Goal: Task Accomplishment & Management: Manage account settings

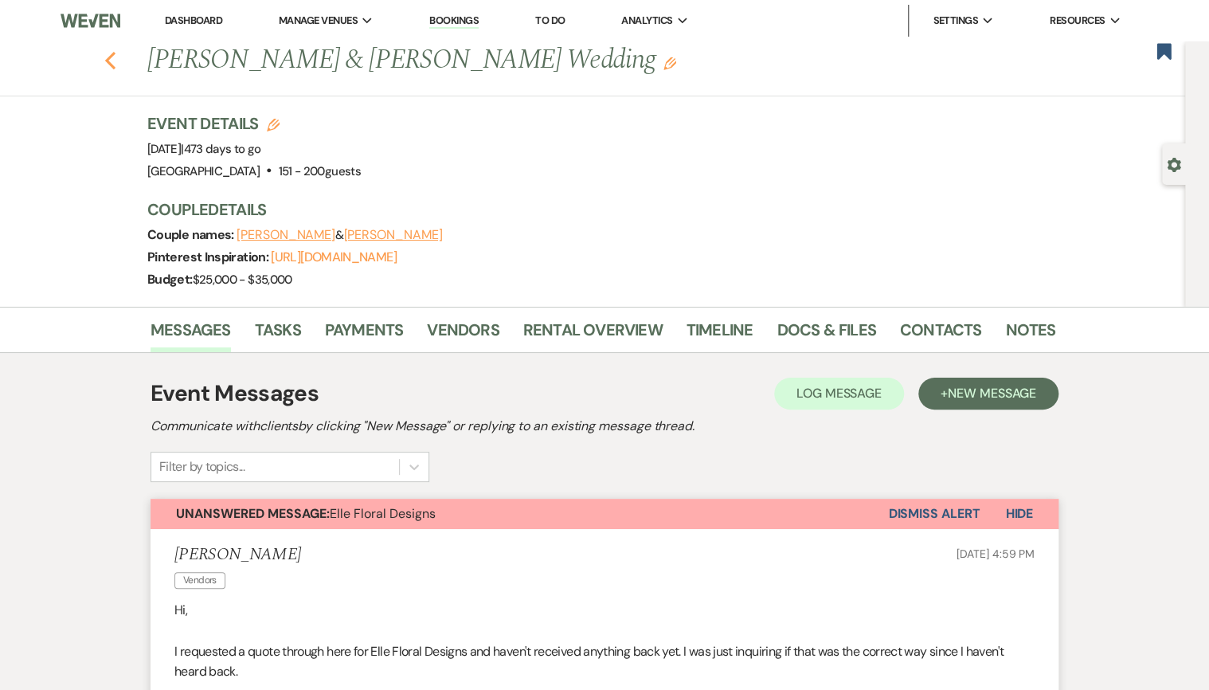
click at [115, 67] on use "button" at bounding box center [110, 61] width 10 height 18
select select "8"
select select "5"
select select "8"
select select "5"
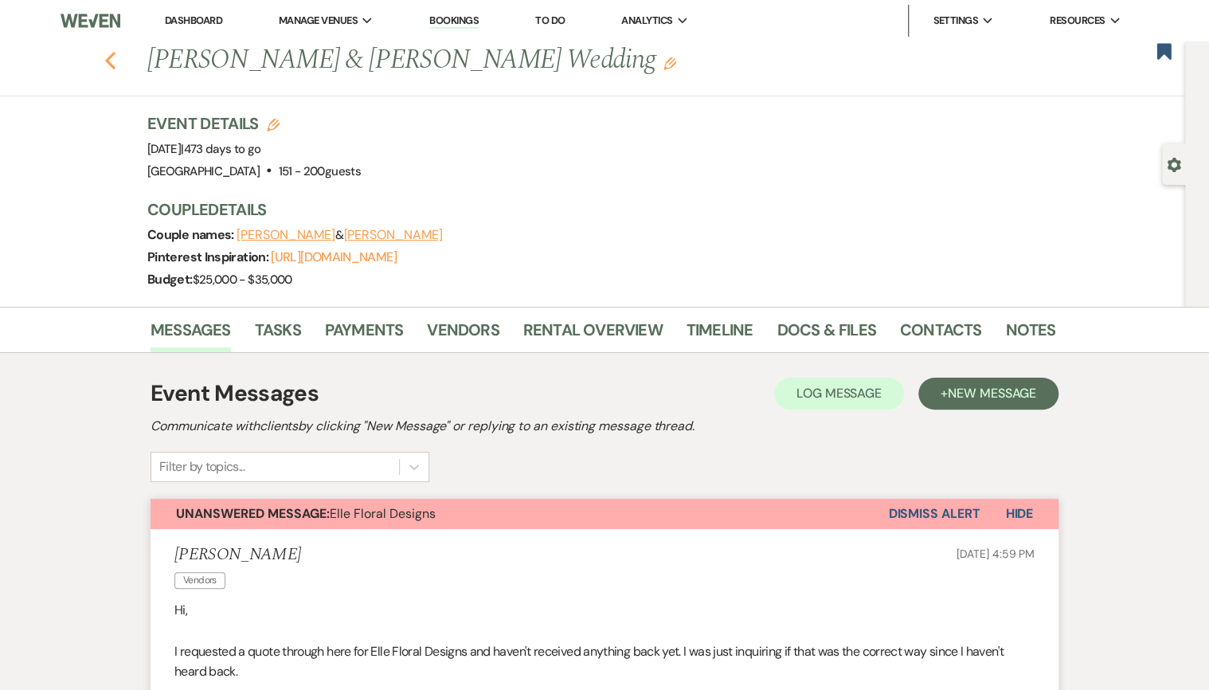
select select "8"
select select "4"
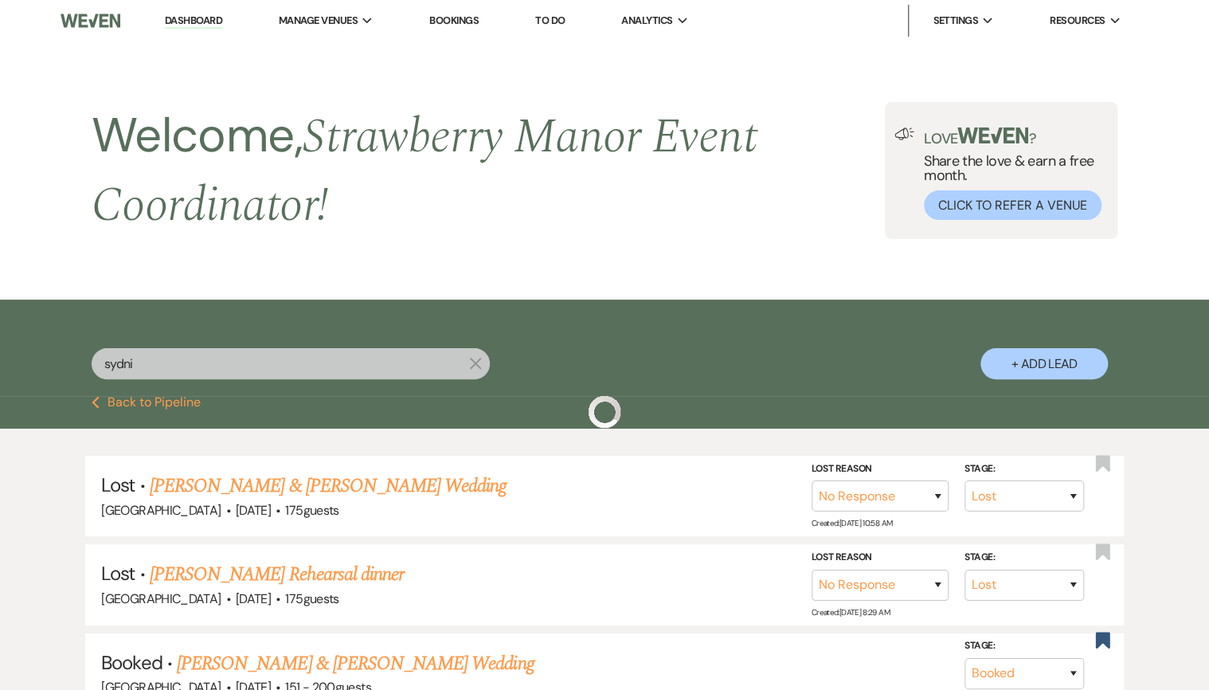
scroll to position [191, 0]
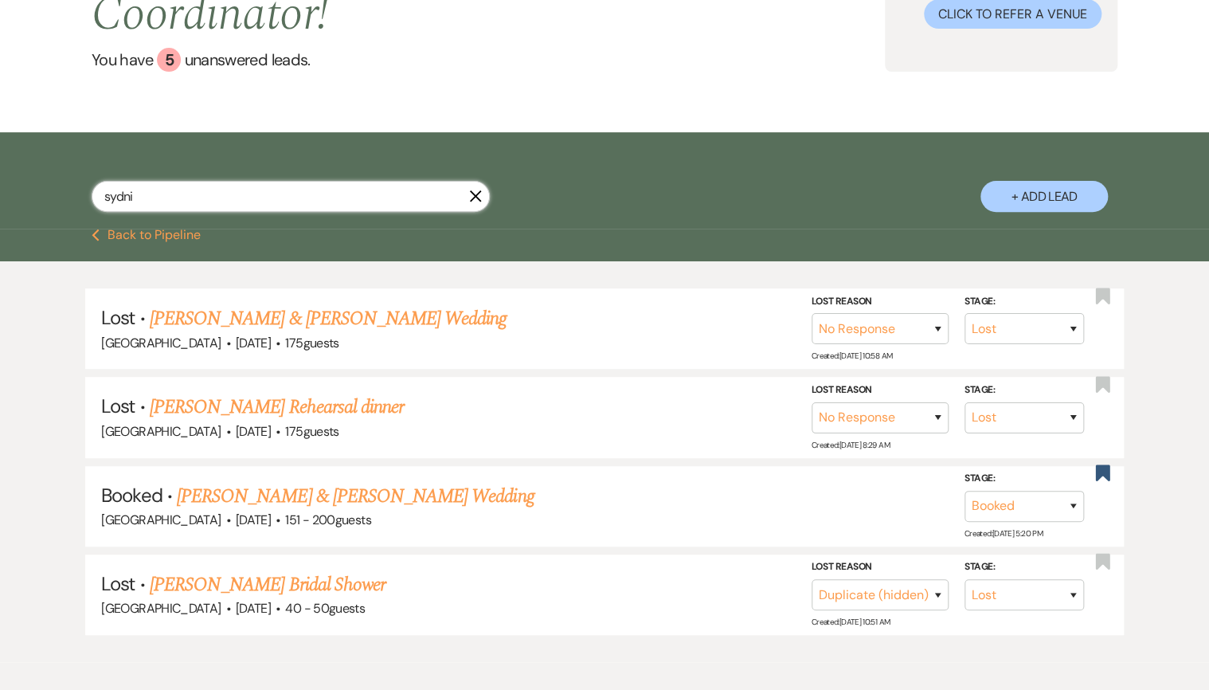
drag, startPoint x: 92, startPoint y: 199, endPoint x: 1, endPoint y: 198, distance: 91.6
click at [1, 198] on div "sydni X + Add Lead" at bounding box center [604, 180] width 1209 height 97
type input "e"
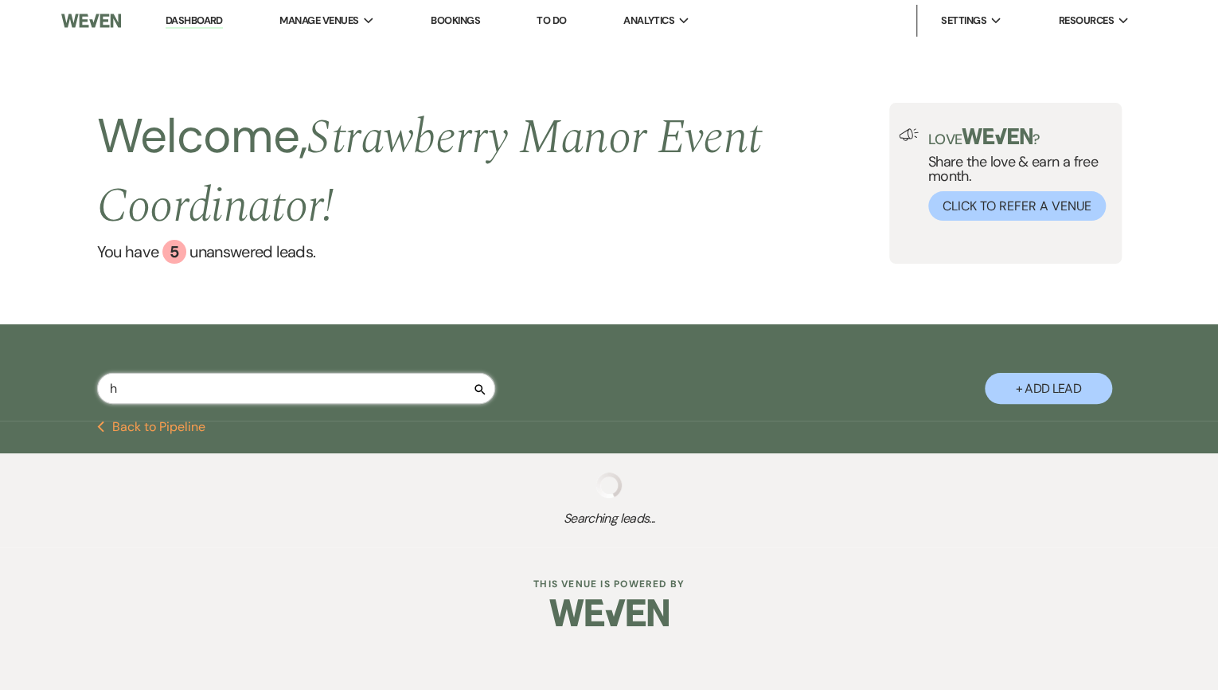
type input "hu"
select select "8"
select select "5"
select select "8"
select select "5"
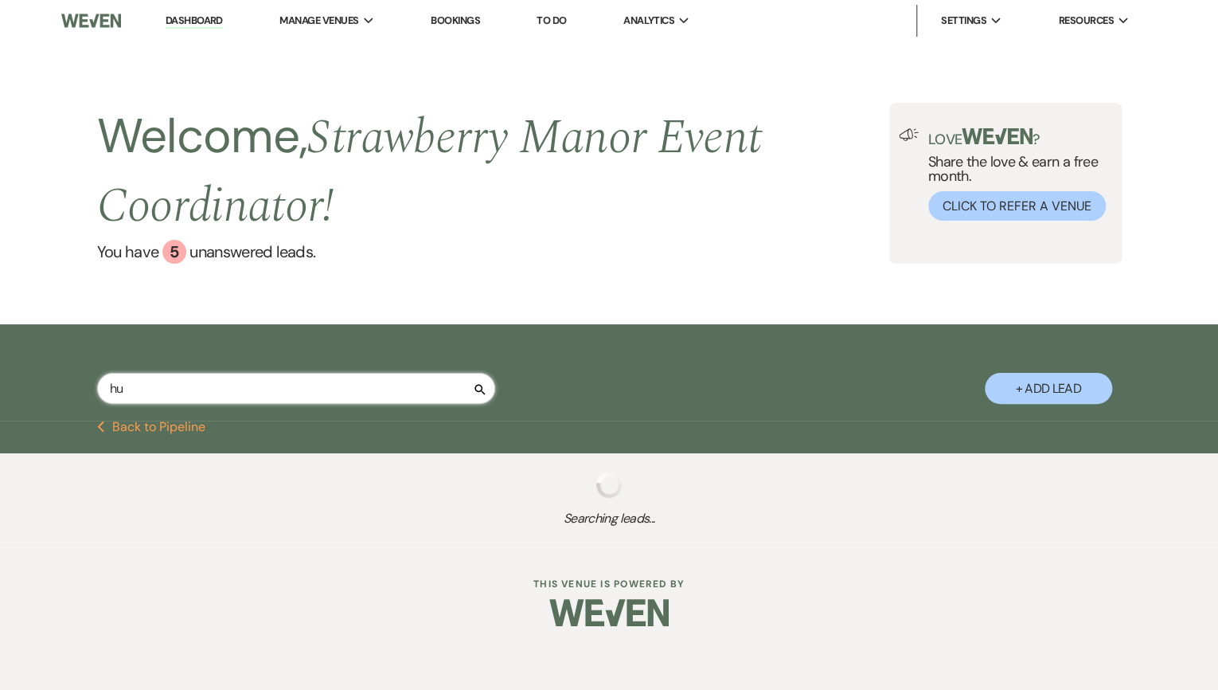
select select "8"
select select "5"
select select "8"
select select "5"
select select "8"
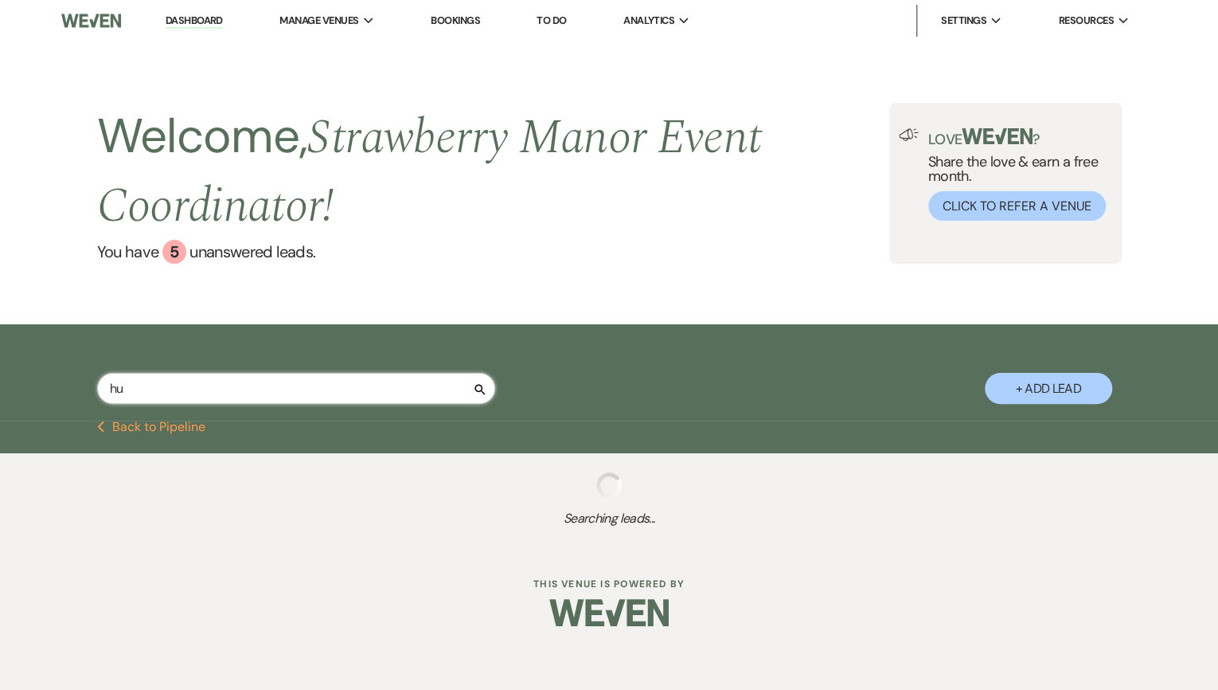
select select "5"
select select "8"
select select "5"
select select "8"
select select "5"
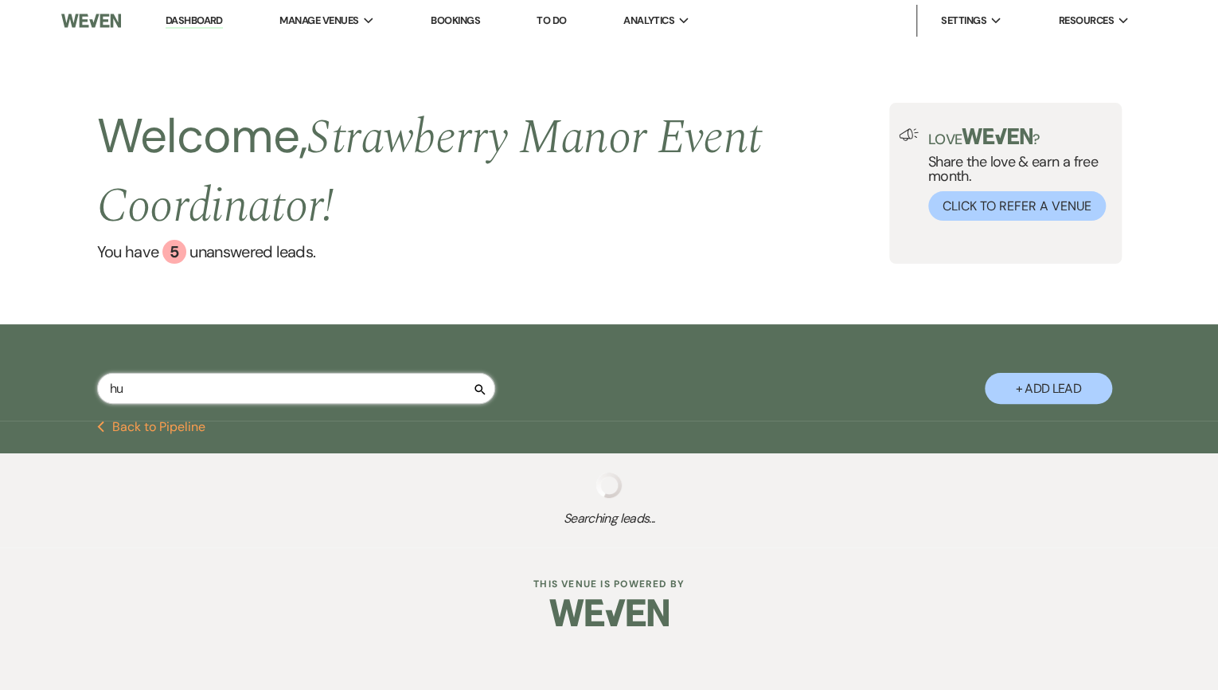
select select "8"
select select "5"
select select "8"
select select "5"
select select "8"
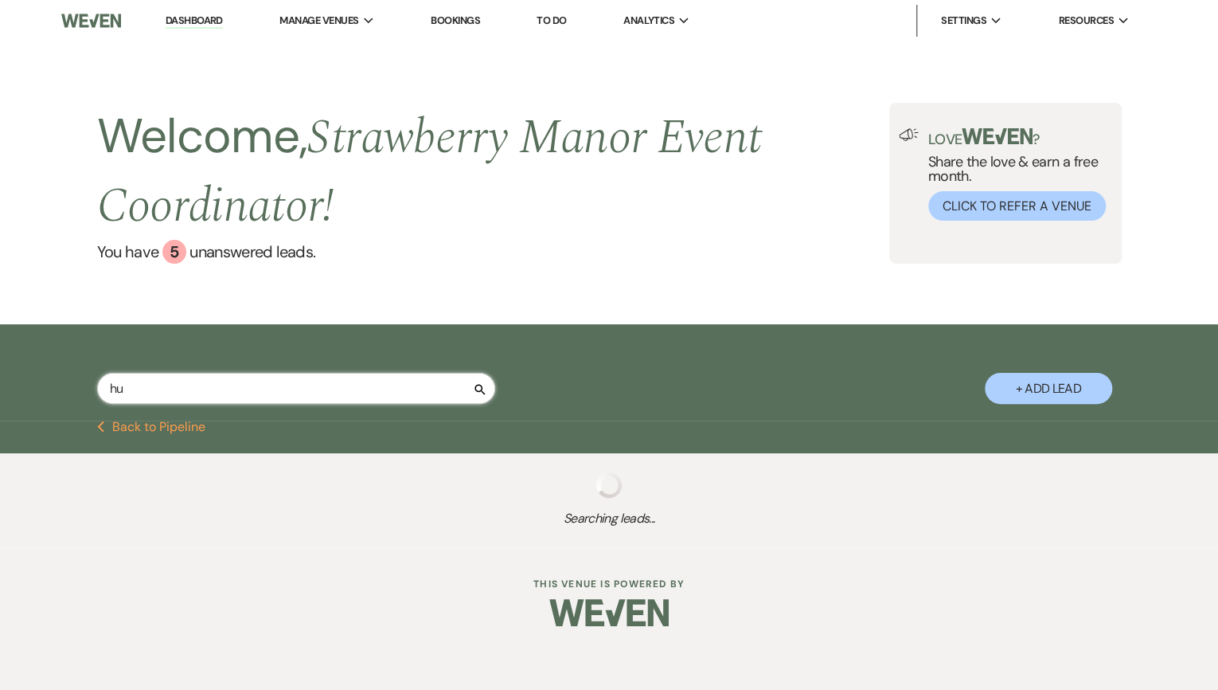
select select "5"
select select "8"
select select "5"
select select "8"
select select "5"
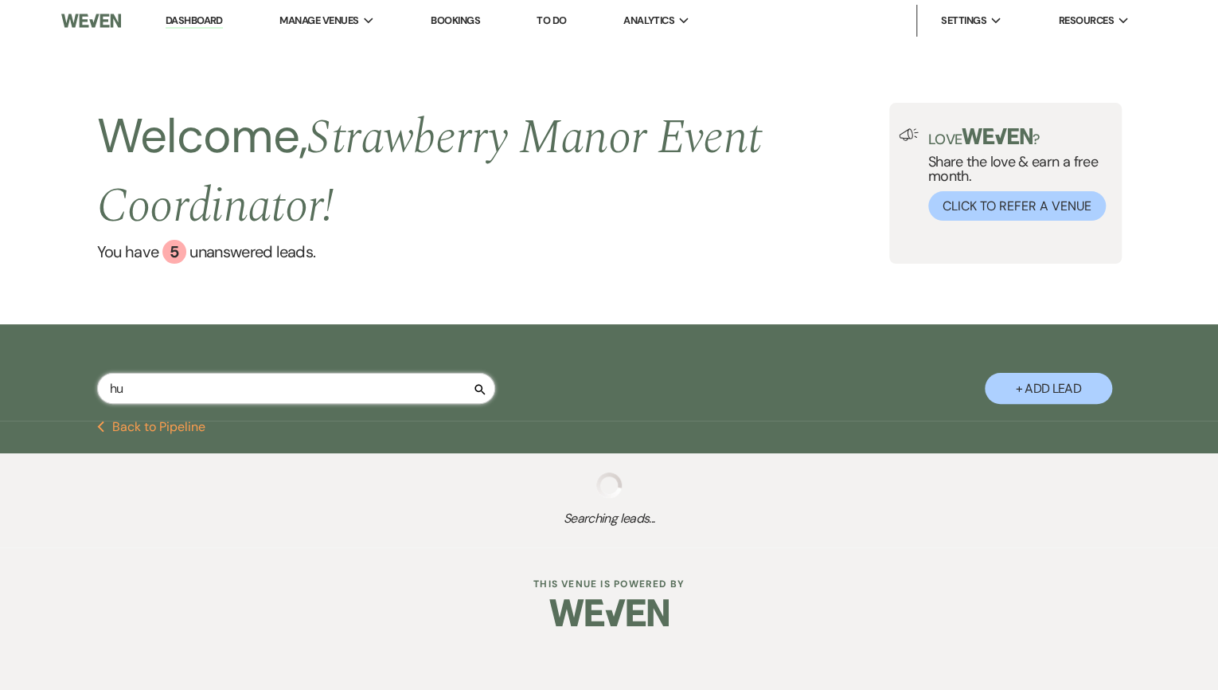
select select "8"
select select "5"
select select "8"
select select "5"
select select "8"
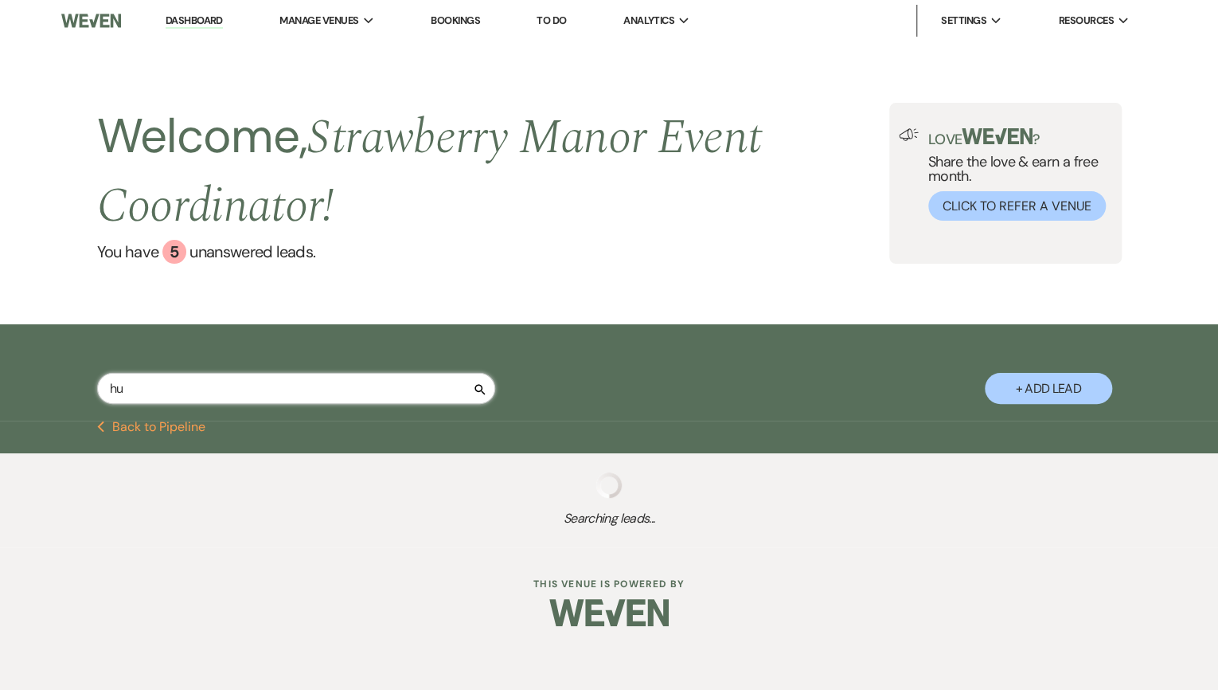
select select "5"
select select "8"
select select "5"
select select "8"
select select "5"
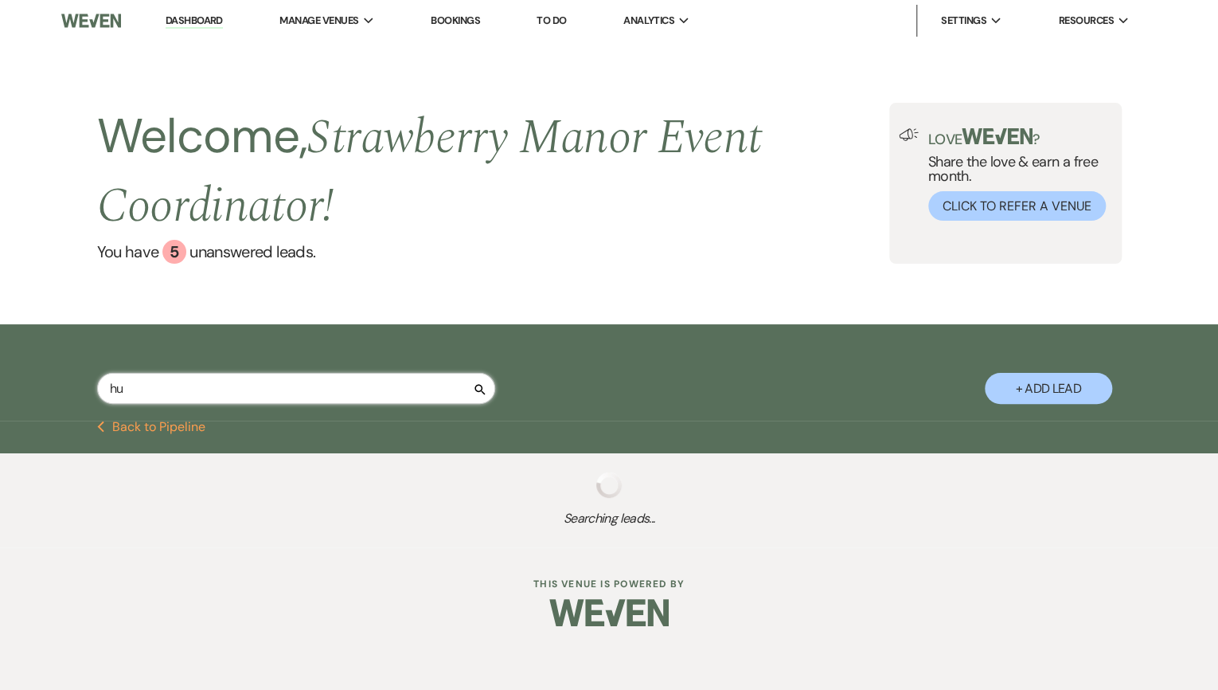
select select "8"
select select "5"
select select "8"
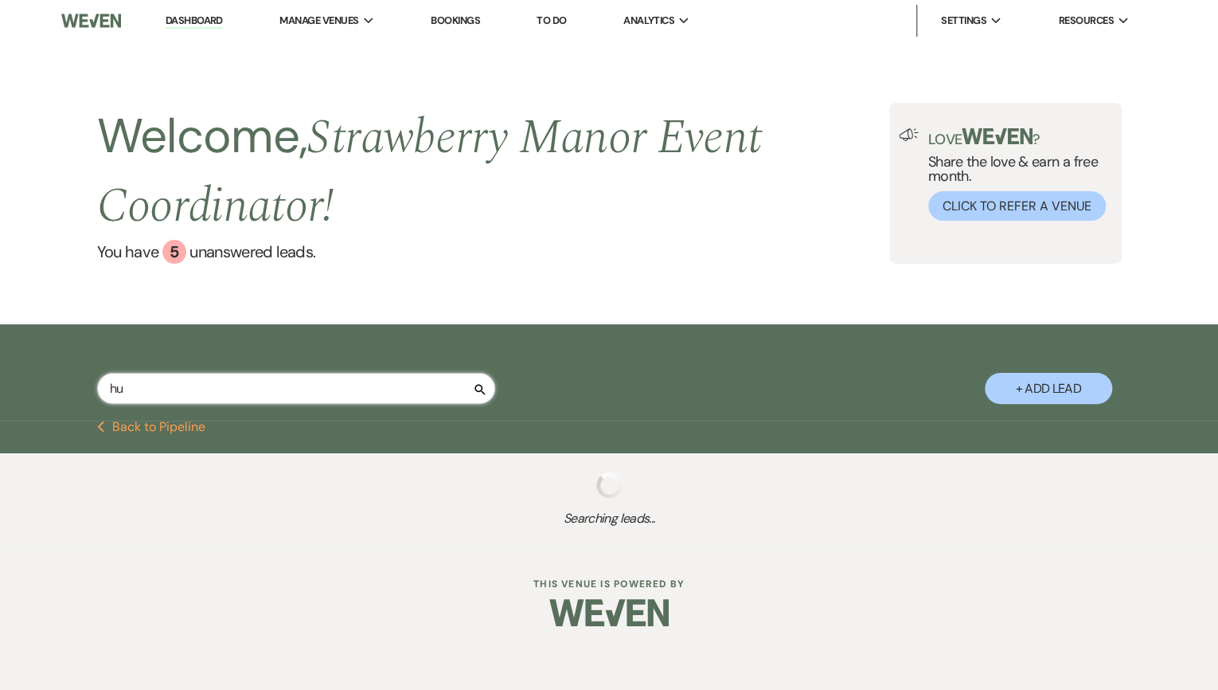
select select "5"
select select "8"
select select "5"
select select "8"
select select "5"
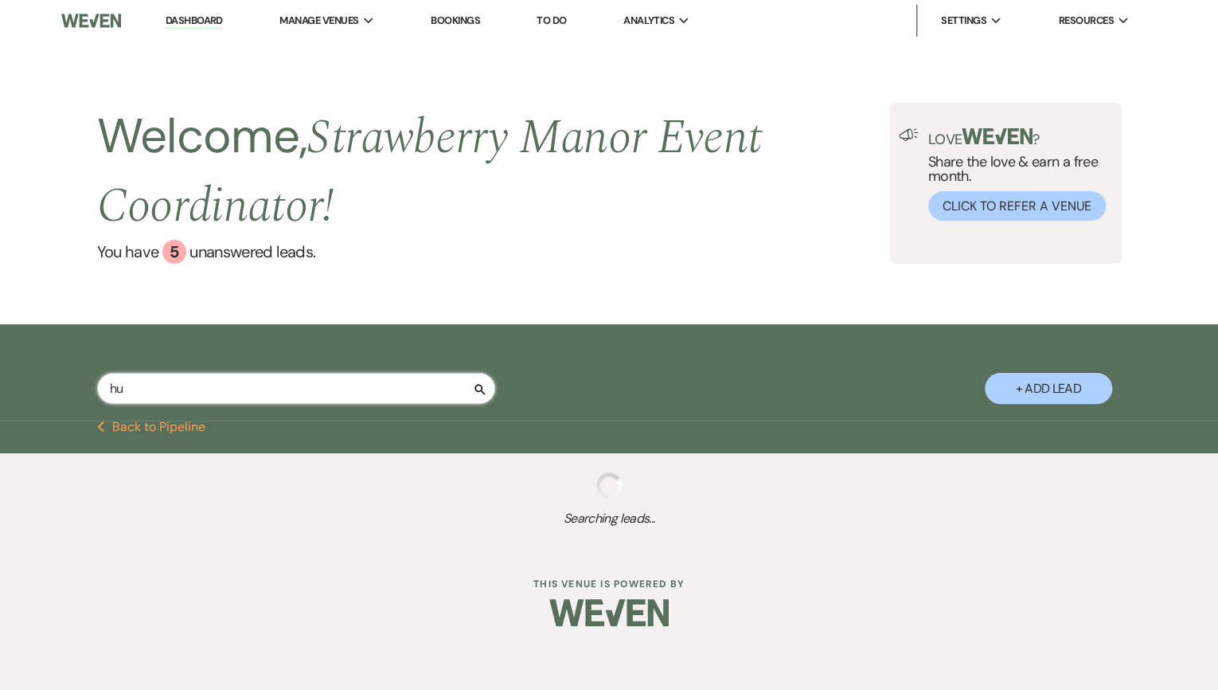
select select "8"
select select "5"
select select "8"
select select "5"
select select "8"
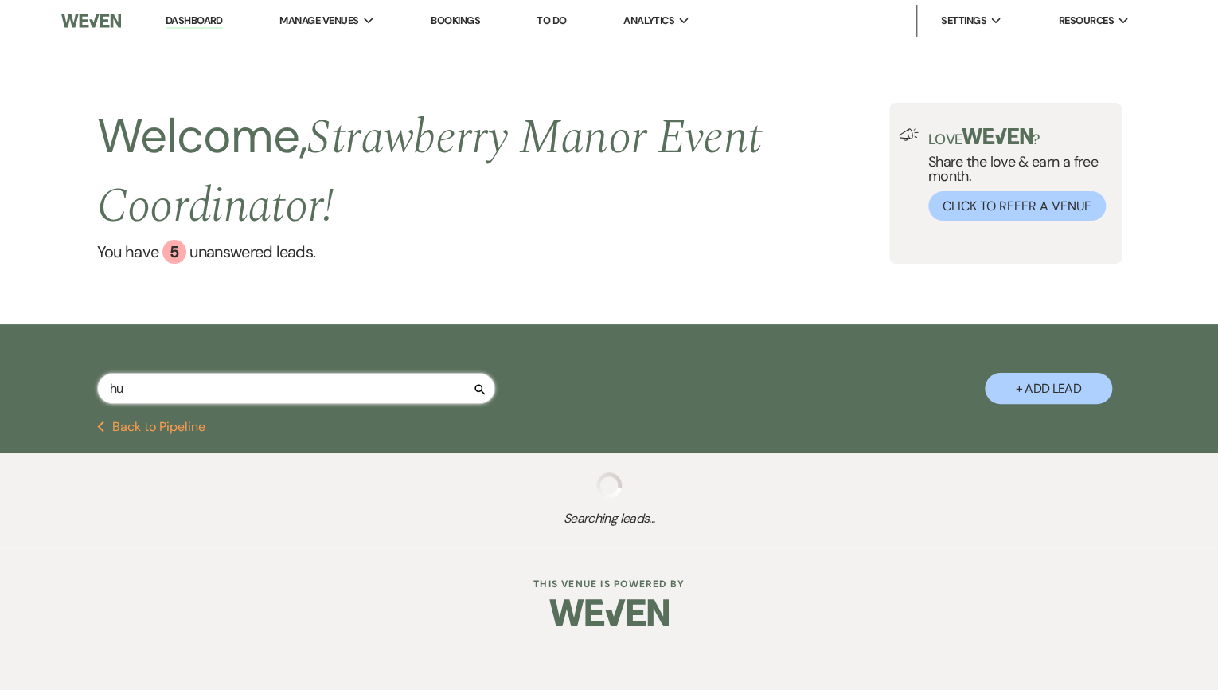
select select "5"
select select "8"
select select "5"
select select "8"
select select "5"
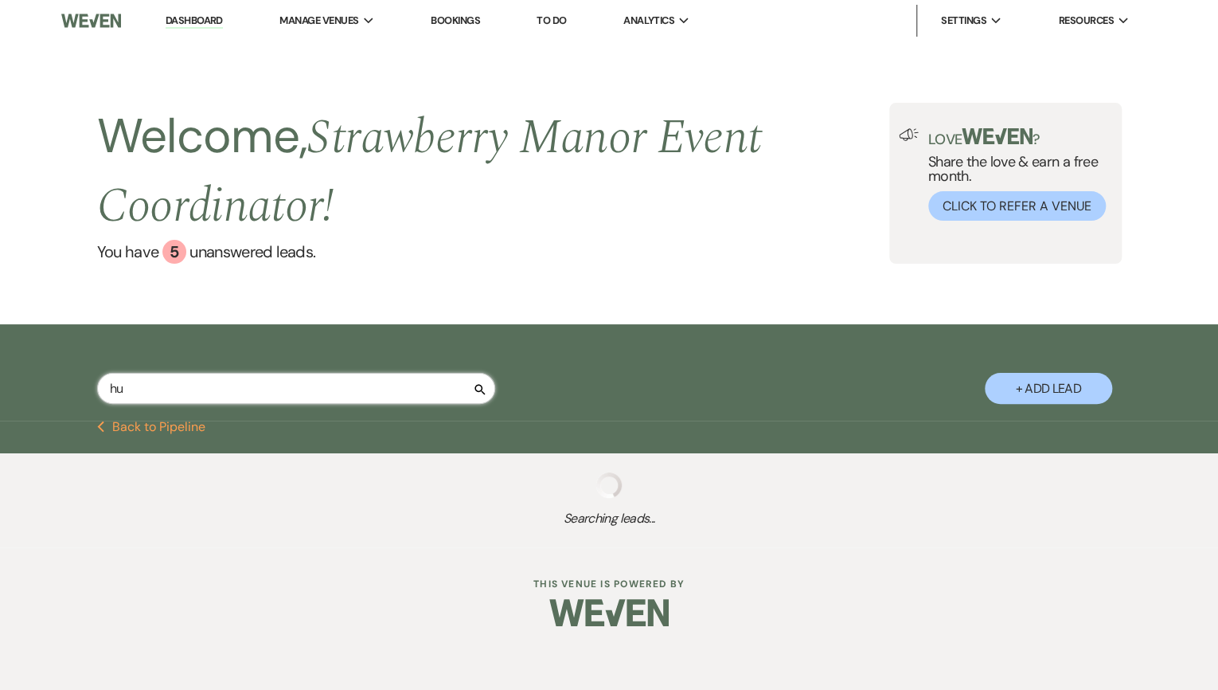
select select "8"
select select "5"
select select "8"
select select "5"
select select "8"
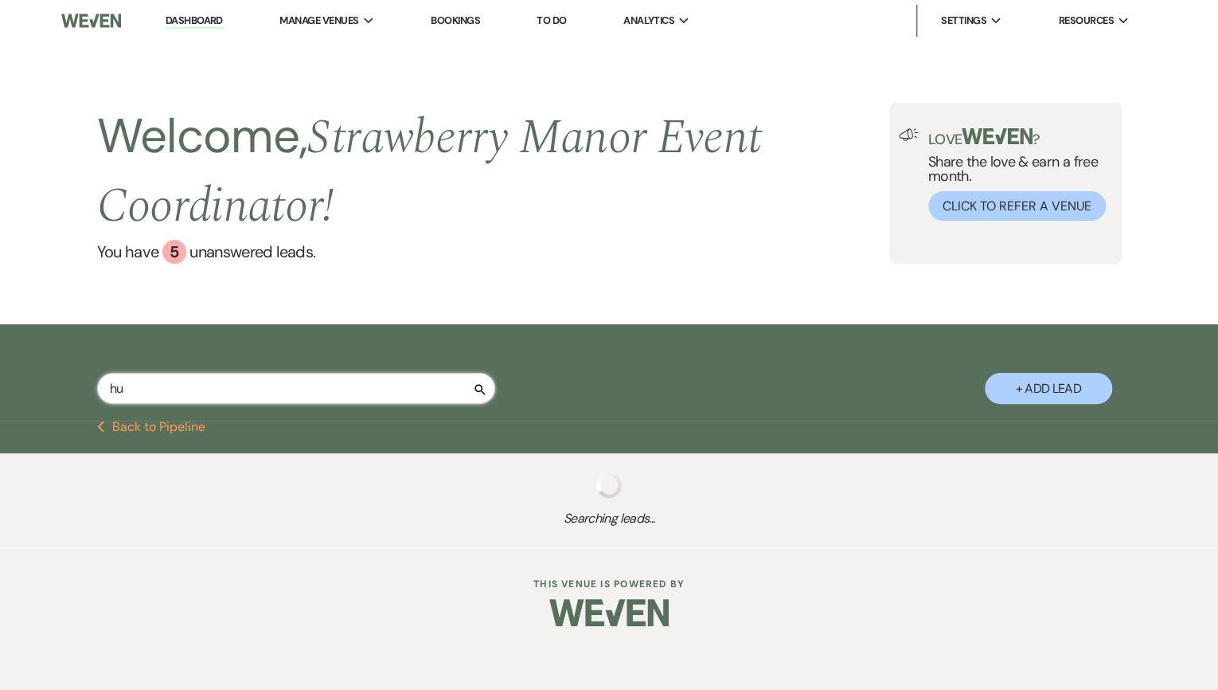
select select "8"
select select "10"
select select "8"
select select "5"
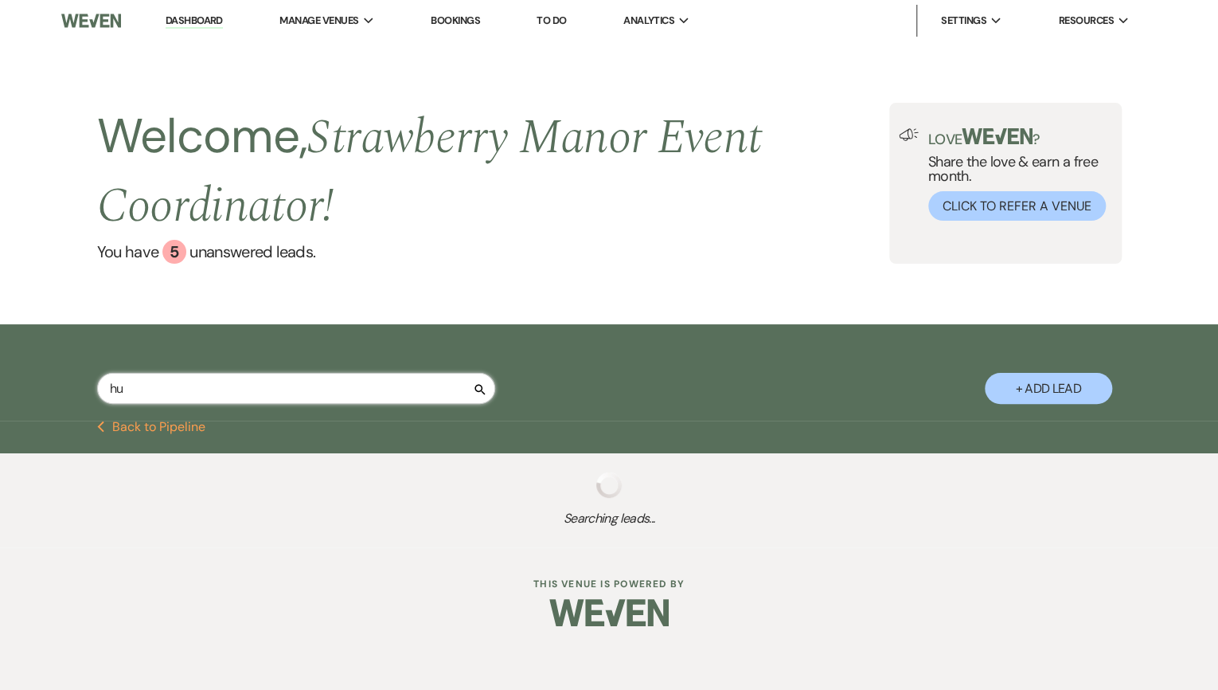
select select "8"
select select "5"
select select "8"
select select "5"
select select "8"
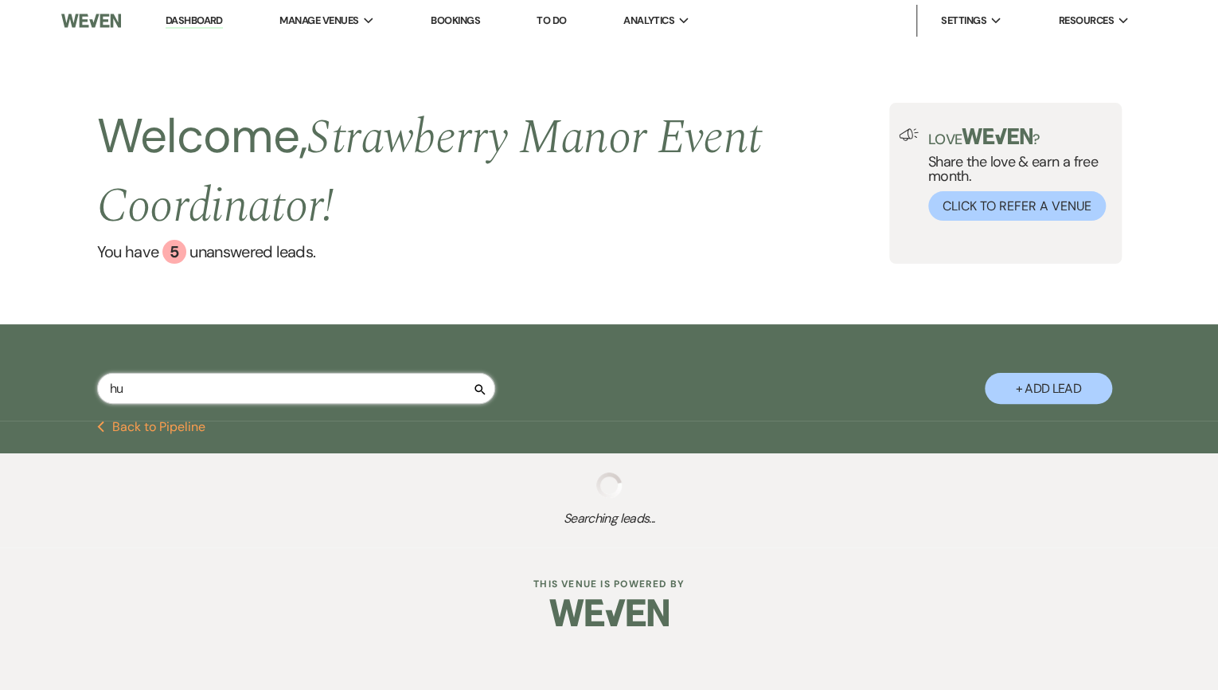
select select "5"
select select "8"
select select "4"
select select "8"
select select "5"
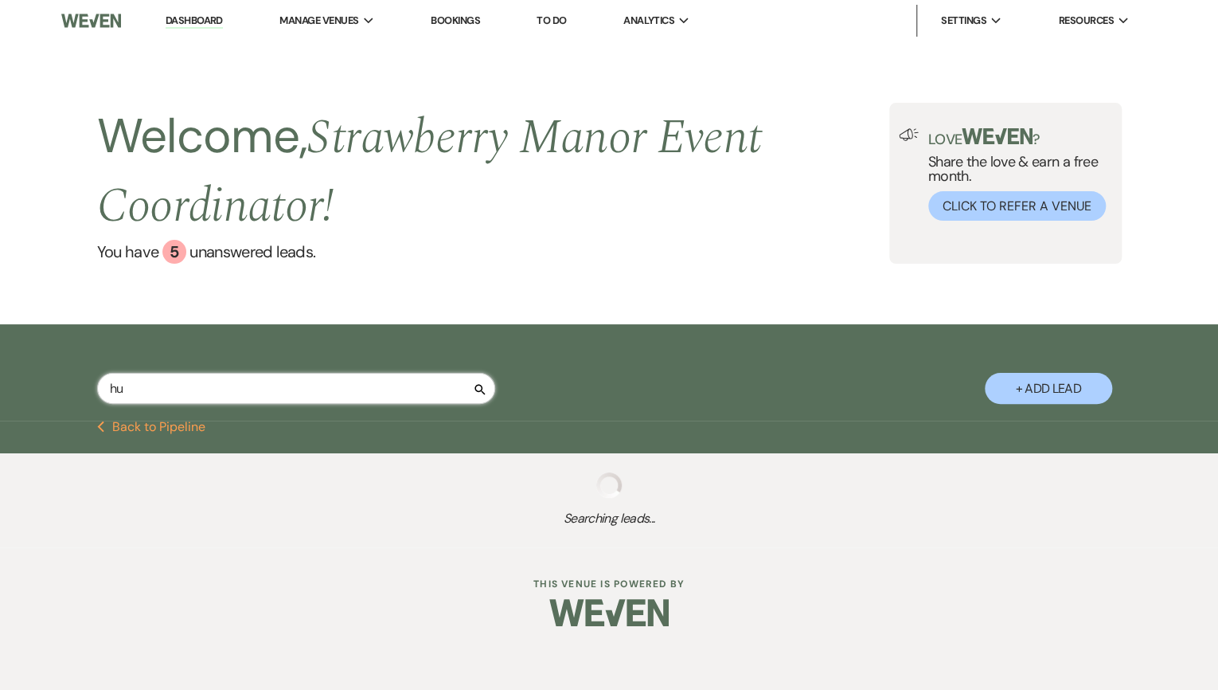
select select "8"
select select "11"
select select "8"
select select "5"
select select "8"
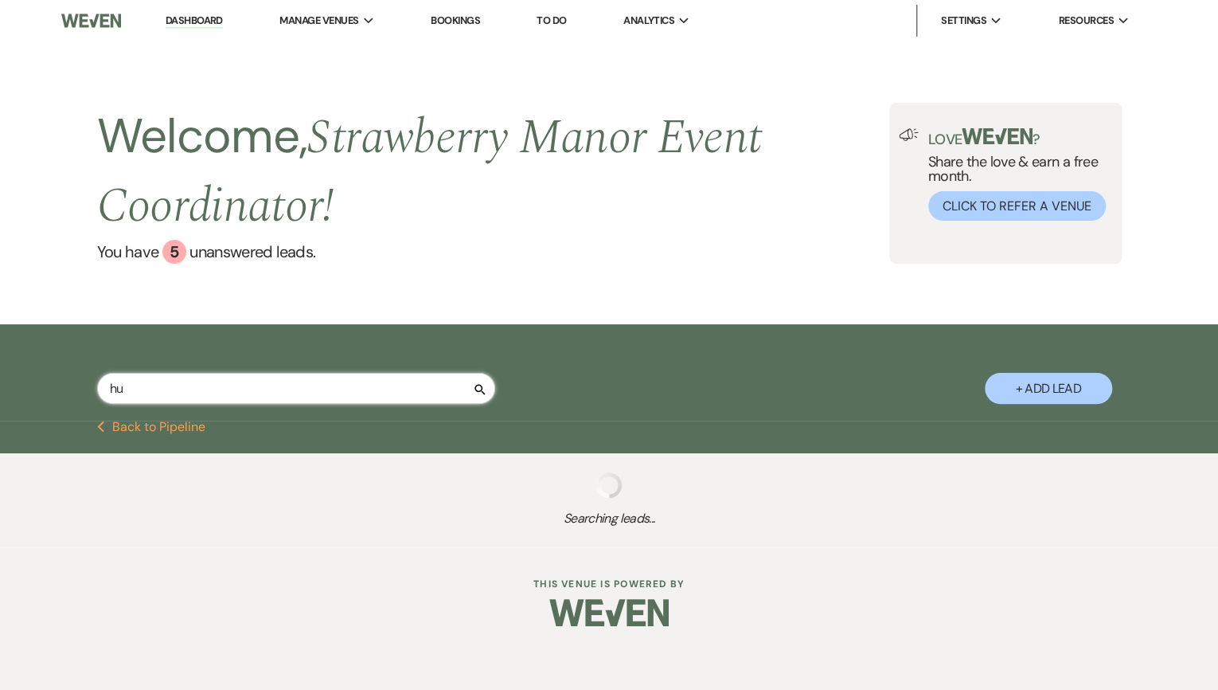
select select "5"
select select "8"
select select "5"
select select "8"
select select "5"
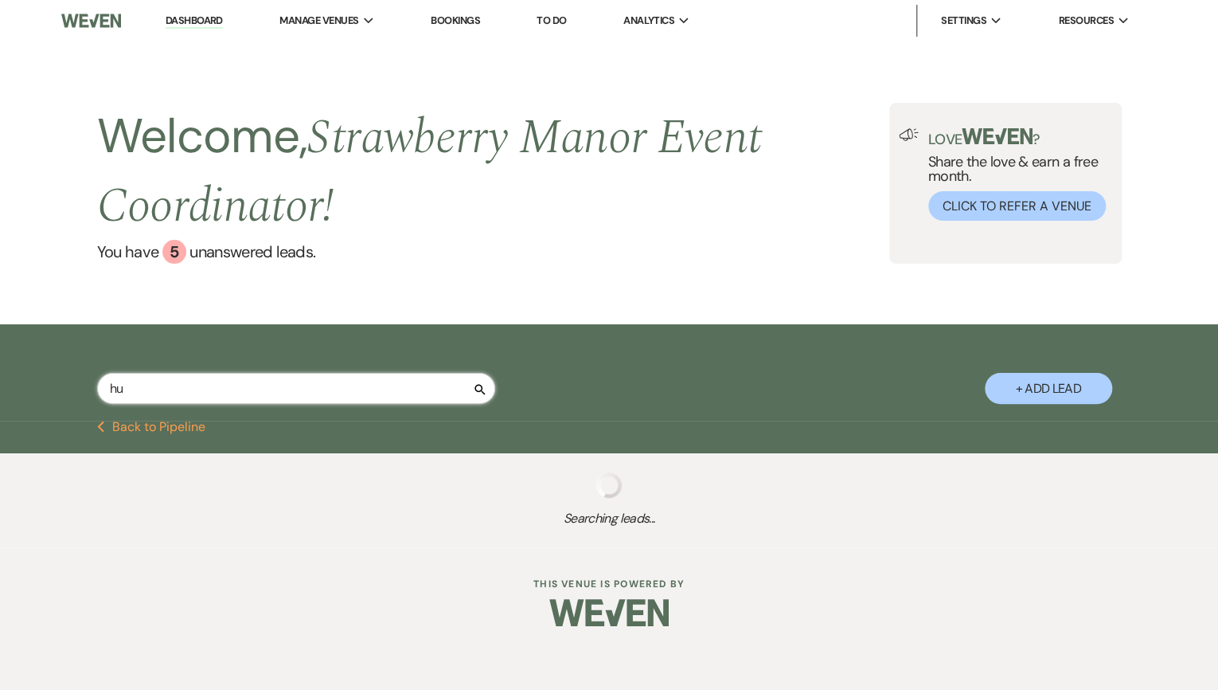
select select "8"
select select "5"
select select "8"
select select "5"
select select "8"
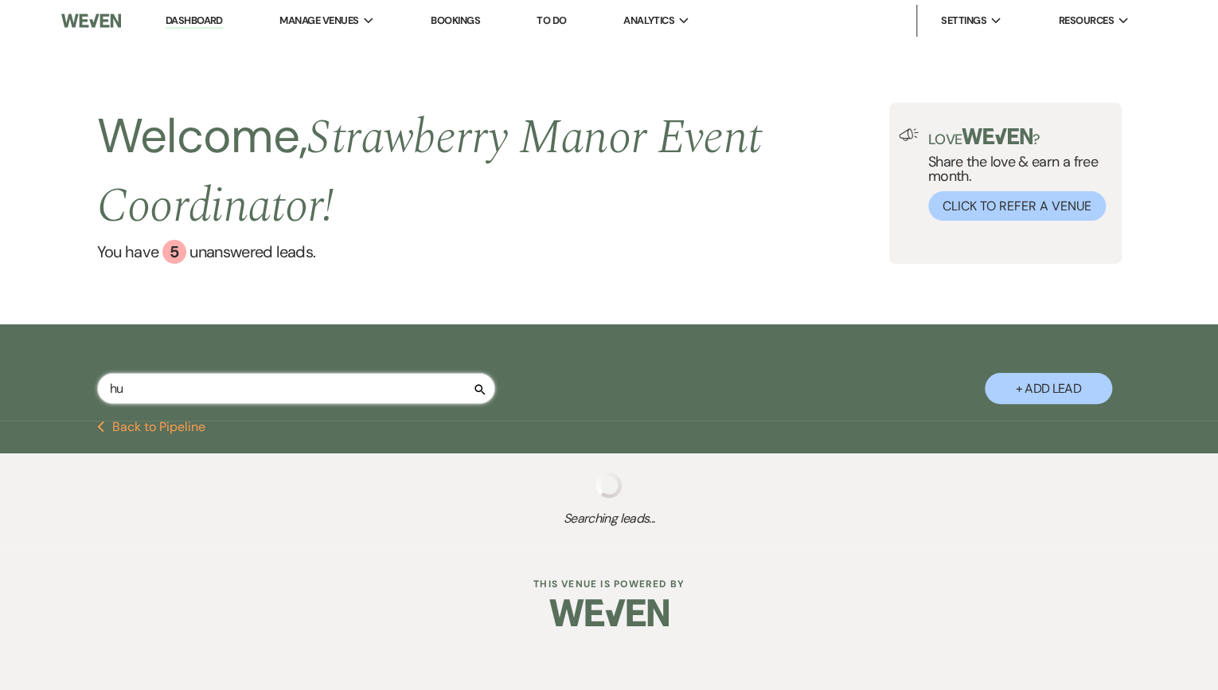
select select "5"
select select "8"
select select "5"
select select "8"
select select "5"
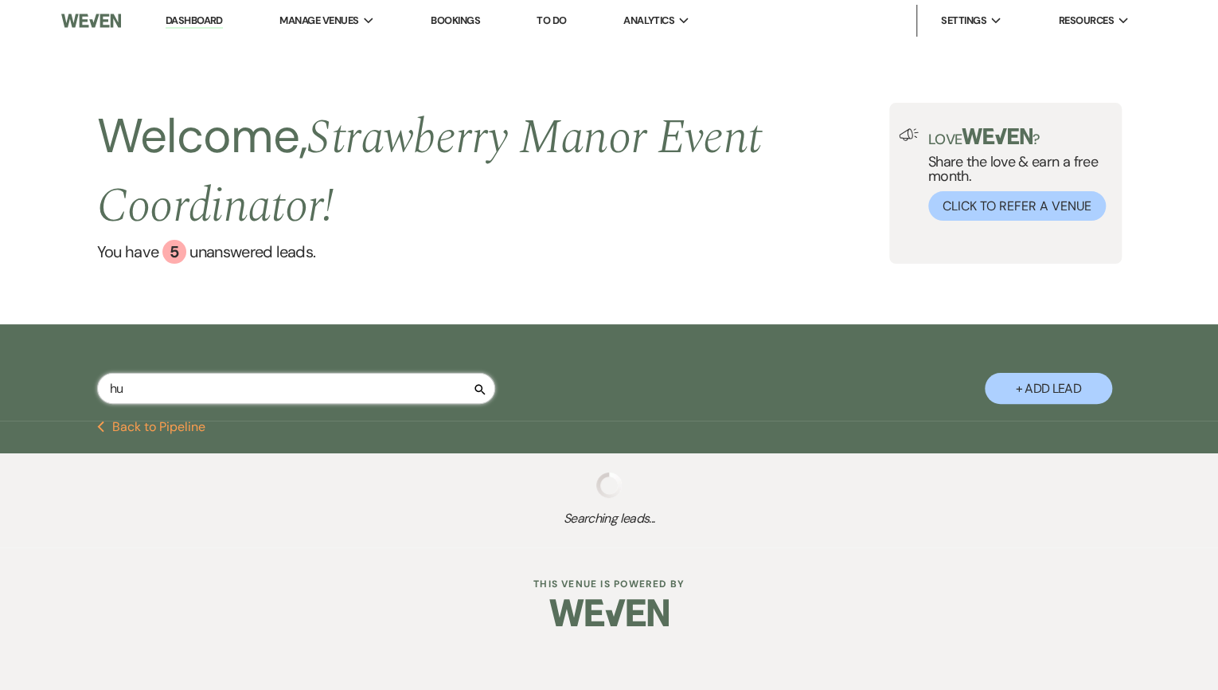
select select "8"
select select "5"
select select "8"
select select "5"
select select "8"
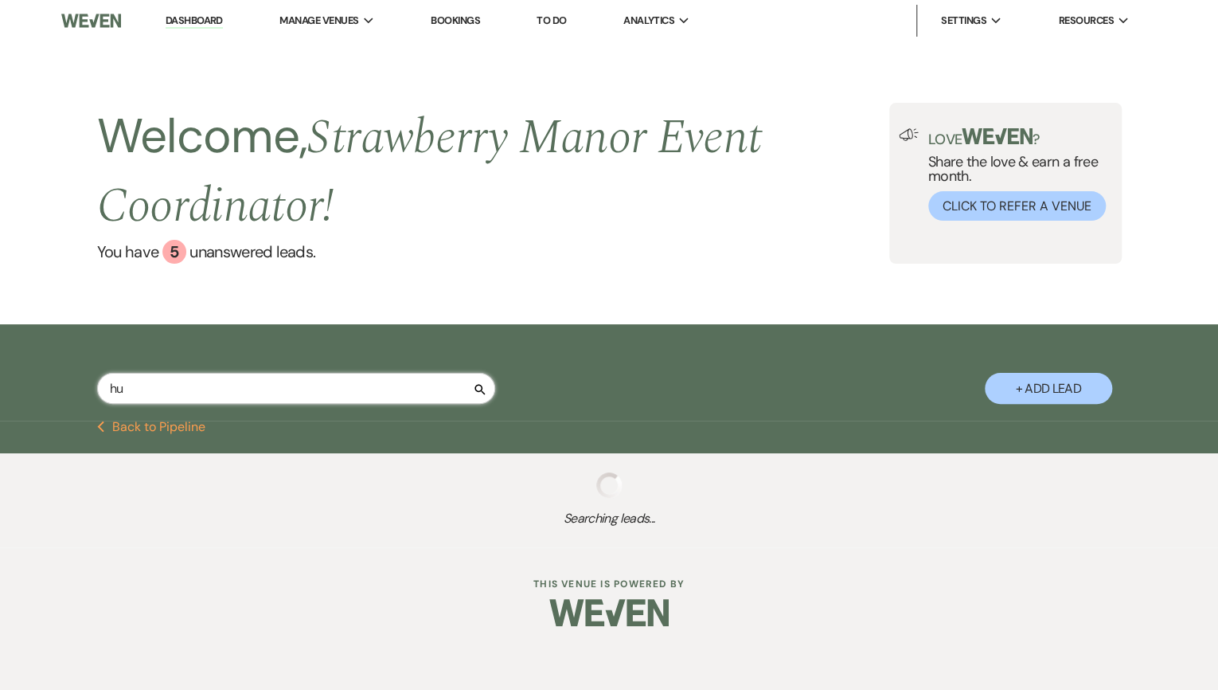
select select "6"
select select "8"
select select "5"
select select "8"
select select "3"
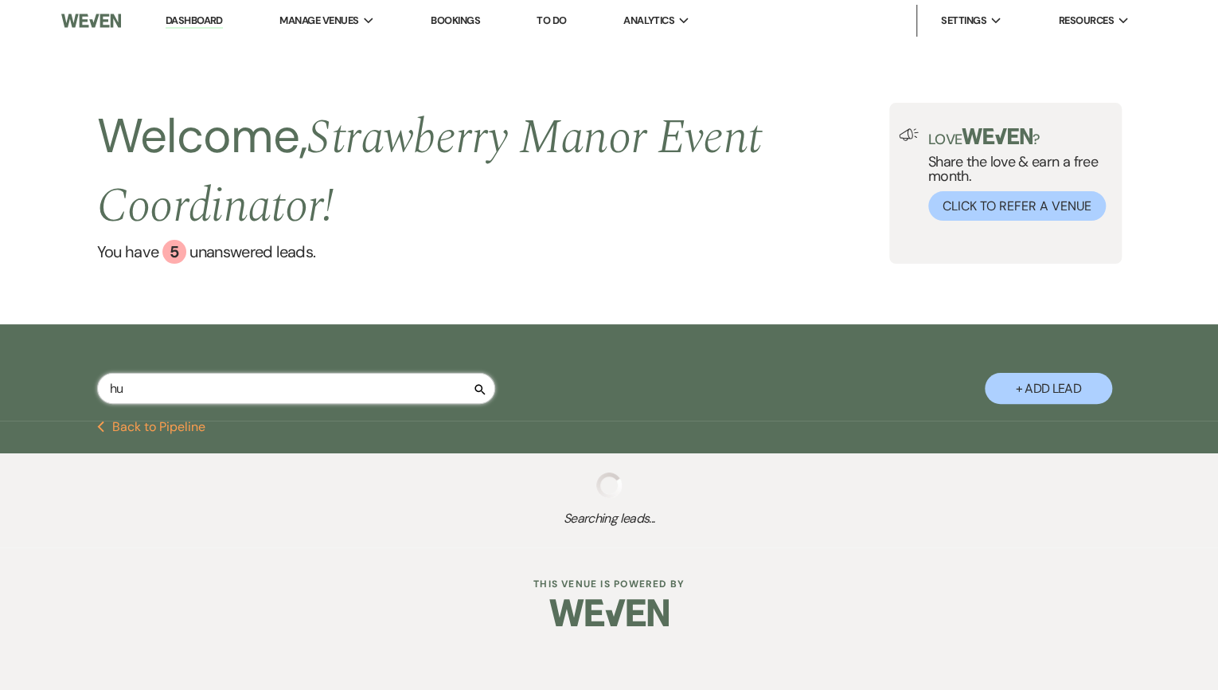
select select "8"
select select "5"
select select "8"
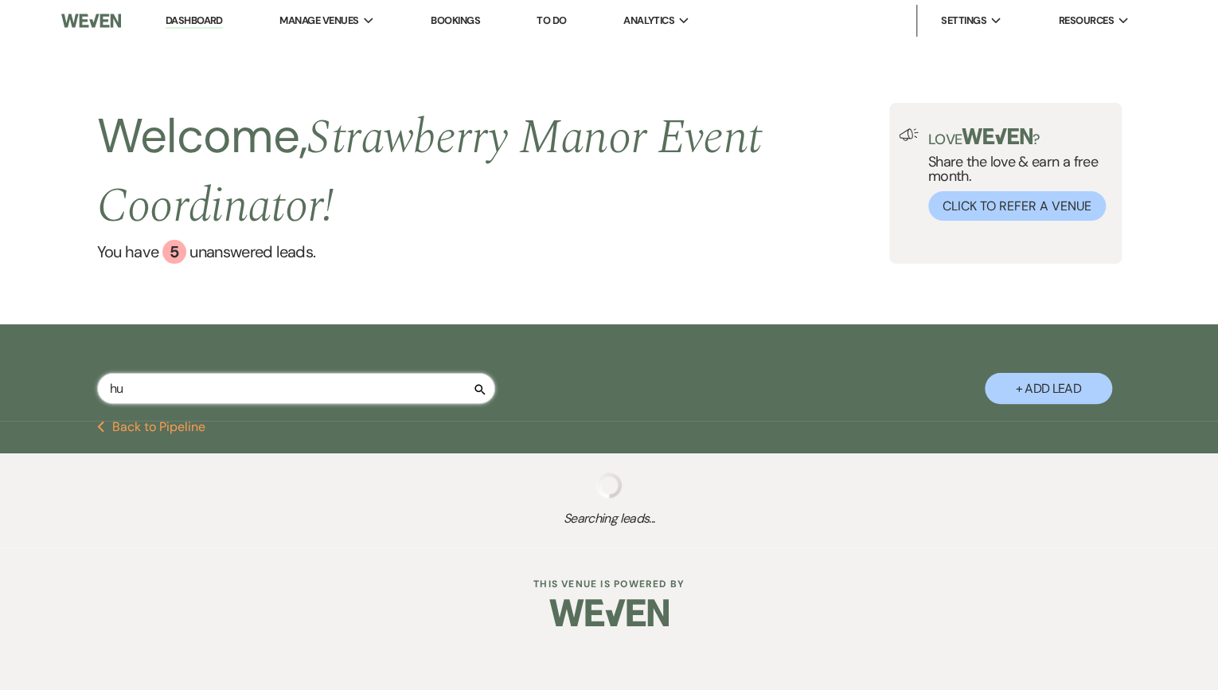
select select "5"
select select "8"
select select "5"
select select "8"
select select "4"
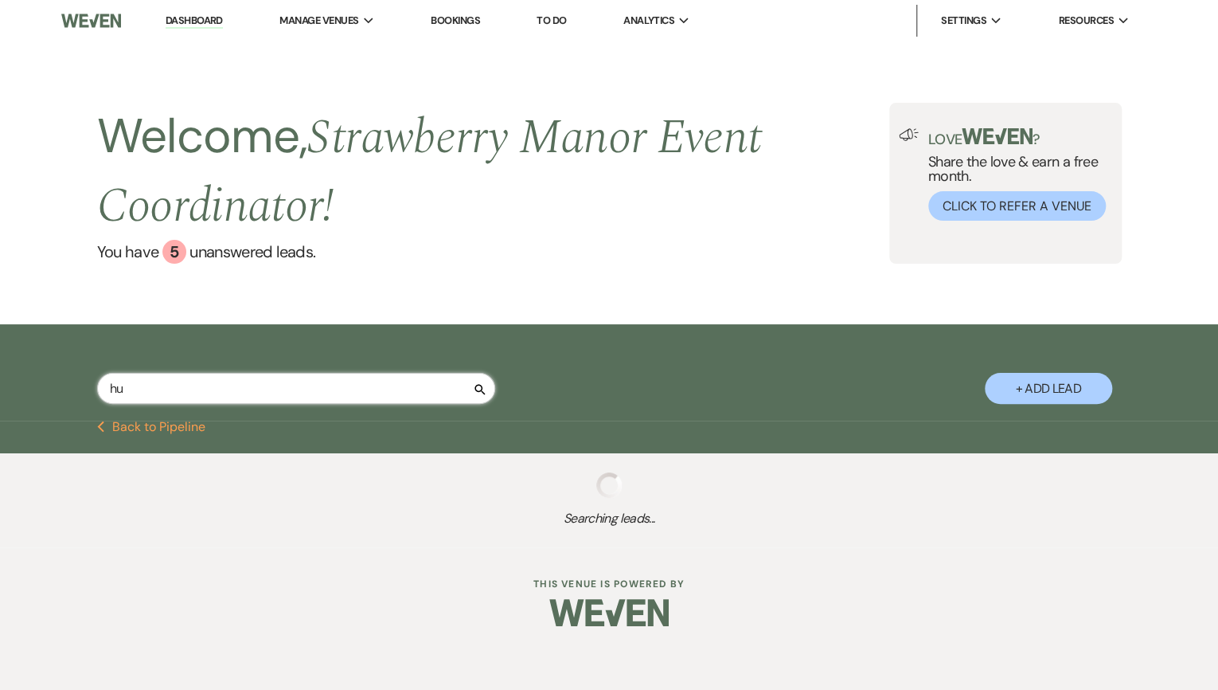
select select "8"
select select "5"
select select "8"
select select "5"
select select "8"
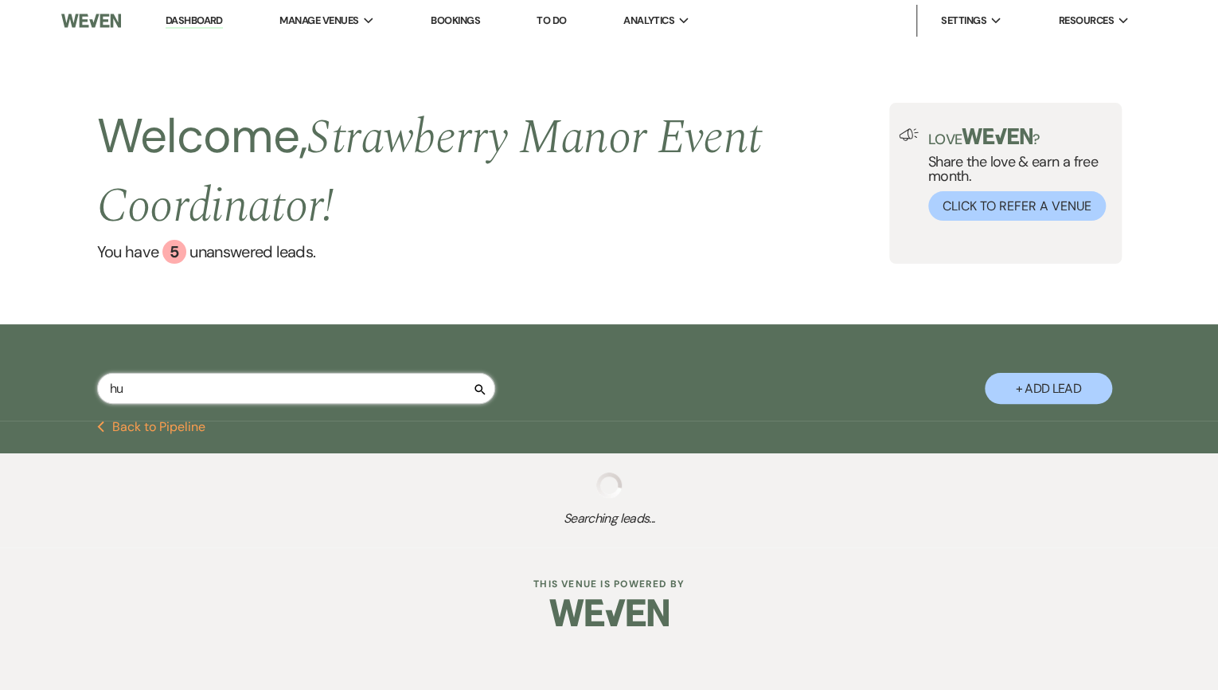
select select "5"
select select "8"
select select "5"
select select "8"
select select "5"
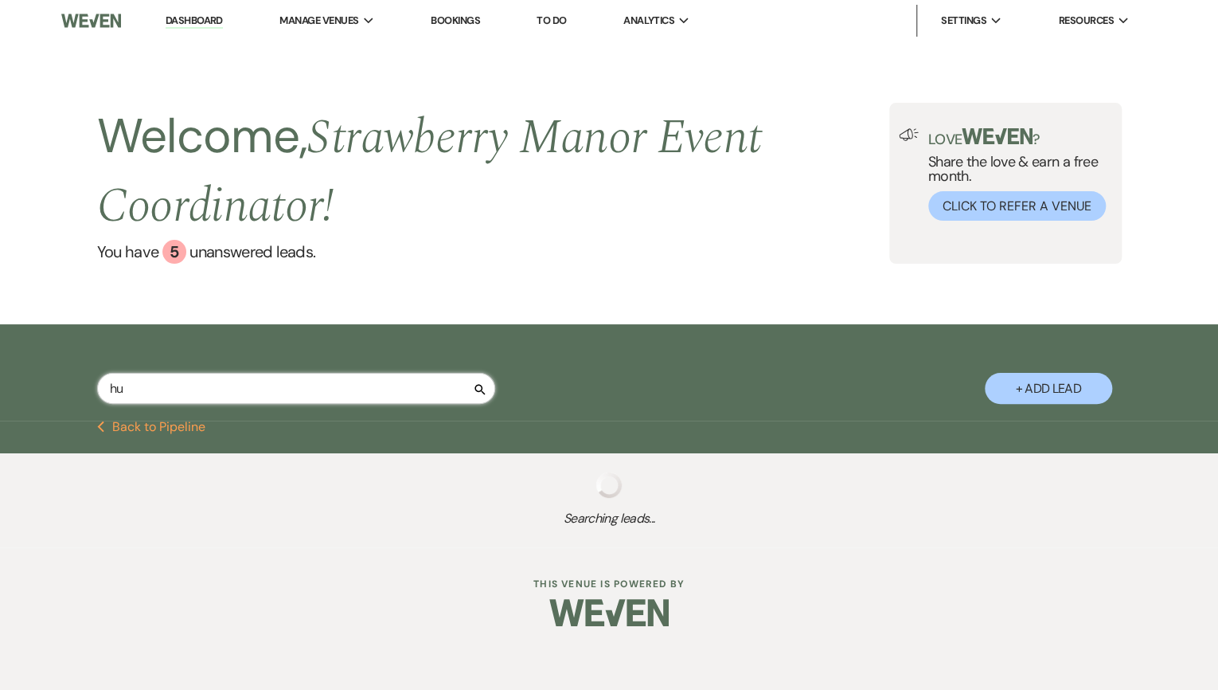
select select "8"
select select "5"
select select "8"
select select "5"
select select "8"
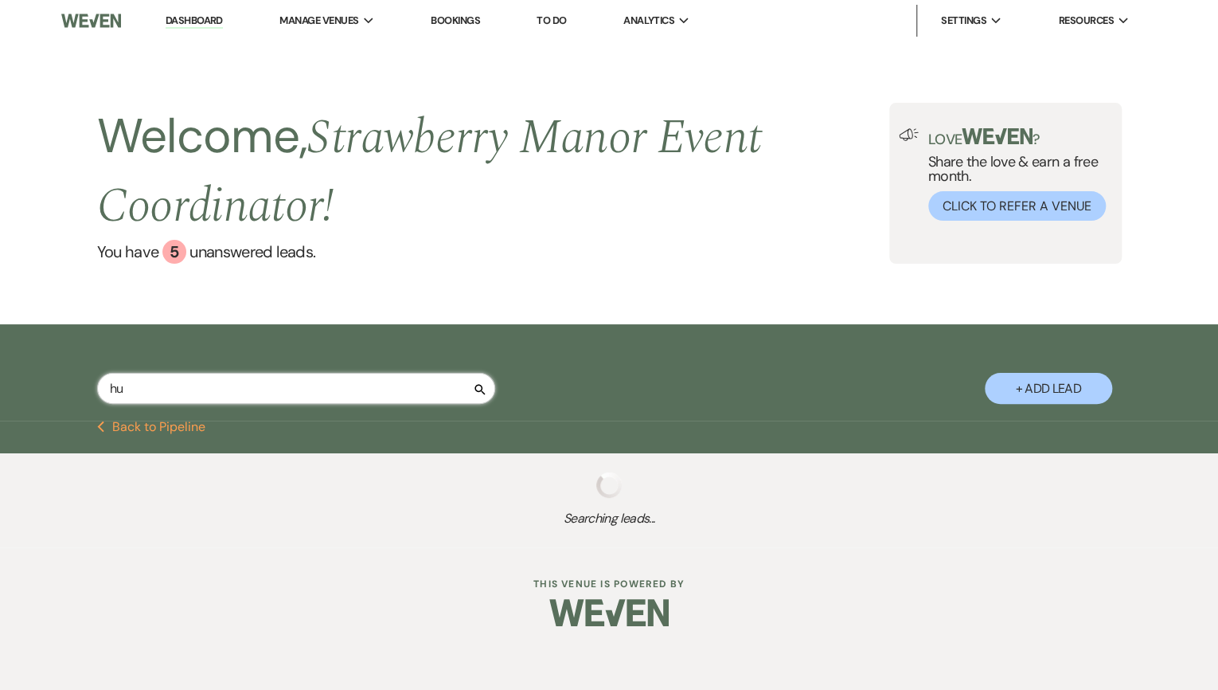
select select "5"
select select "8"
select select "5"
select select "8"
select select "5"
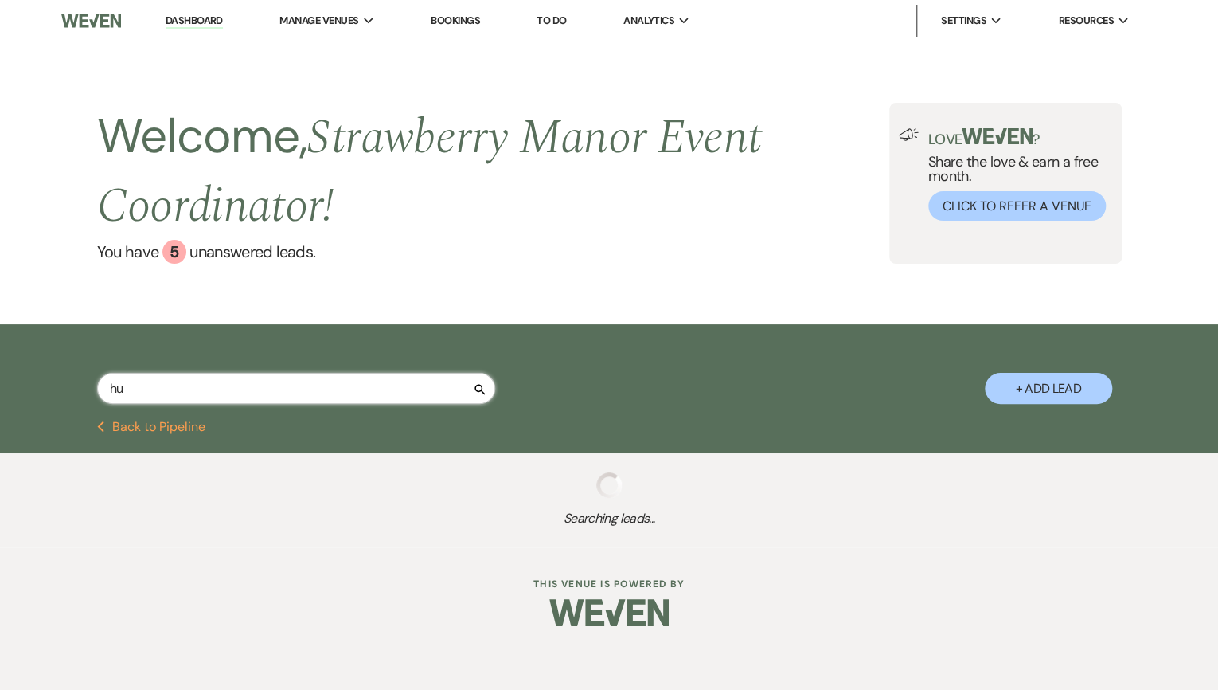
select select "8"
select select "5"
select select "8"
select select "5"
select select "8"
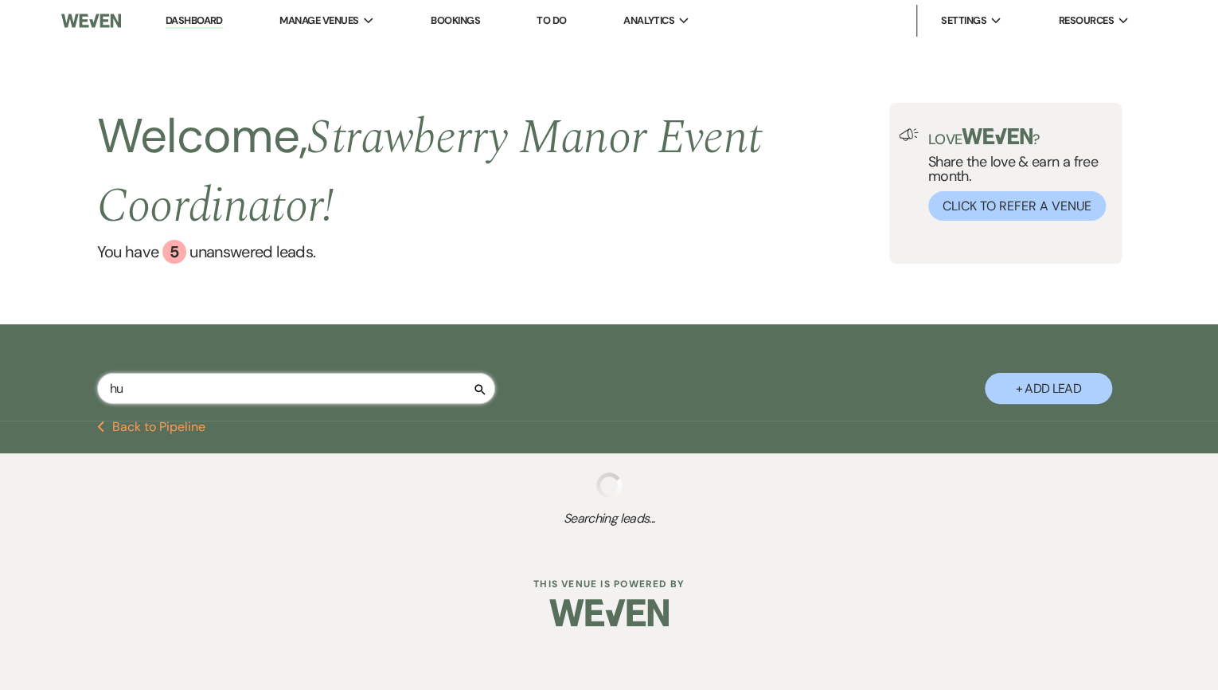
select select "5"
select select "8"
select select "5"
select select "8"
select select "5"
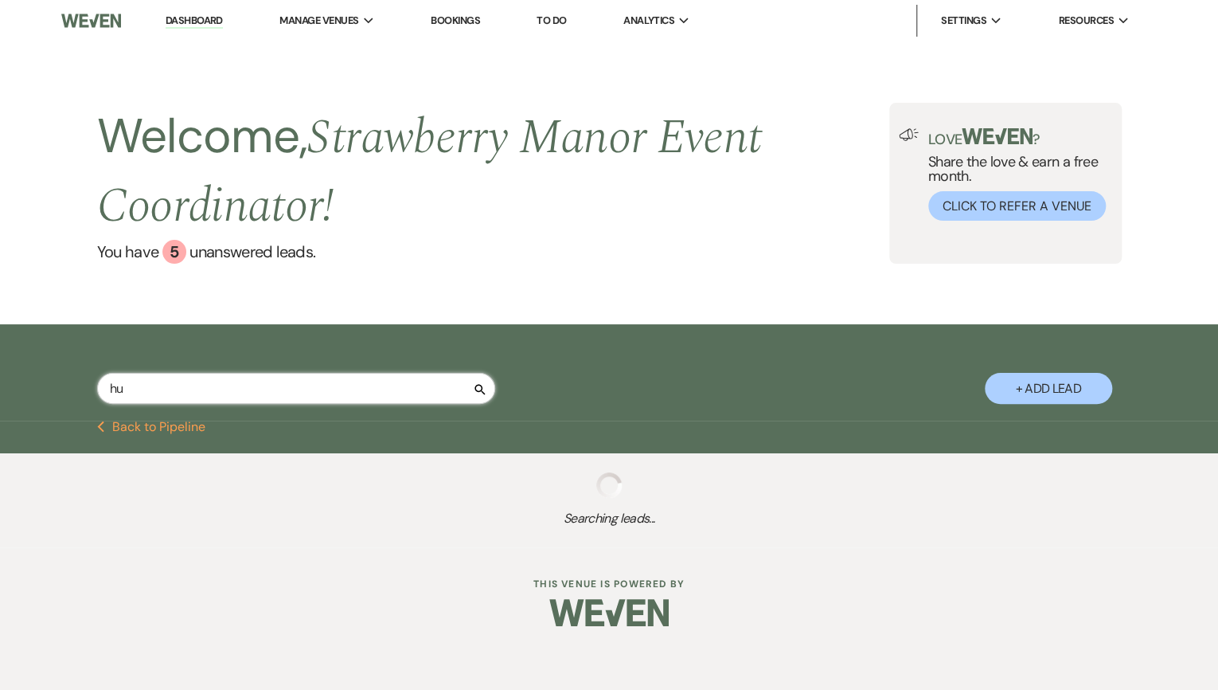
select select "8"
select select "5"
select select "8"
select select "4"
select select "8"
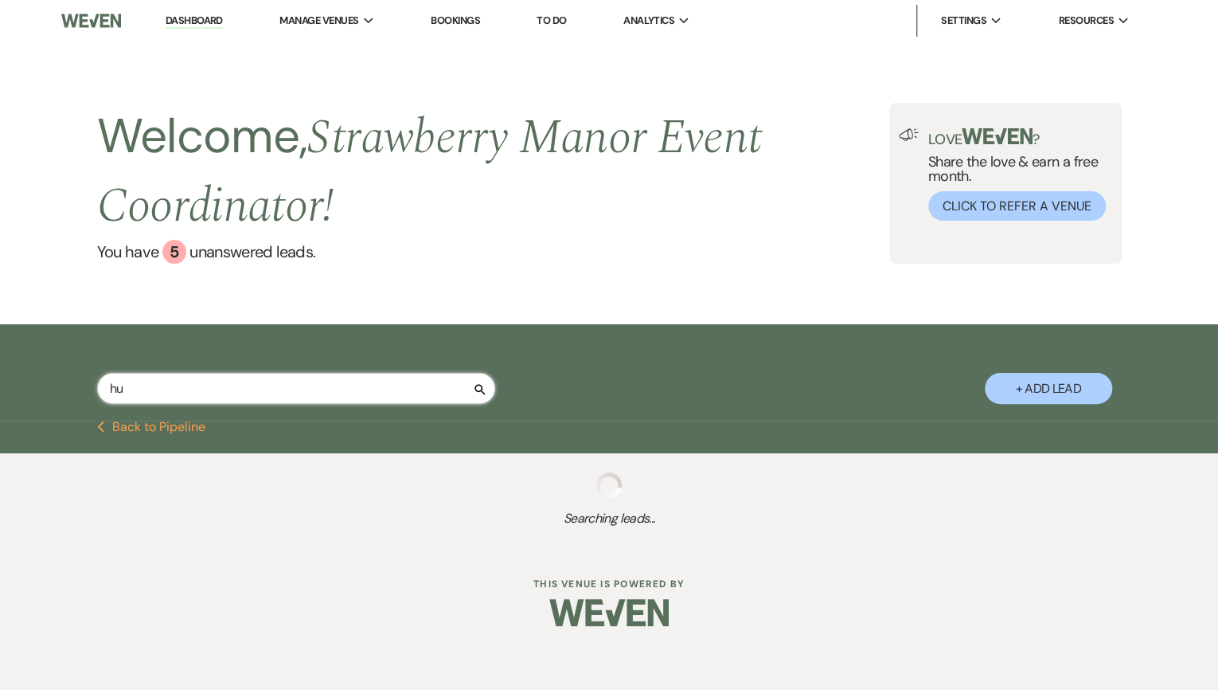
select select "4"
select select "8"
select select "5"
select select "8"
select select "5"
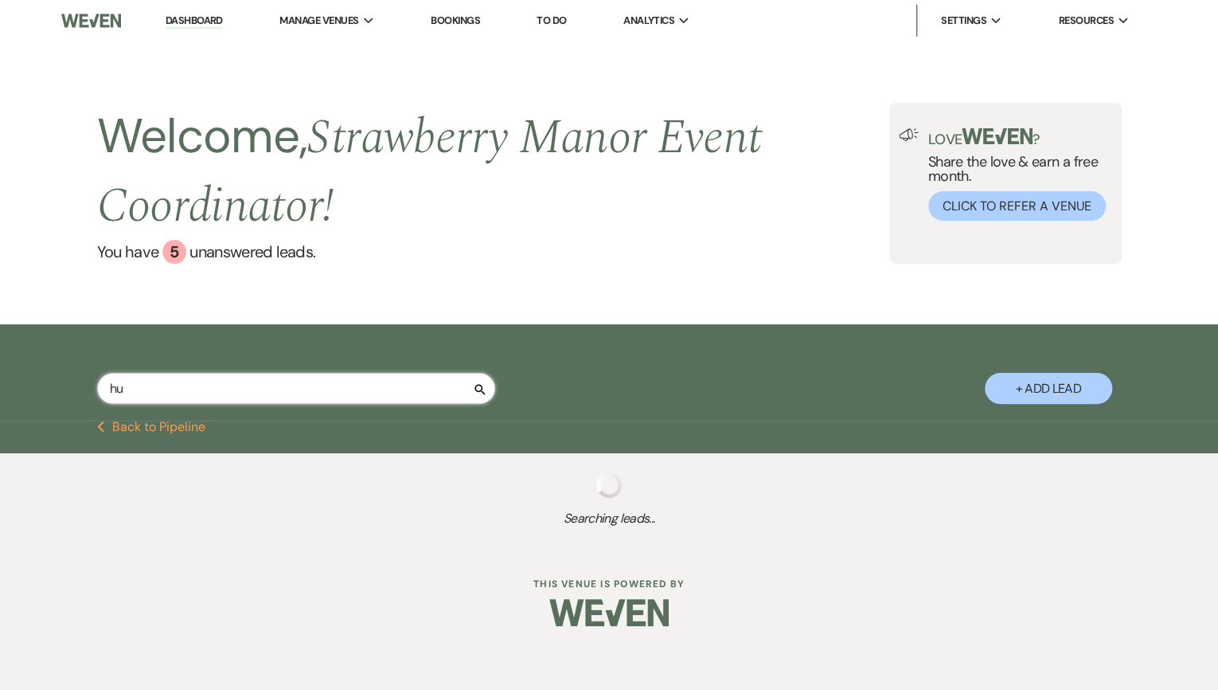
select select "8"
select select "5"
select select "8"
select select "5"
select select "8"
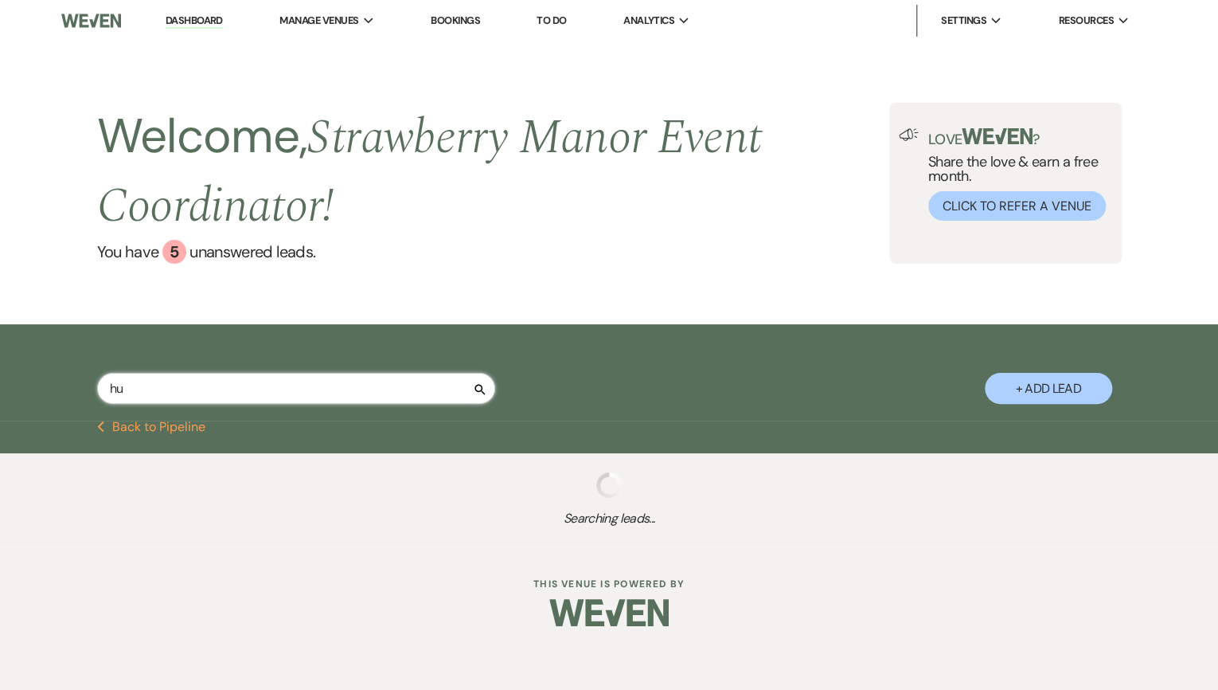
select select "5"
select select "8"
select select "5"
select select "8"
select select "5"
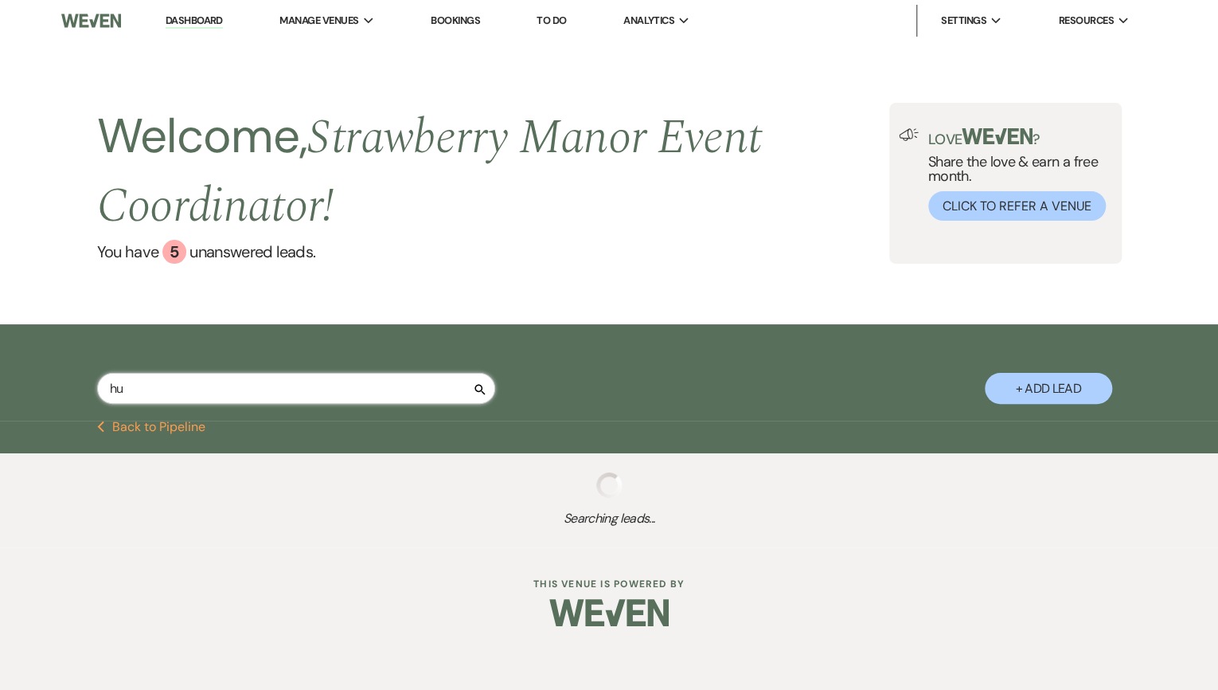
select select "8"
select select "5"
select select "8"
select select "11"
select select "8"
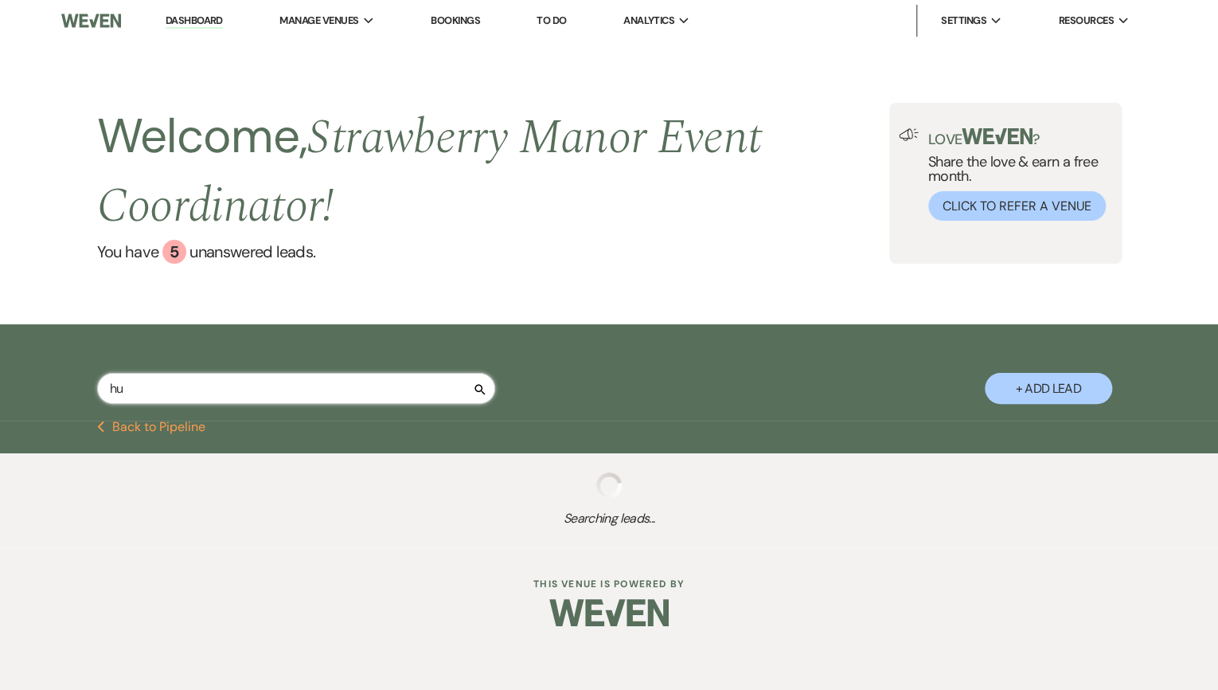
select select "5"
select select "8"
select select "4"
select select "8"
select select "5"
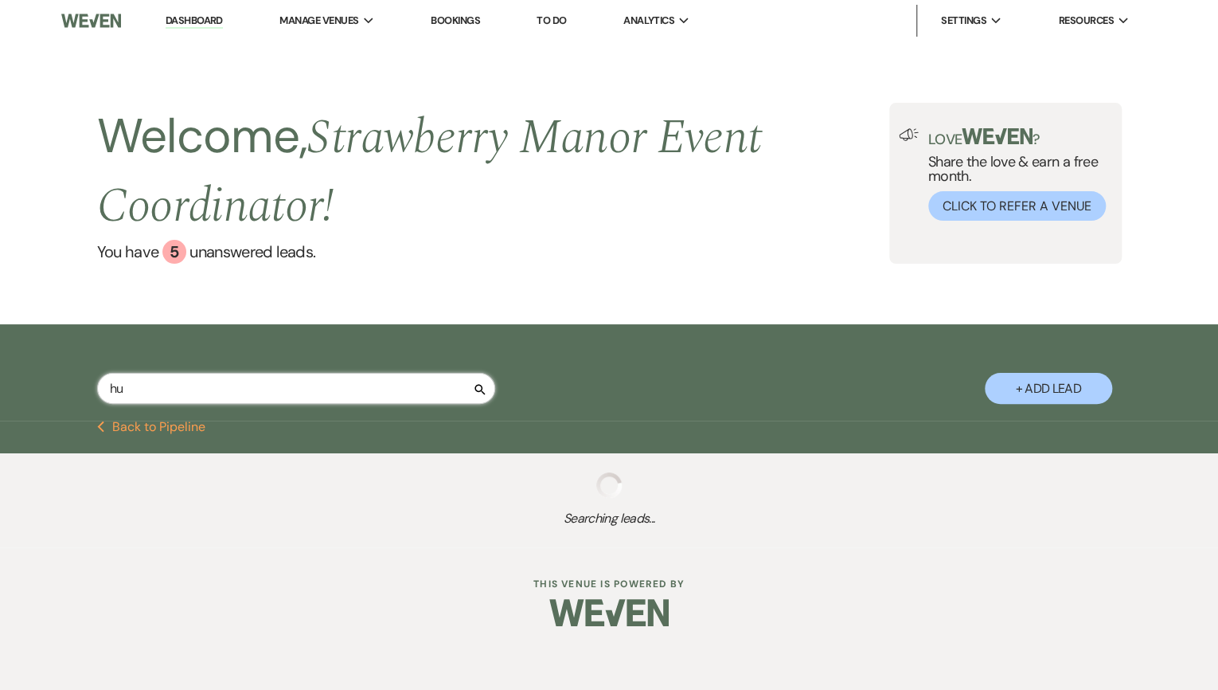
select select "8"
select select "5"
select select "8"
select select "4"
select select "8"
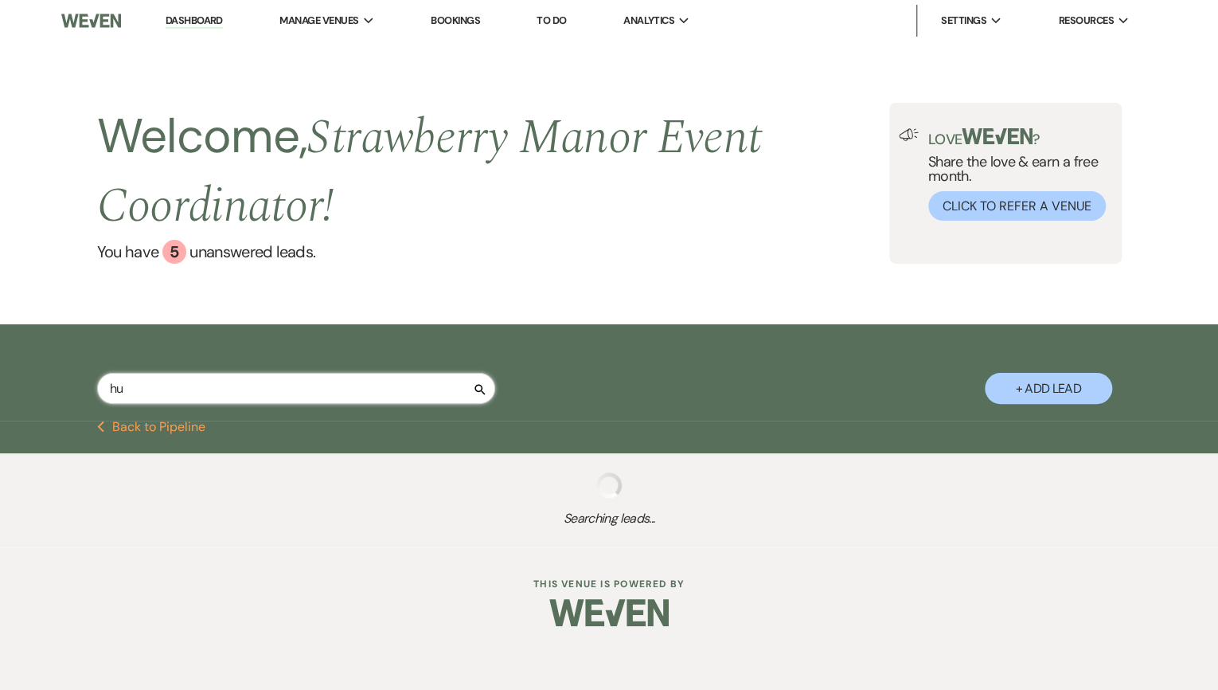
select select "10"
select select "8"
select select "5"
select select "8"
select select "5"
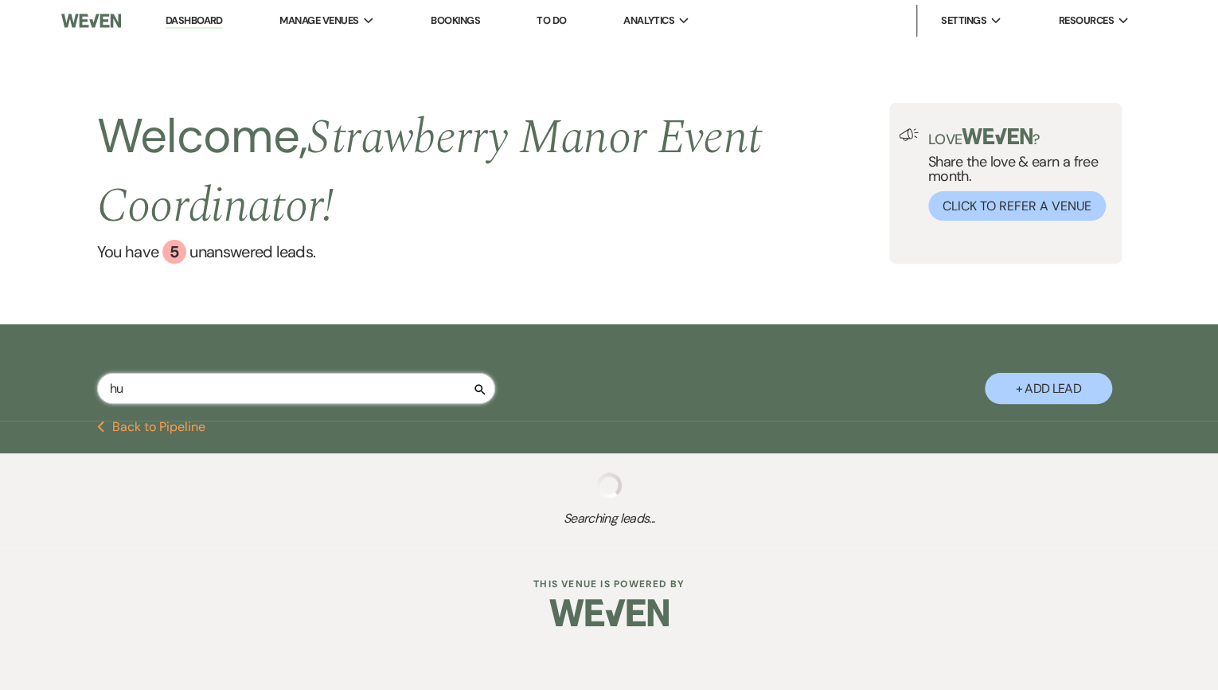
select select "8"
select select "5"
select select "8"
select select "5"
select select "8"
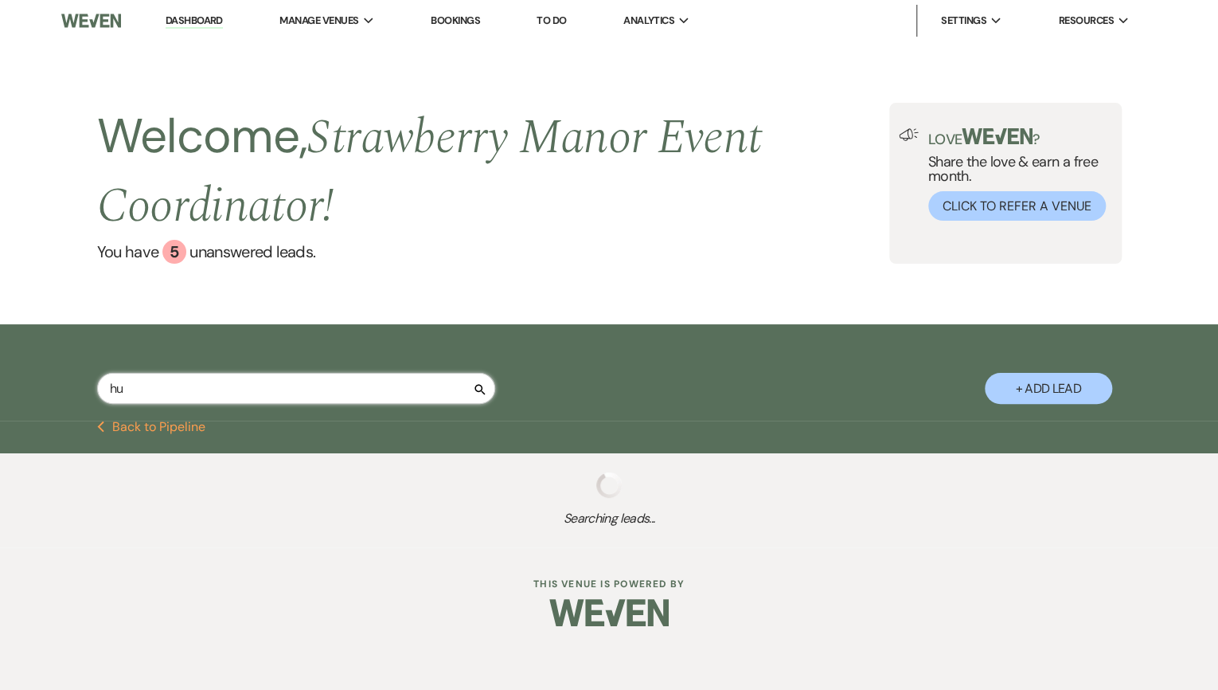
select select "5"
select select "8"
select select "5"
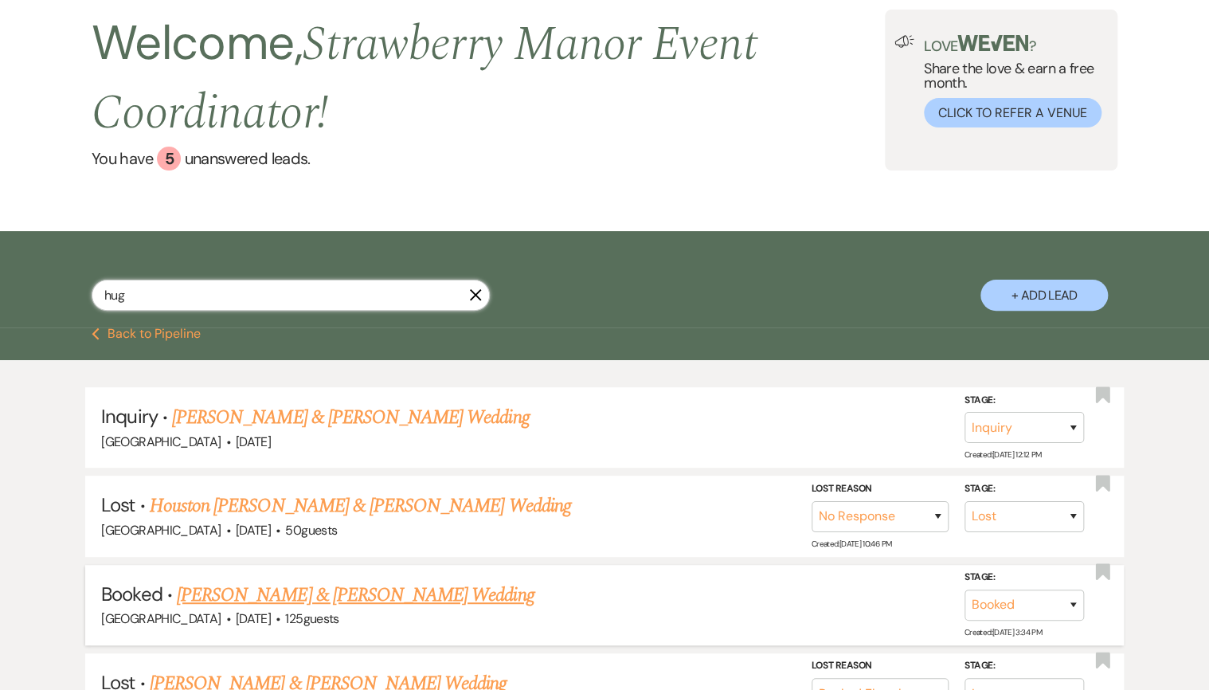
scroll to position [127, 0]
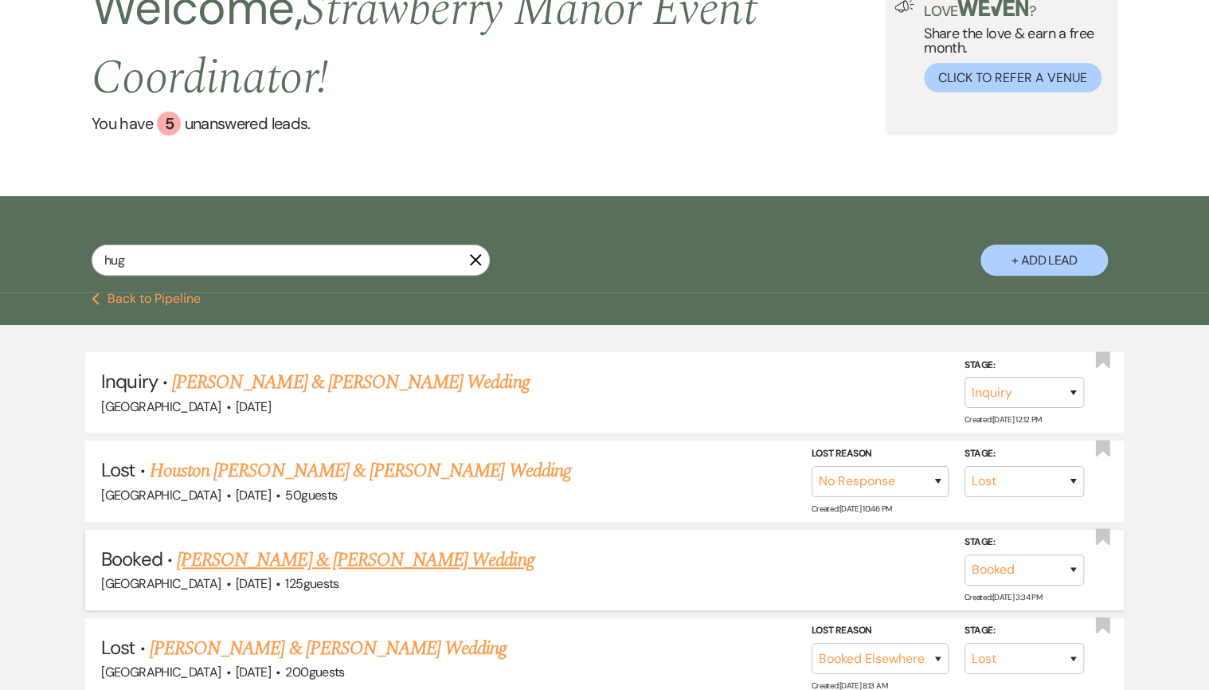
click at [414, 559] on link "[PERSON_NAME] & [PERSON_NAME] Wedding" at bounding box center [355, 560] width 357 height 29
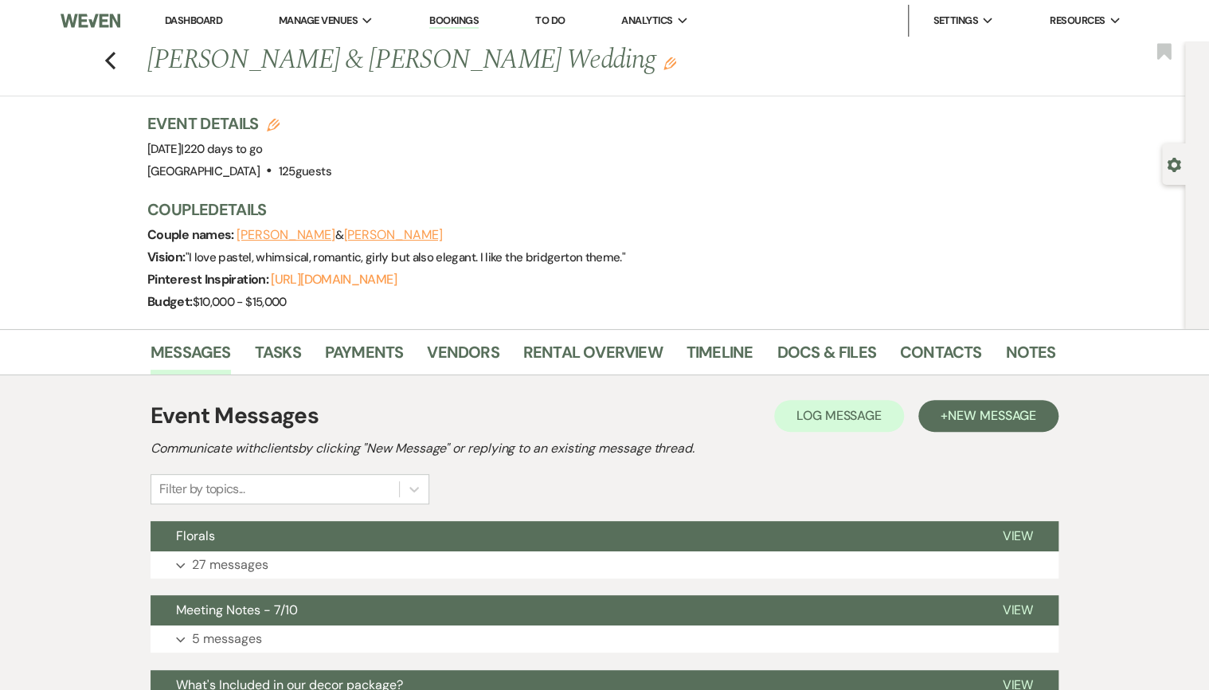
click at [414, 559] on button "Expand 27 messages" at bounding box center [605, 564] width 908 height 27
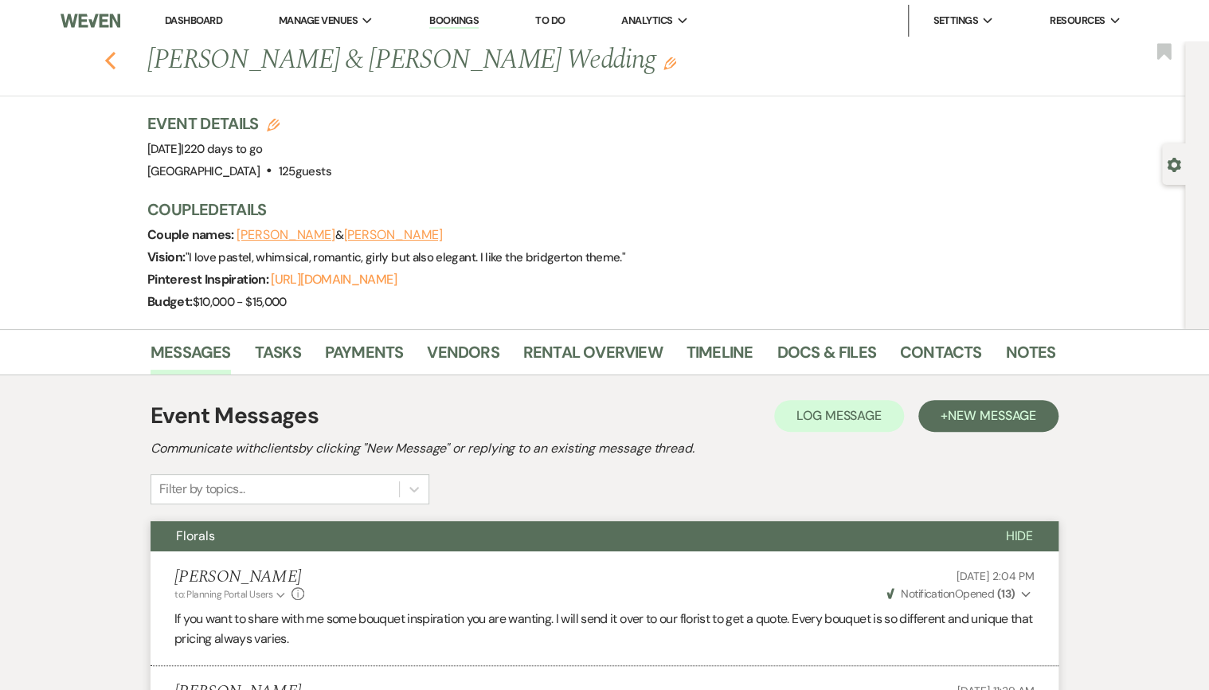
click at [115, 65] on use "button" at bounding box center [110, 61] width 10 height 18
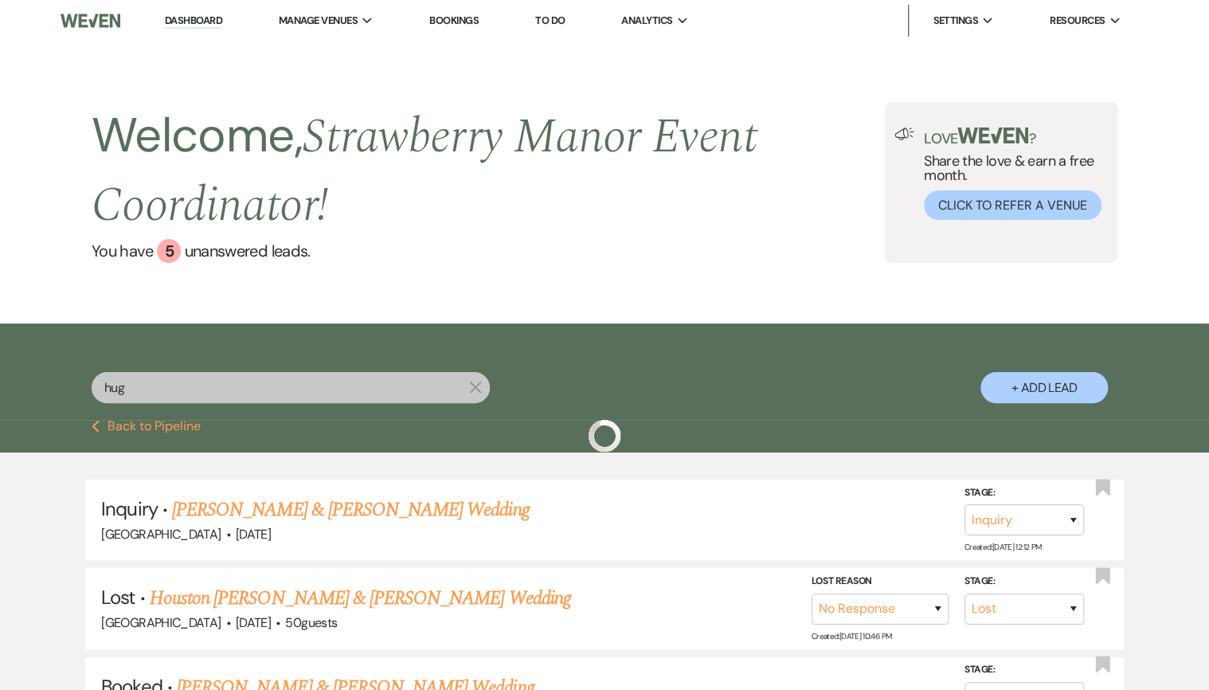
scroll to position [127, 0]
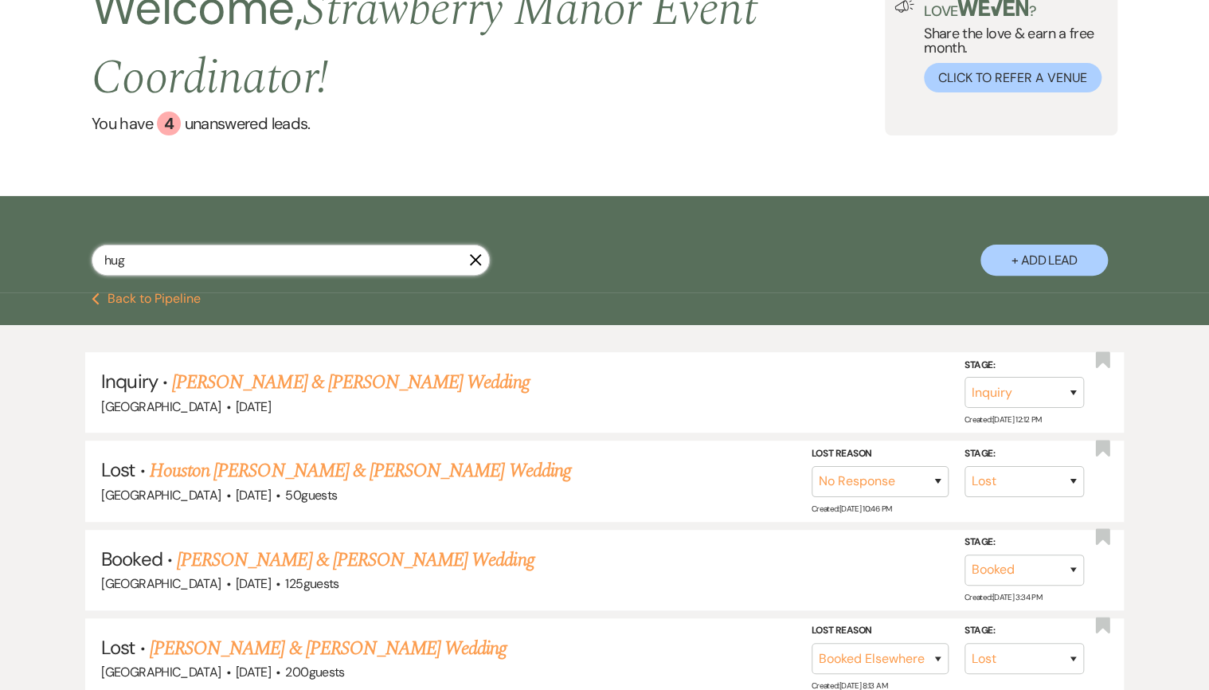
drag, startPoint x: 127, startPoint y: 271, endPoint x: 69, endPoint y: 271, distance: 57.3
click at [69, 271] on div "hug X + Add Lead" at bounding box center [604, 246] width 1147 height 85
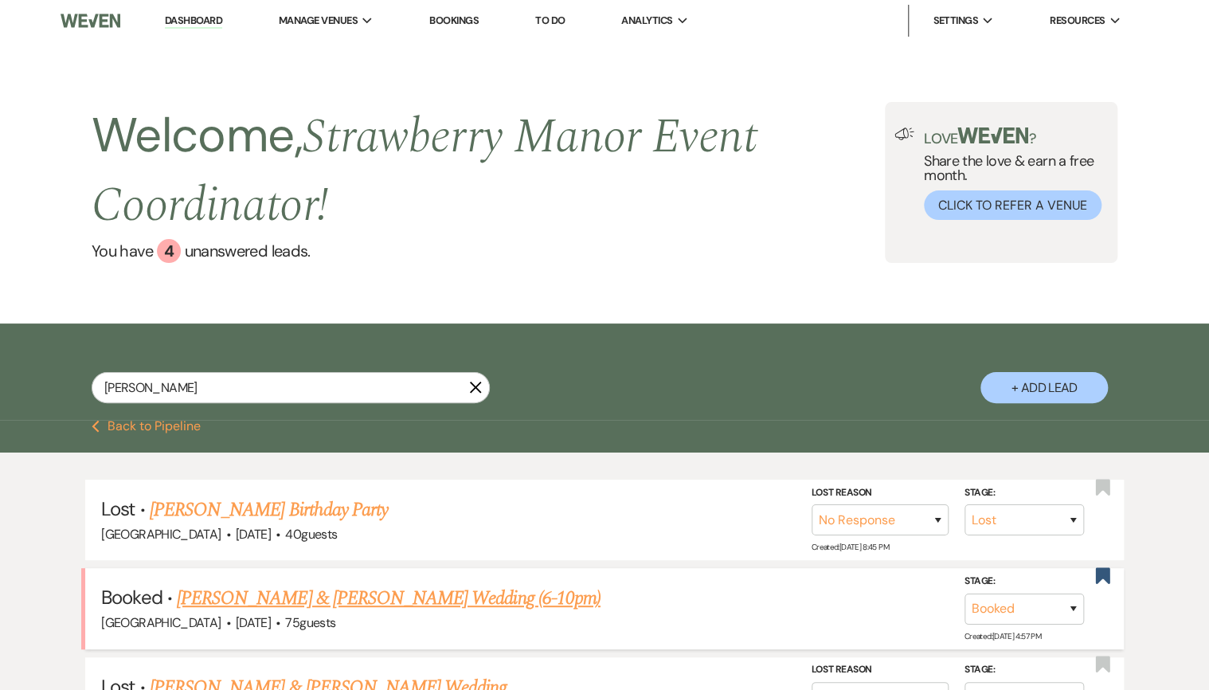
click at [265, 596] on link "[PERSON_NAME] & [PERSON_NAME] Wedding (6-10pm)" at bounding box center [389, 598] width 424 height 29
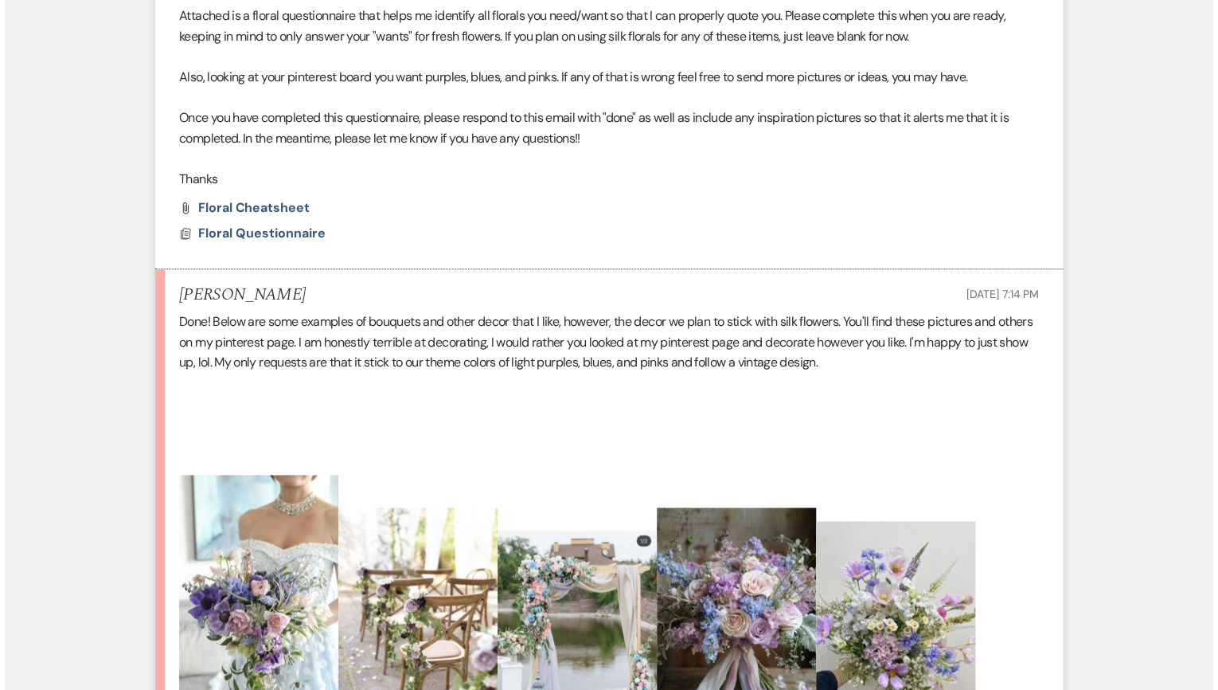
scroll to position [765, 0]
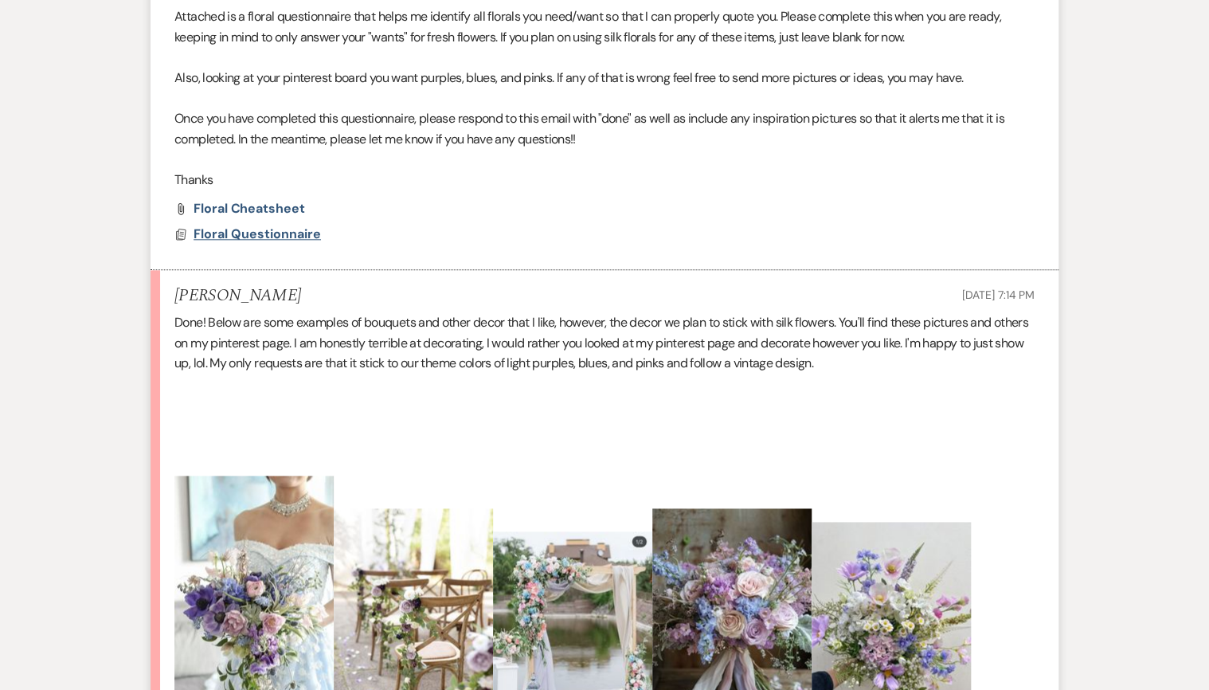
click at [276, 233] on span "Floral Questionnaire" at bounding box center [257, 233] width 127 height 17
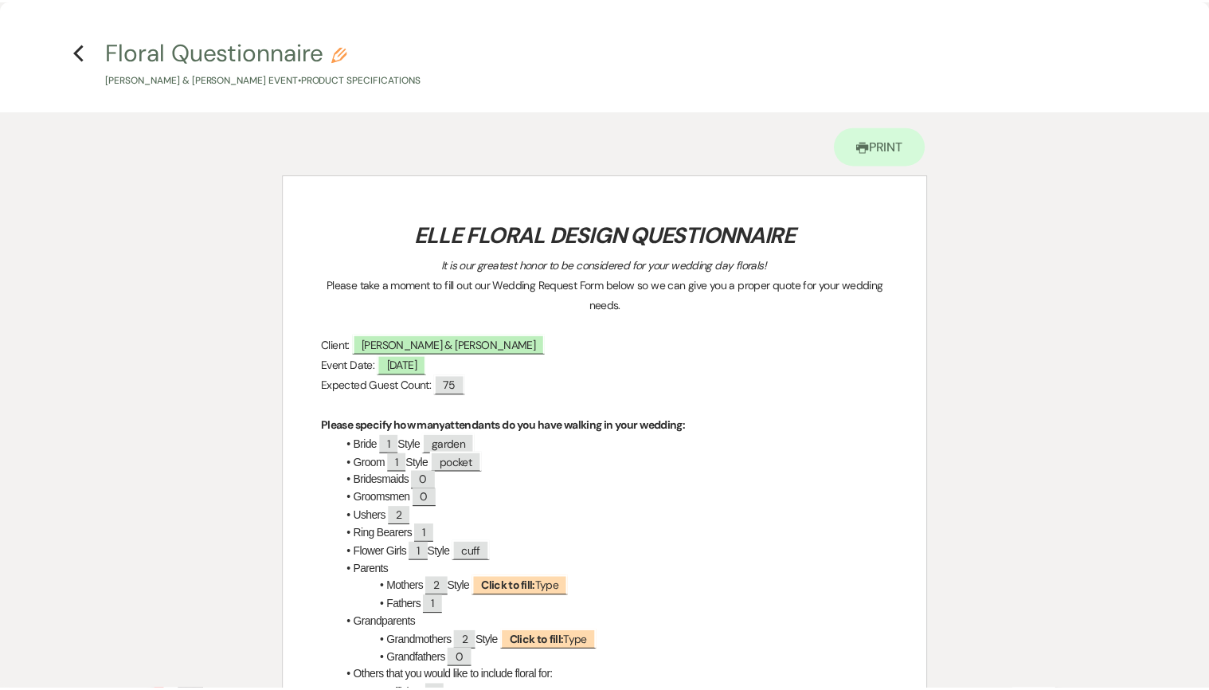
scroll to position [0, 0]
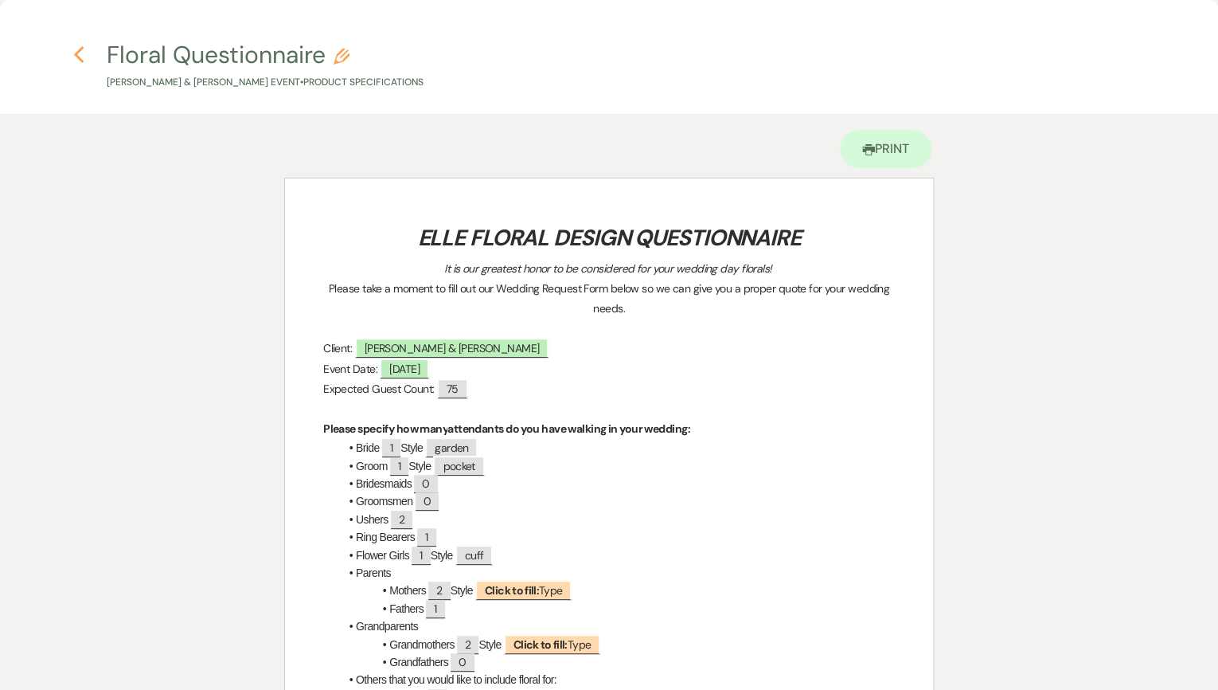
click at [73, 49] on icon "Previous" at bounding box center [79, 54] width 12 height 19
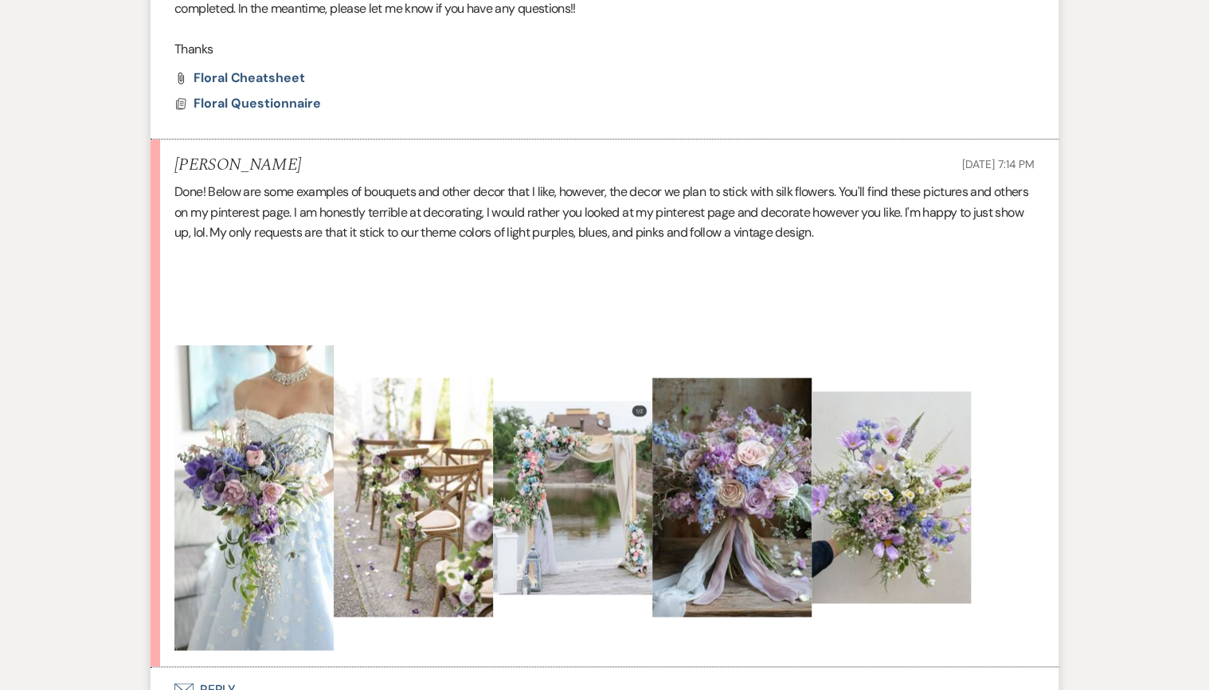
scroll to position [1210, 0]
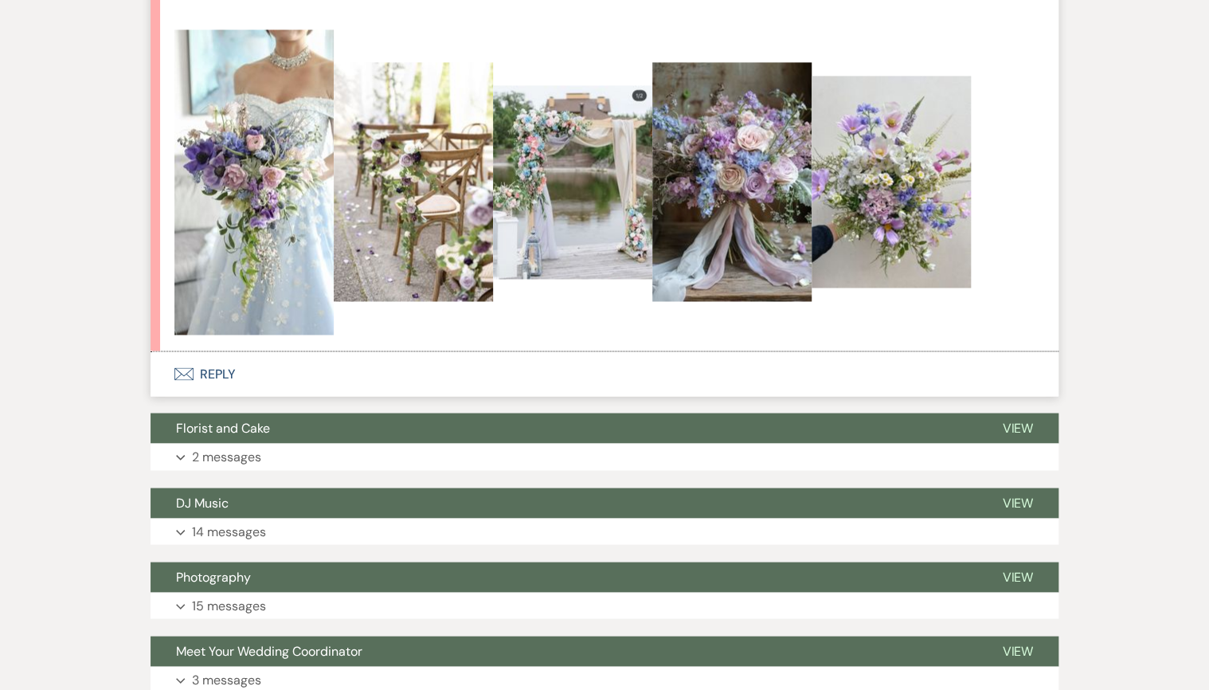
click at [695, 159] on img at bounding box center [731, 181] width 159 height 239
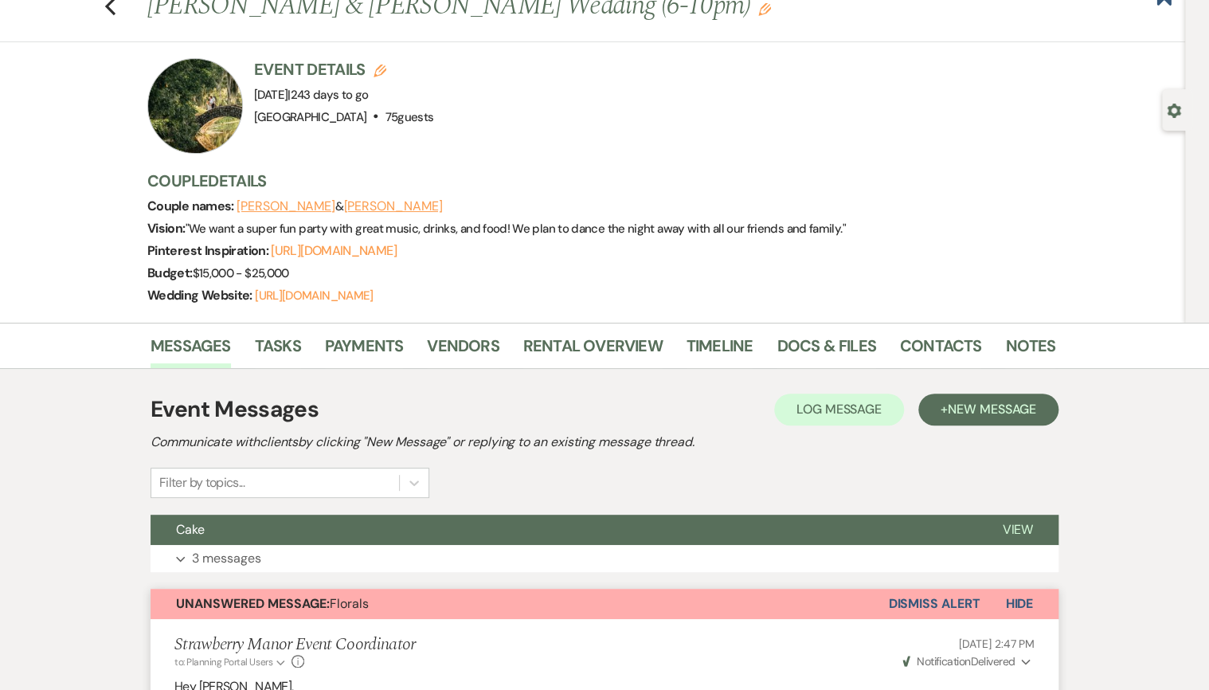
scroll to position [0, 0]
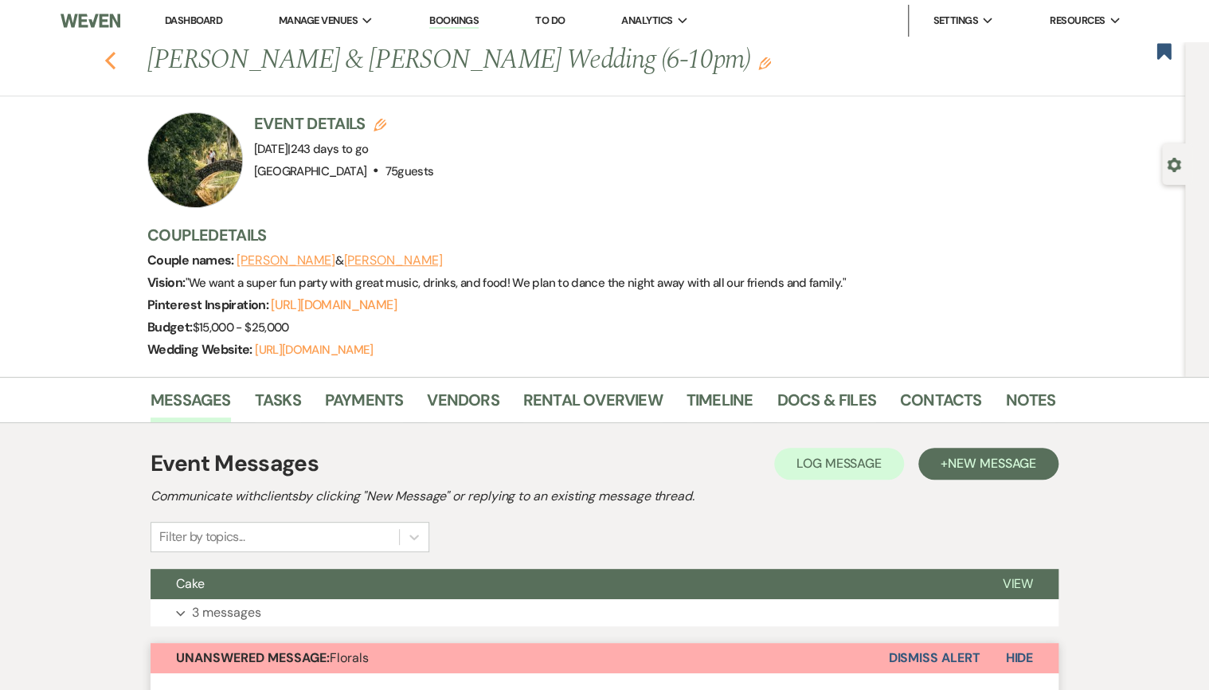
click at [111, 64] on icon "Previous" at bounding box center [110, 60] width 12 height 19
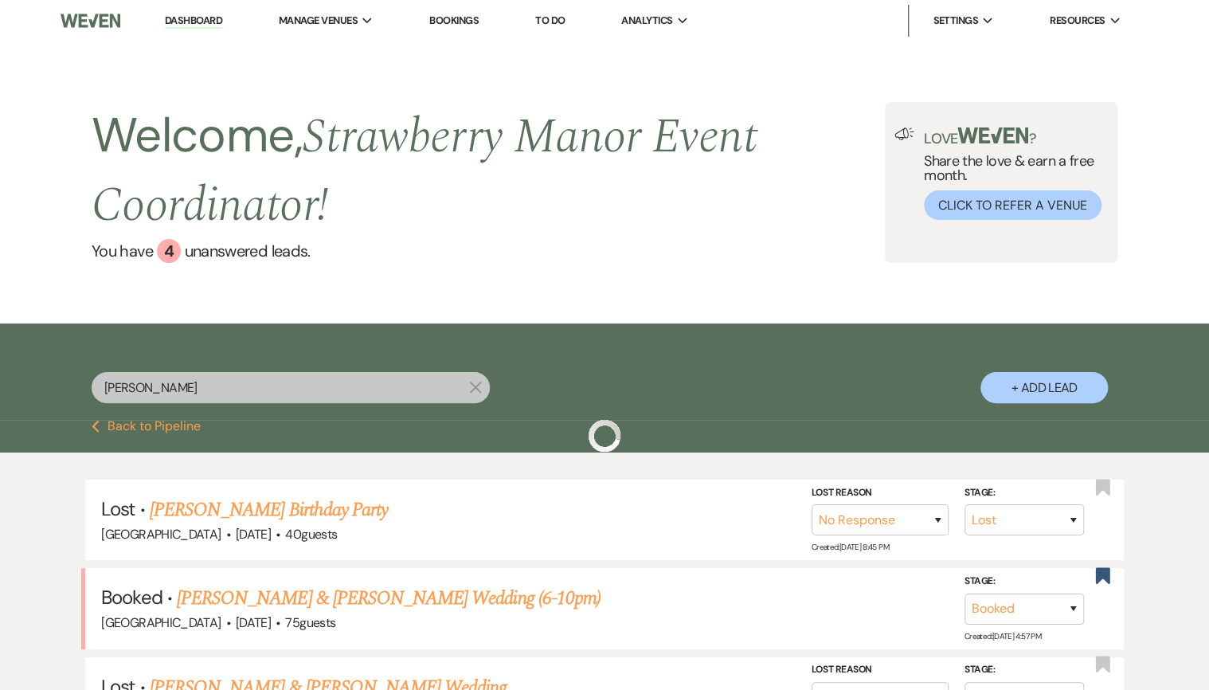
click at [139, 388] on input "[PERSON_NAME]" at bounding box center [291, 387] width 398 height 31
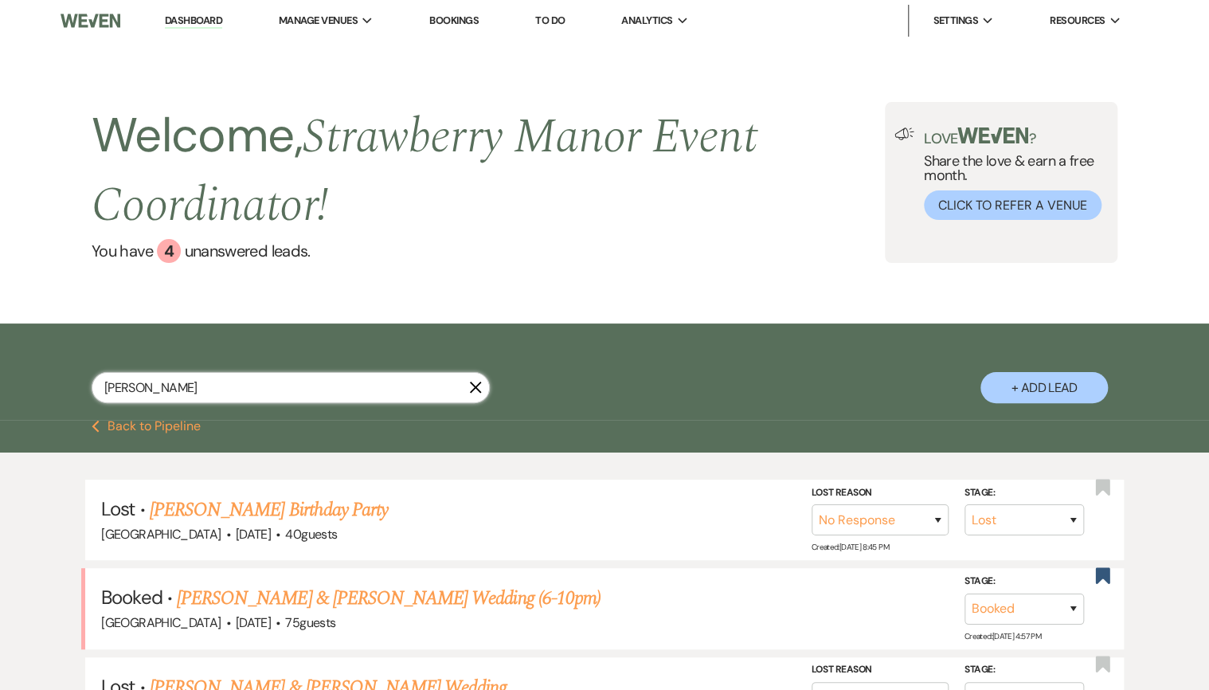
click at [139, 388] on input "[PERSON_NAME]" at bounding box center [291, 387] width 398 height 31
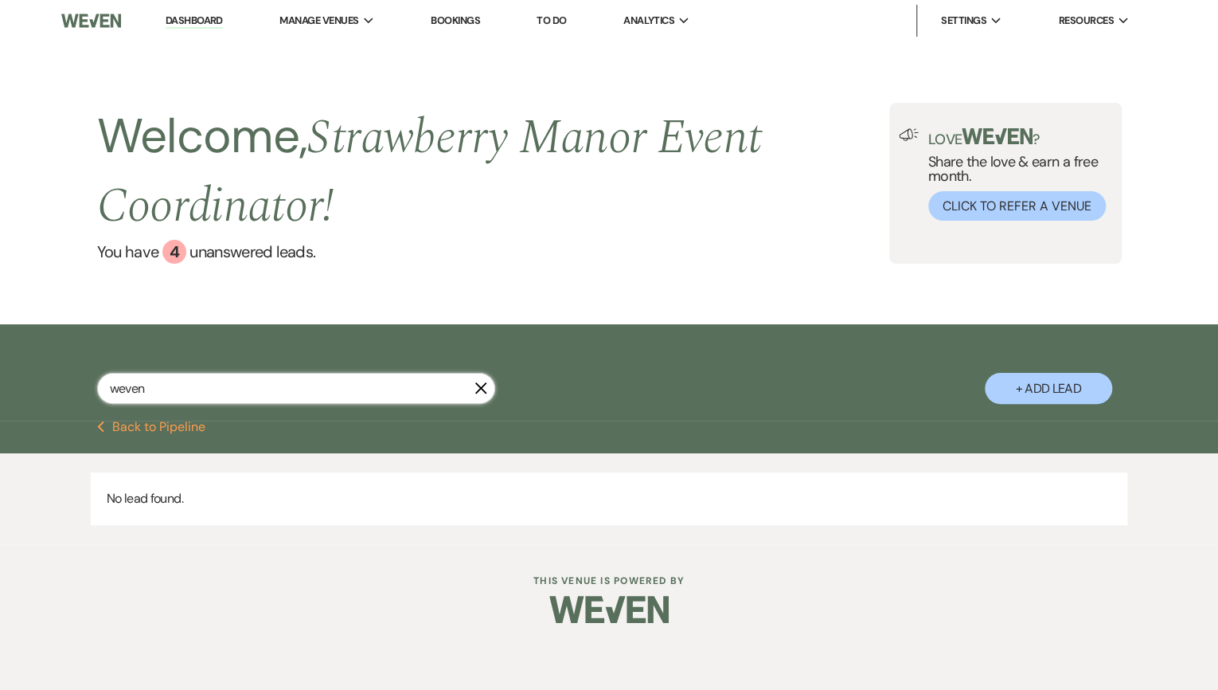
drag, startPoint x: 187, startPoint y: 393, endPoint x: 3, endPoint y: 391, distance: 184.0
click at [3, 391] on div "weven X + Add Lead" at bounding box center [609, 372] width 1218 height 96
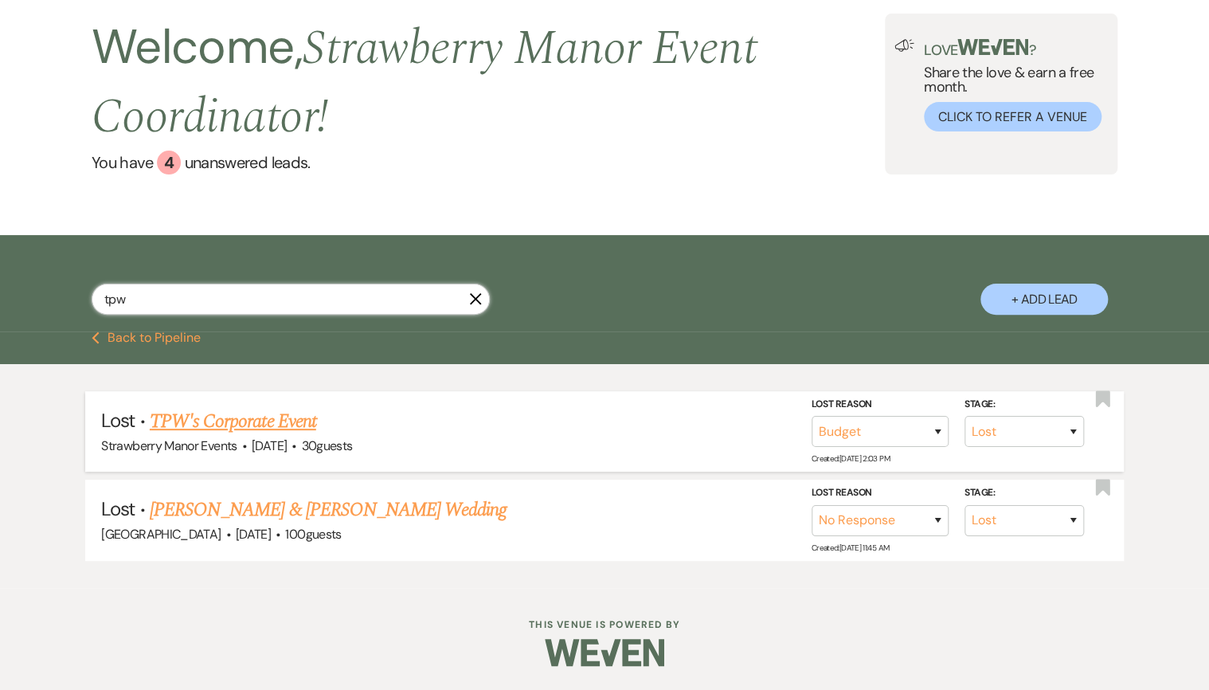
scroll to position [89, 0]
drag, startPoint x: 166, startPoint y: 315, endPoint x: 33, endPoint y: 323, distance: 132.4
click at [33, 323] on div "tpw X + Add Lead" at bounding box center [604, 285] width 1147 height 85
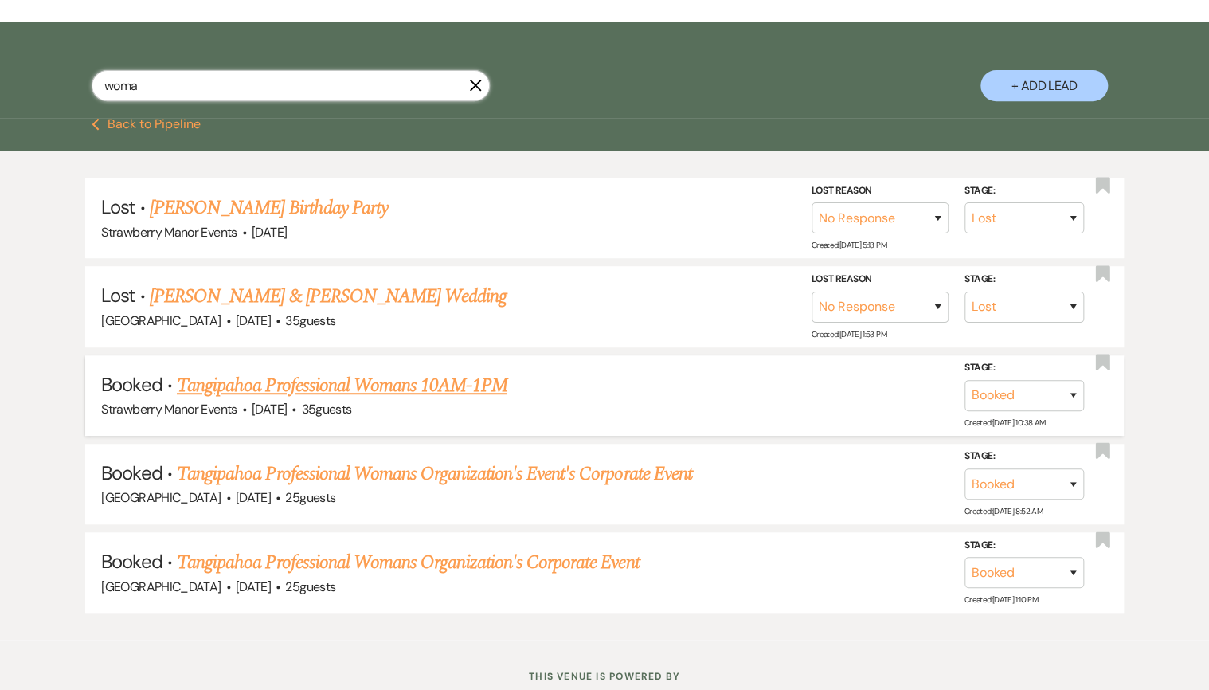
scroll to position [351, 0]
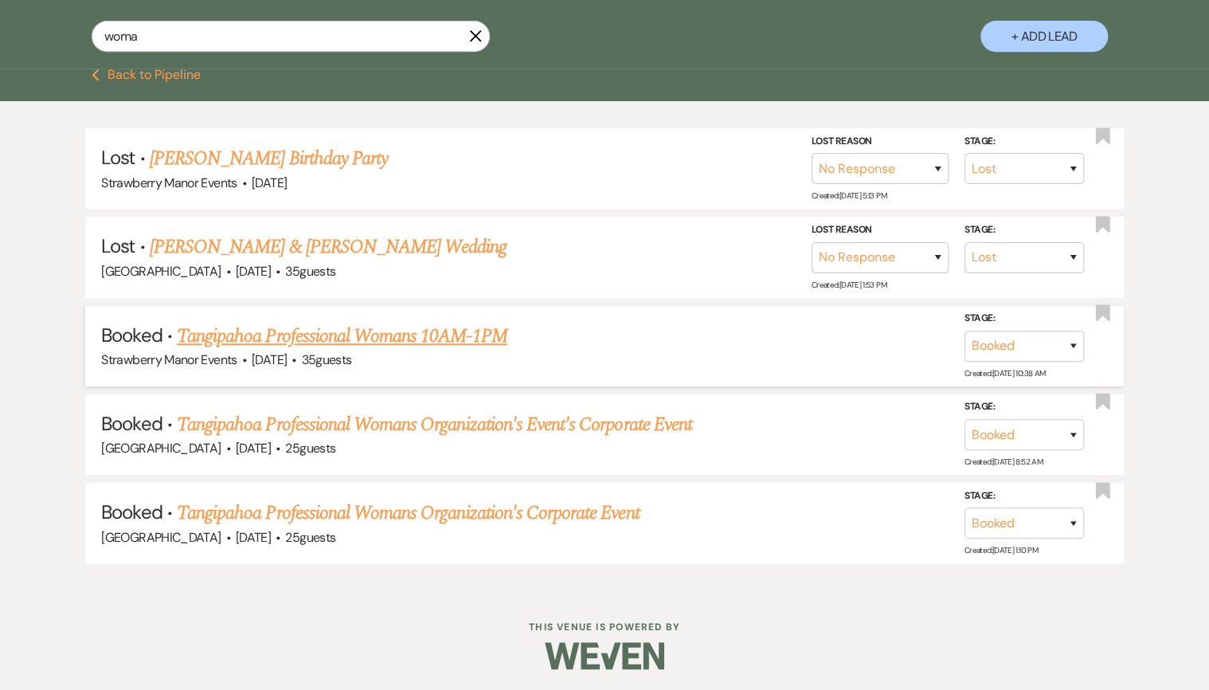
click at [239, 328] on link "Tangipahoa Professional Womans 10AM-1PM" at bounding box center [342, 336] width 330 height 29
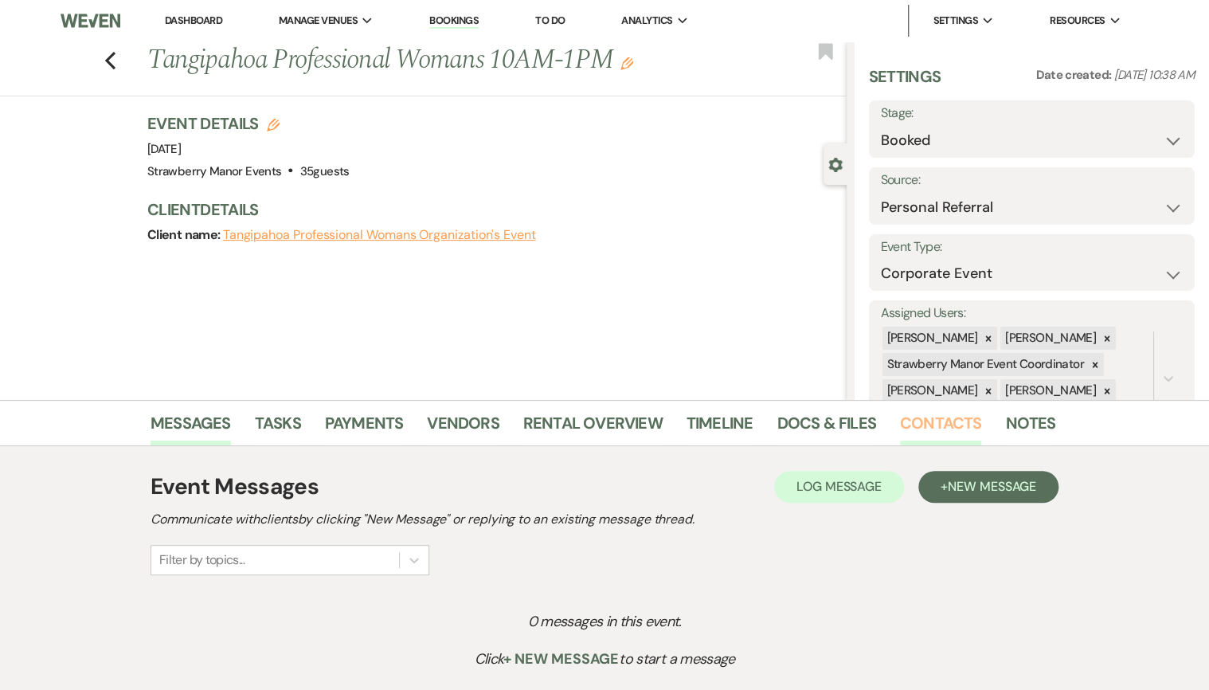
click at [900, 432] on link "Contacts" at bounding box center [941, 427] width 82 height 35
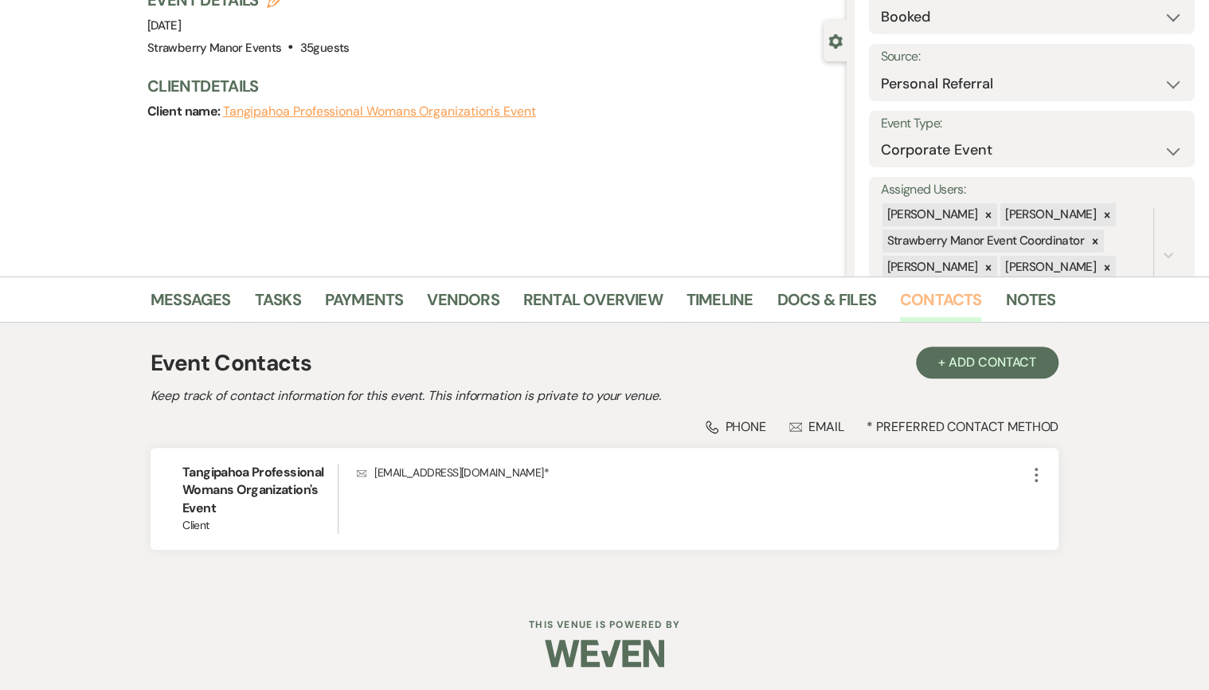
scroll to position [124, 0]
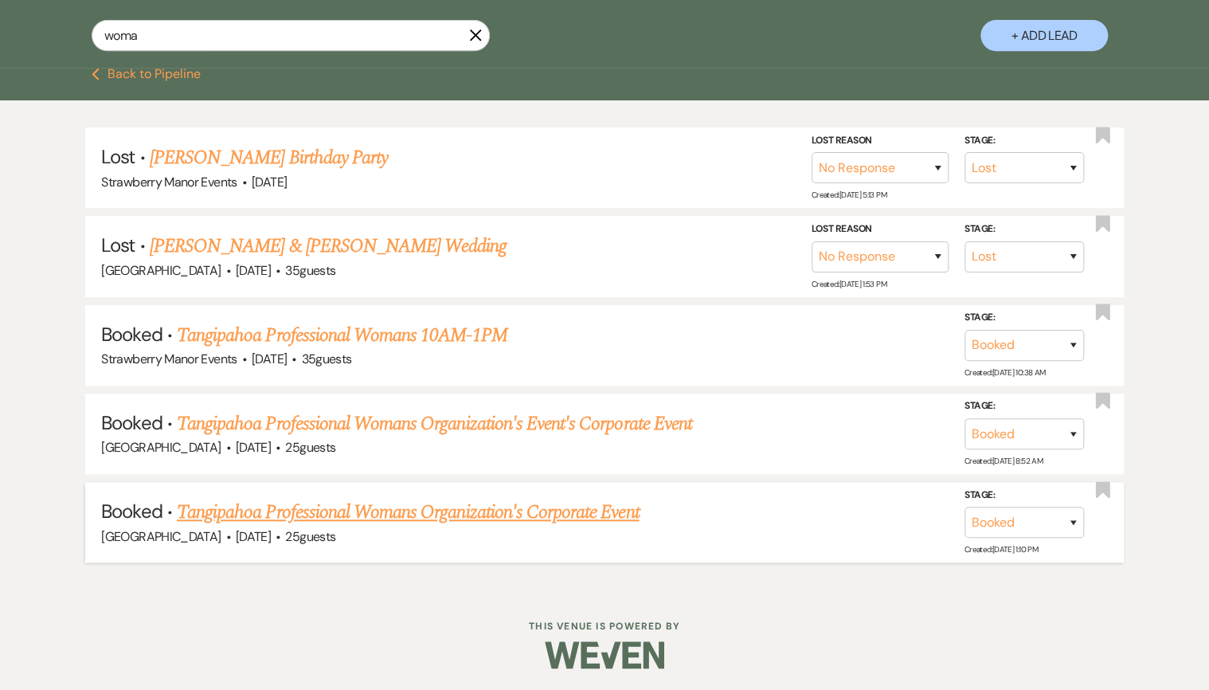
click at [304, 503] on link "Tangipahoa Professional Womans Organization's Corporate Event" at bounding box center [408, 512] width 462 height 29
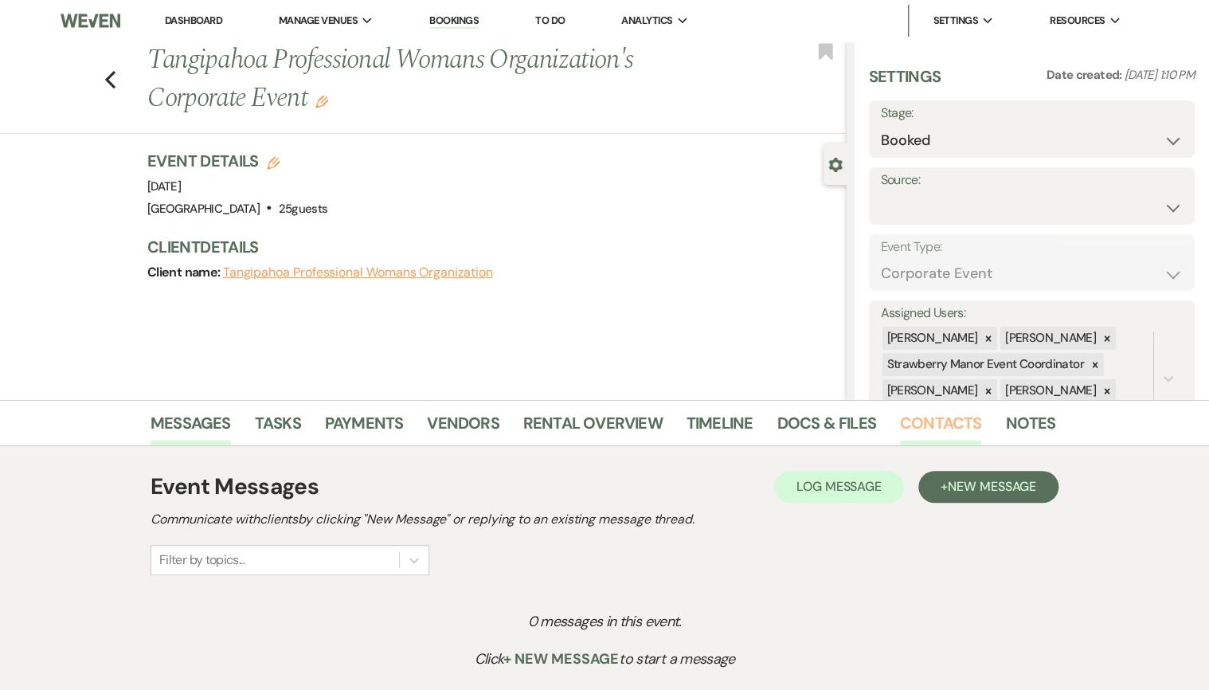
click at [948, 427] on link "Contacts" at bounding box center [941, 427] width 82 height 35
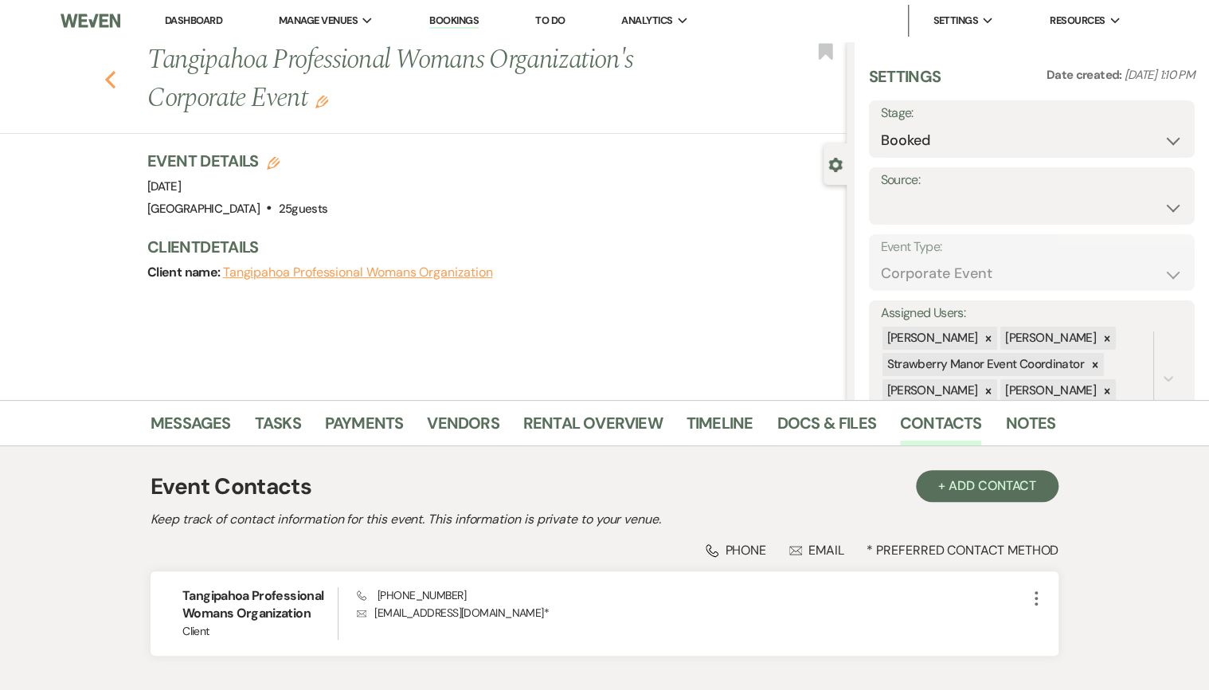
click at [109, 80] on icon "Previous" at bounding box center [110, 79] width 12 height 19
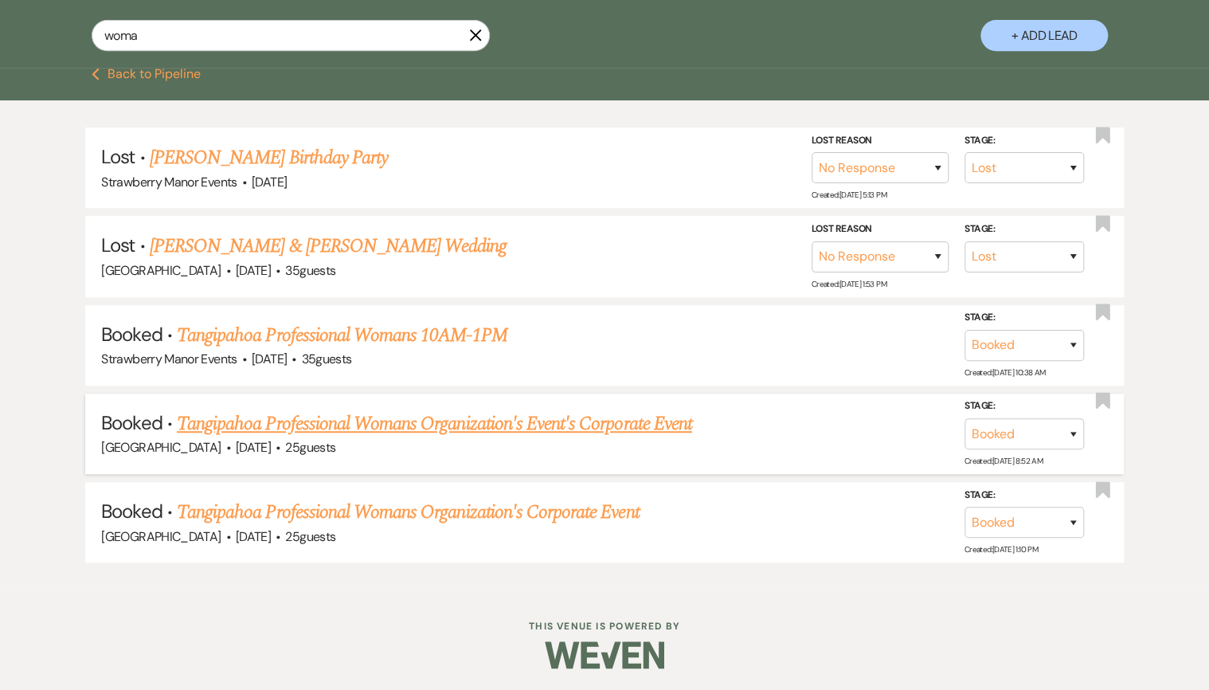
click at [261, 432] on link "Tangipahoa Professional Womans Organization's Event's Corporate Event" at bounding box center [434, 423] width 515 height 29
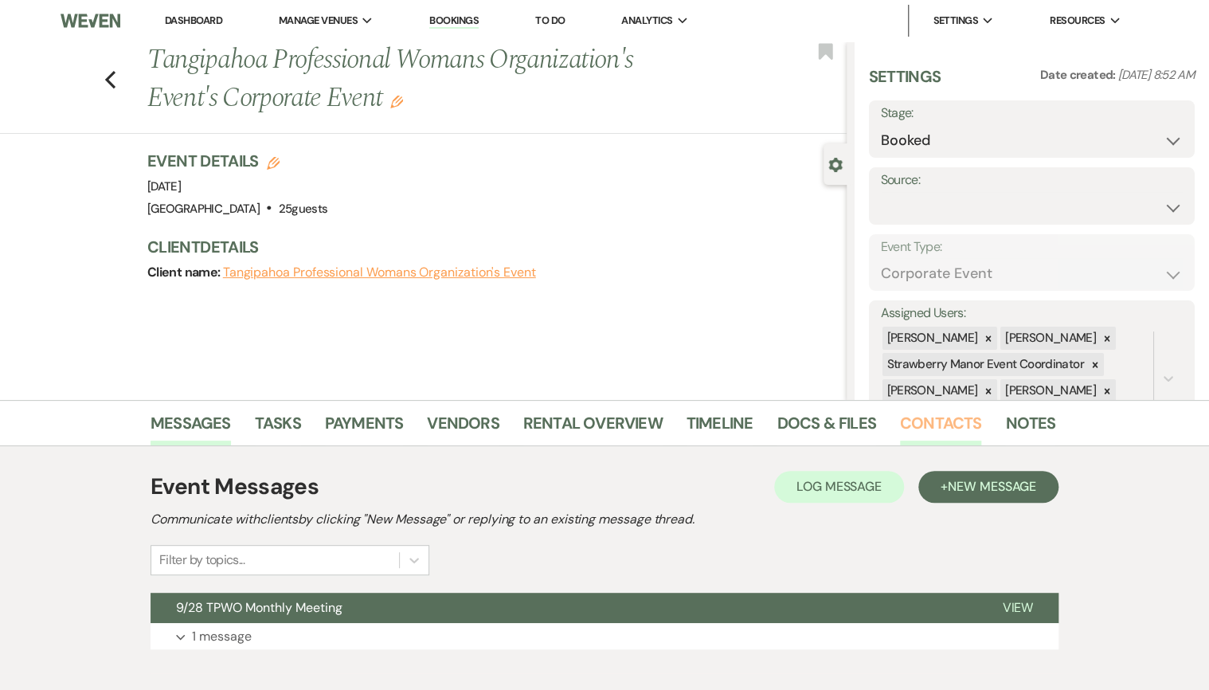
click at [929, 426] on link "Contacts" at bounding box center [941, 427] width 82 height 35
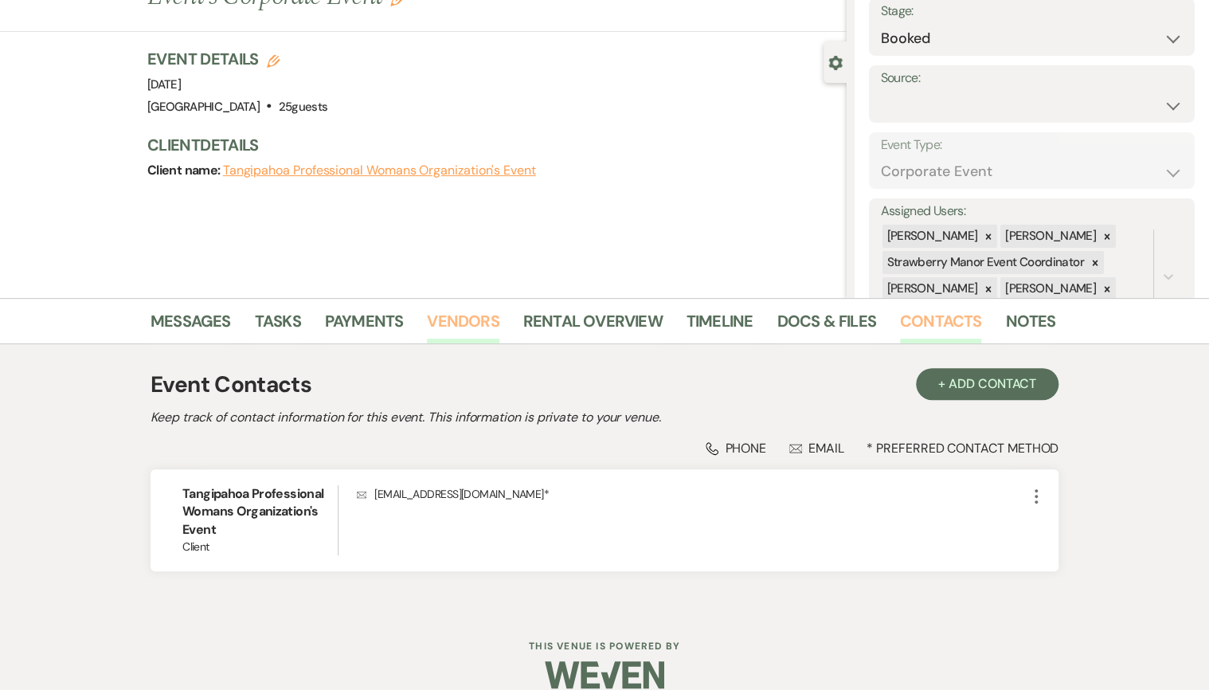
scroll to position [124, 0]
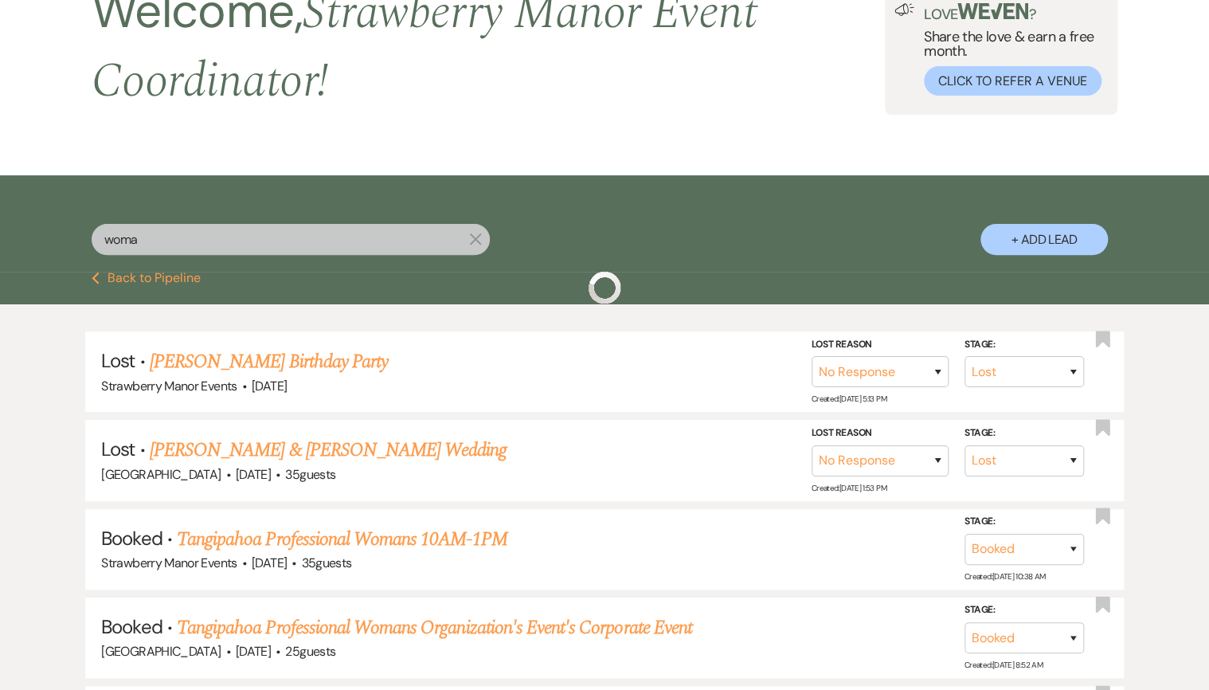
scroll to position [328, 0]
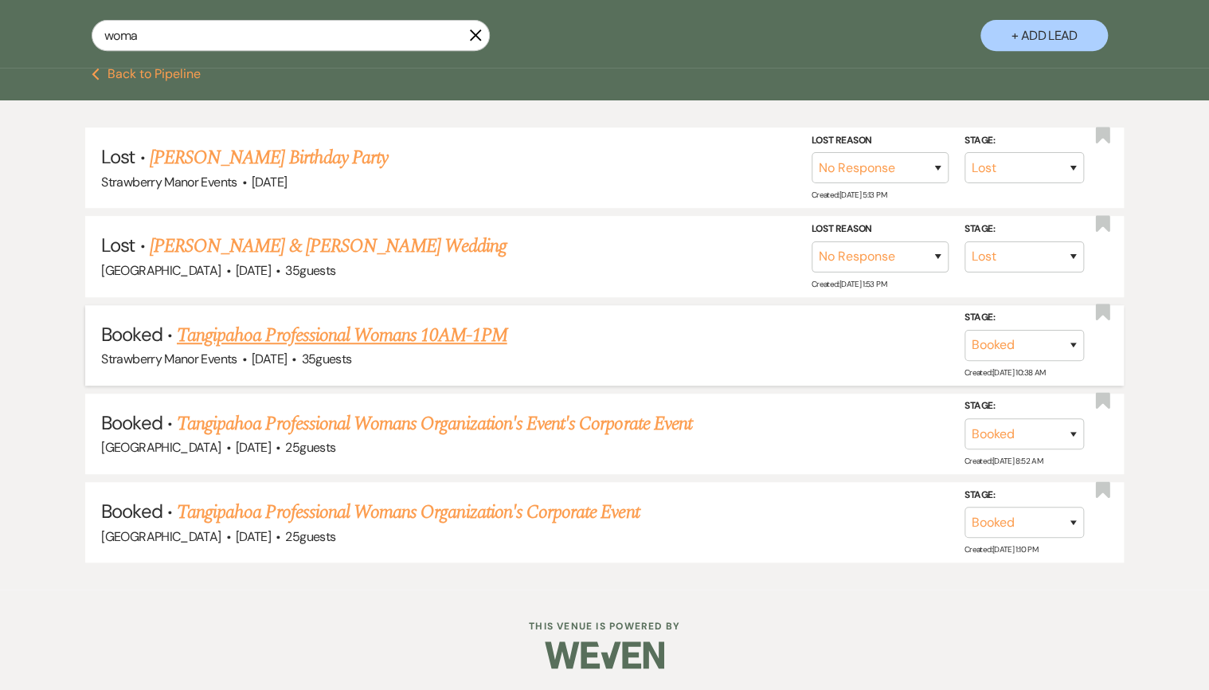
click at [293, 330] on link "Tangipahoa Professional Womans 10AM-1PM" at bounding box center [342, 335] width 330 height 29
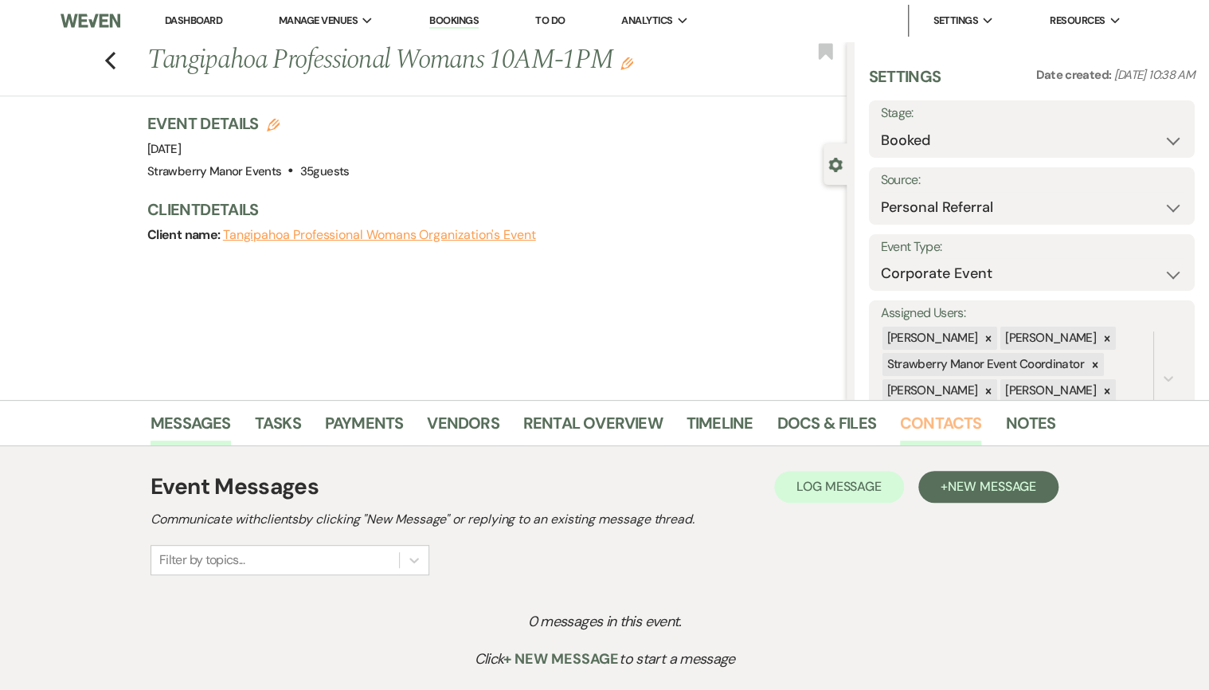
click at [941, 418] on link "Contacts" at bounding box center [941, 427] width 82 height 35
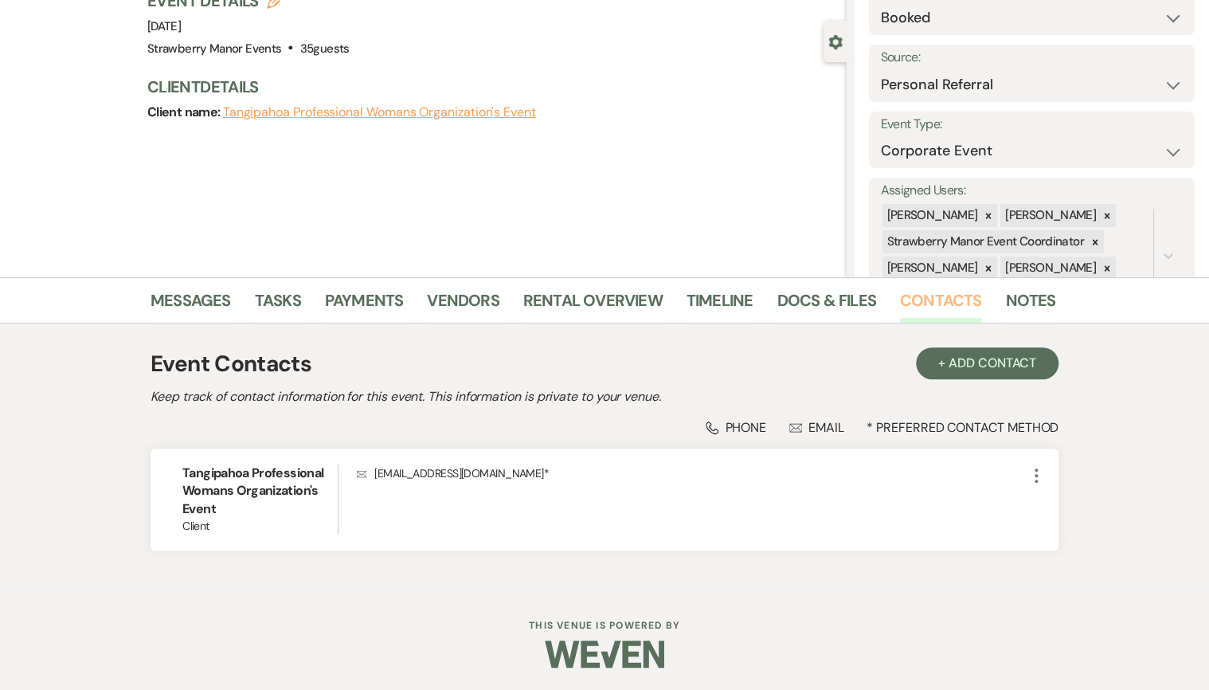
scroll to position [124, 0]
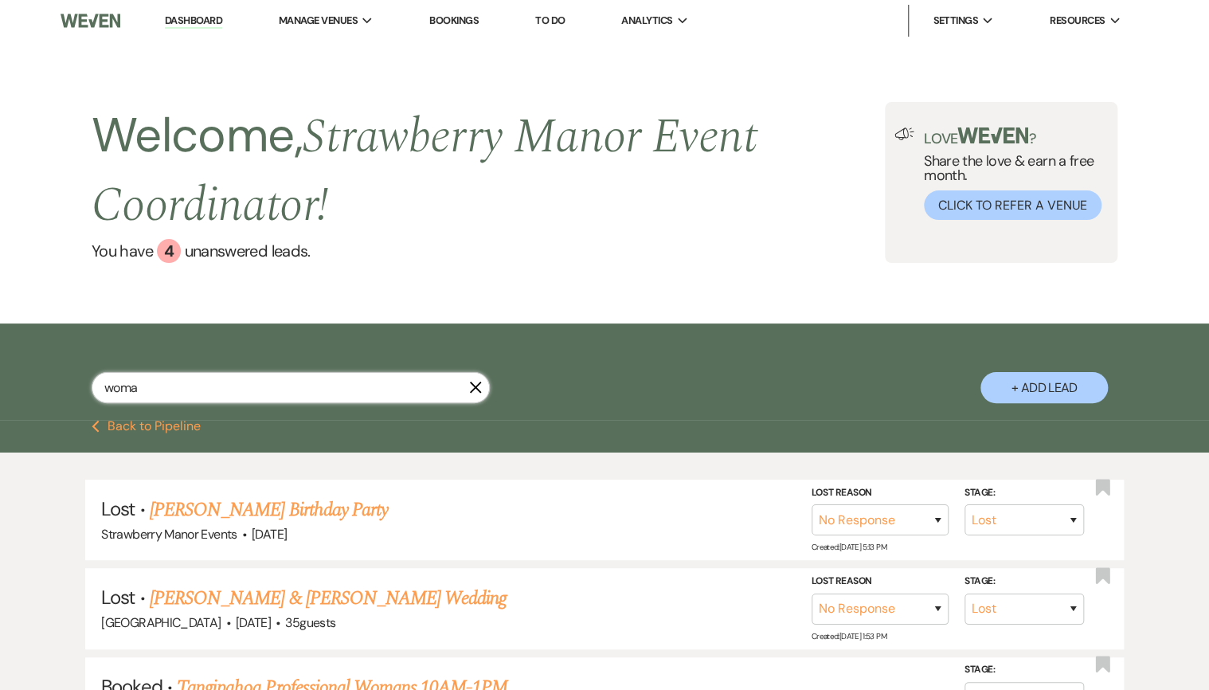
drag, startPoint x: 130, startPoint y: 397, endPoint x: 45, endPoint y: 380, distance: 87.0
click at [62, 381] on div "woma X + Add Lead" at bounding box center [604, 373] width 1147 height 85
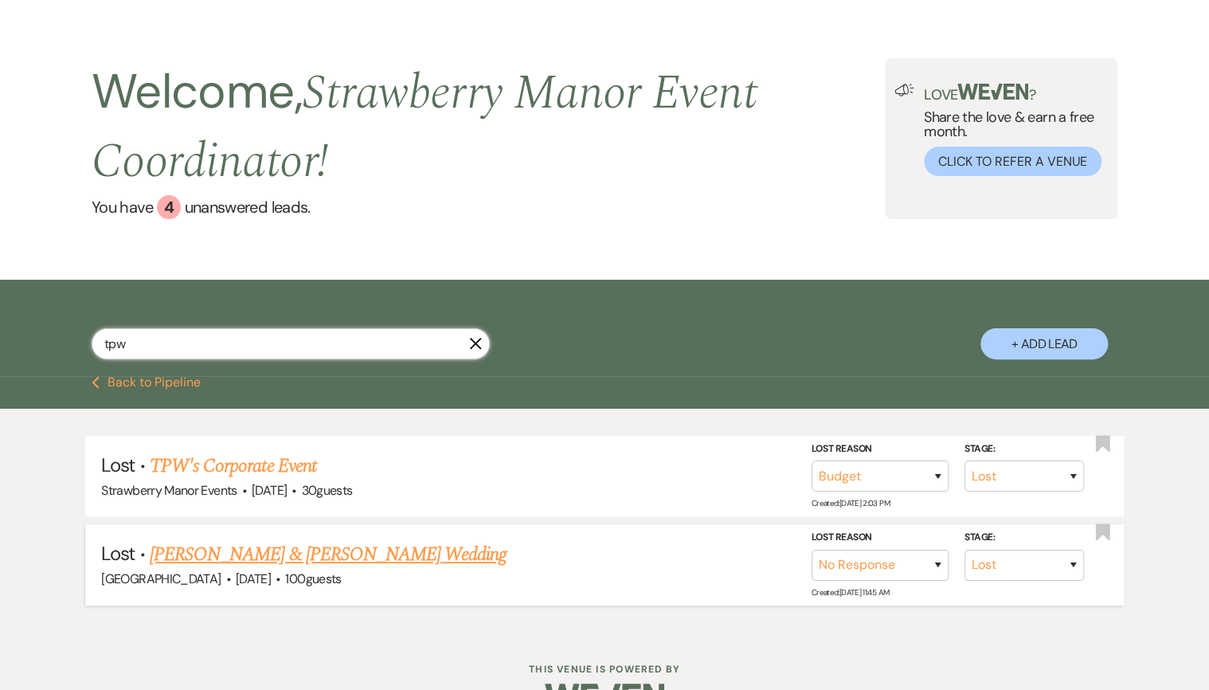
scroll to position [89, 0]
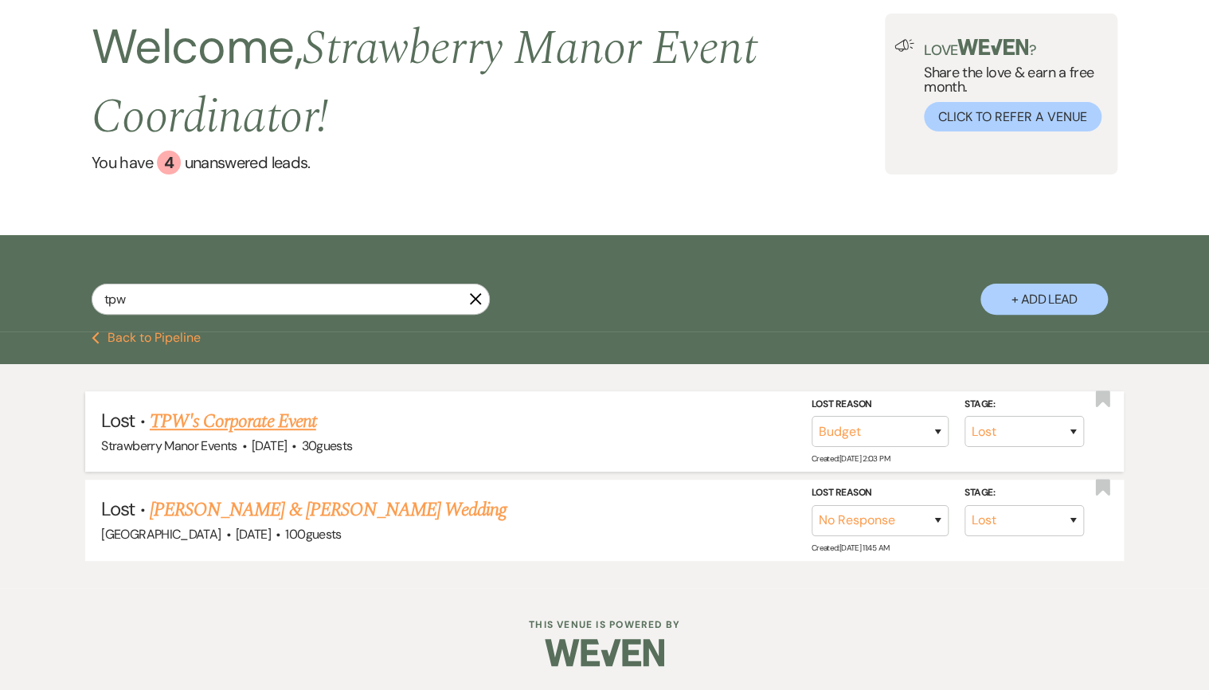
click at [232, 422] on link "TPW's Corporate Event" at bounding box center [233, 421] width 166 height 29
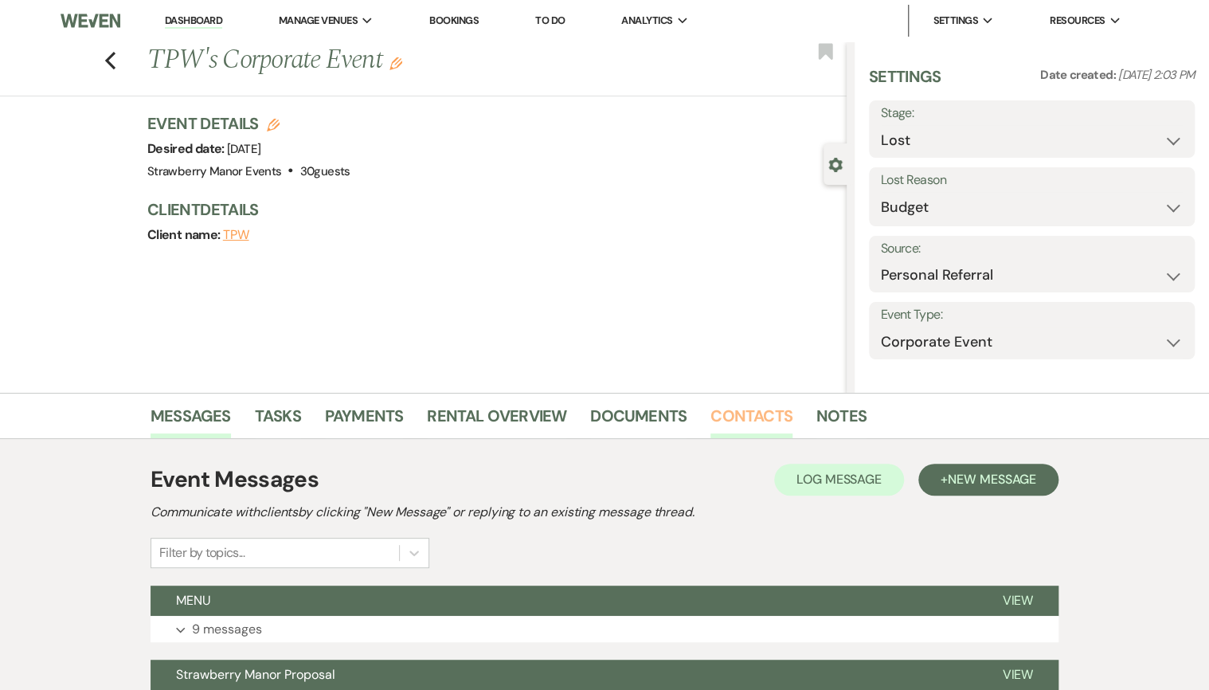
click at [763, 134] on div "Event Details Edit Desired date: [DATE] Venue: [GEOGRAPHIC_DATA] Events . 30 gu…" at bounding box center [488, 147] width 683 height 70
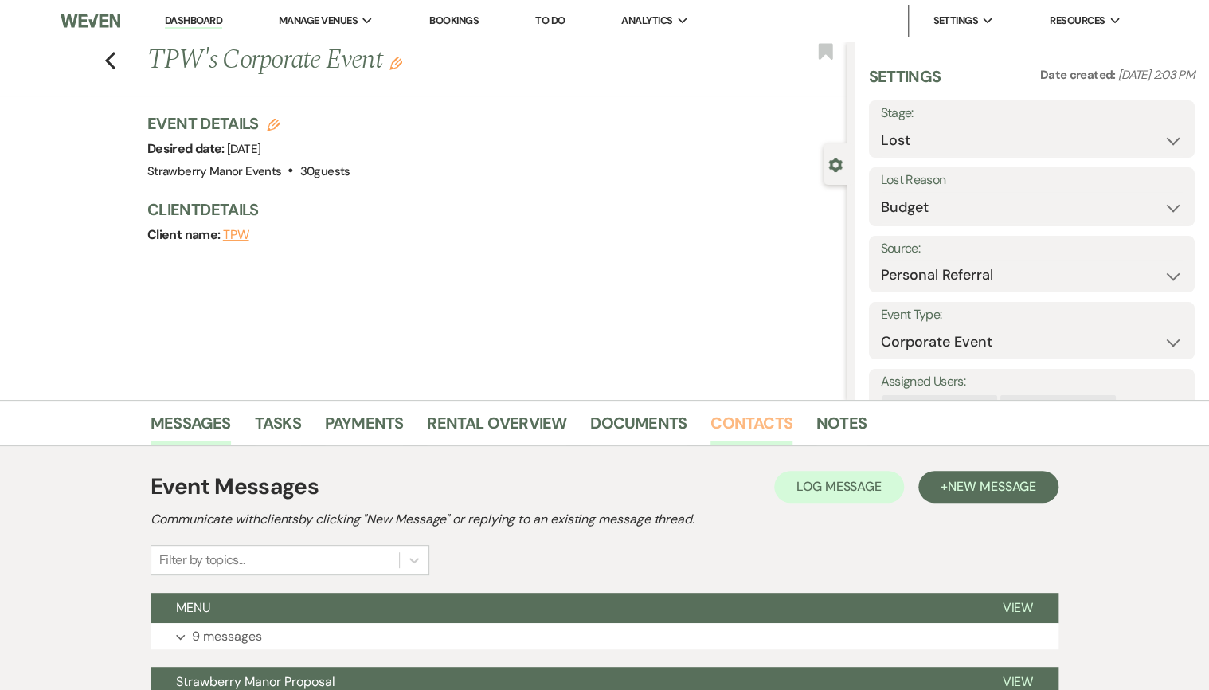
click at [736, 427] on link "Contacts" at bounding box center [751, 427] width 82 height 35
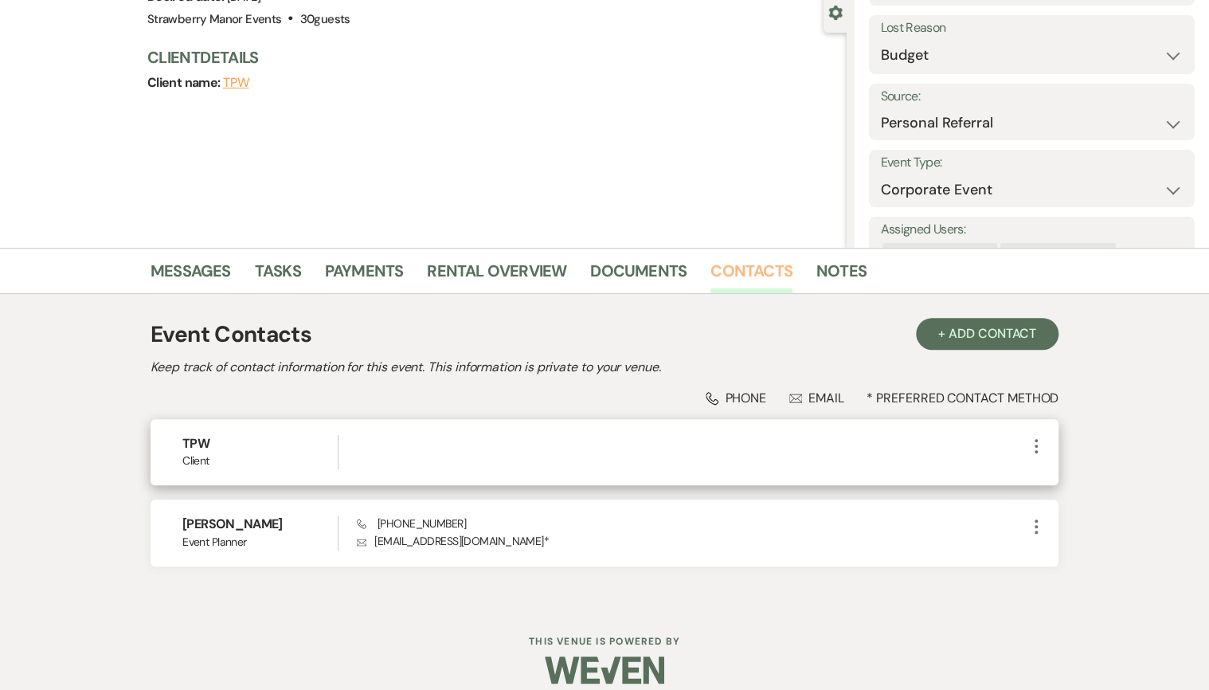
scroll to position [169, 0]
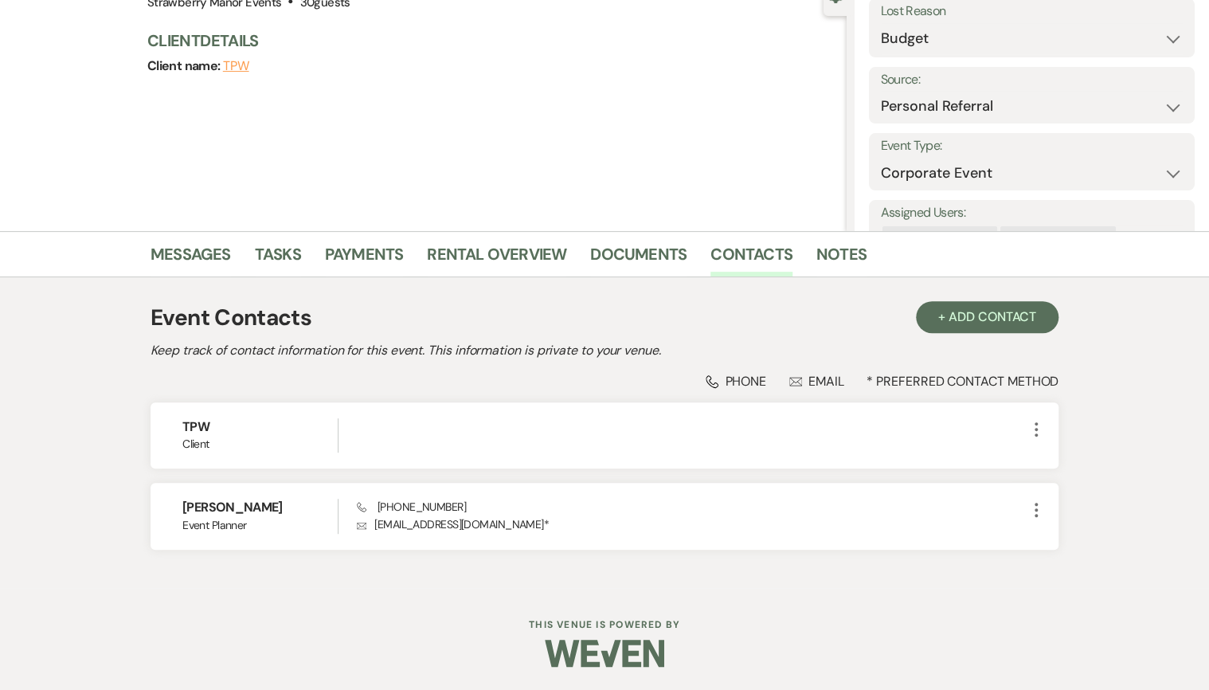
scroll to position [89, 0]
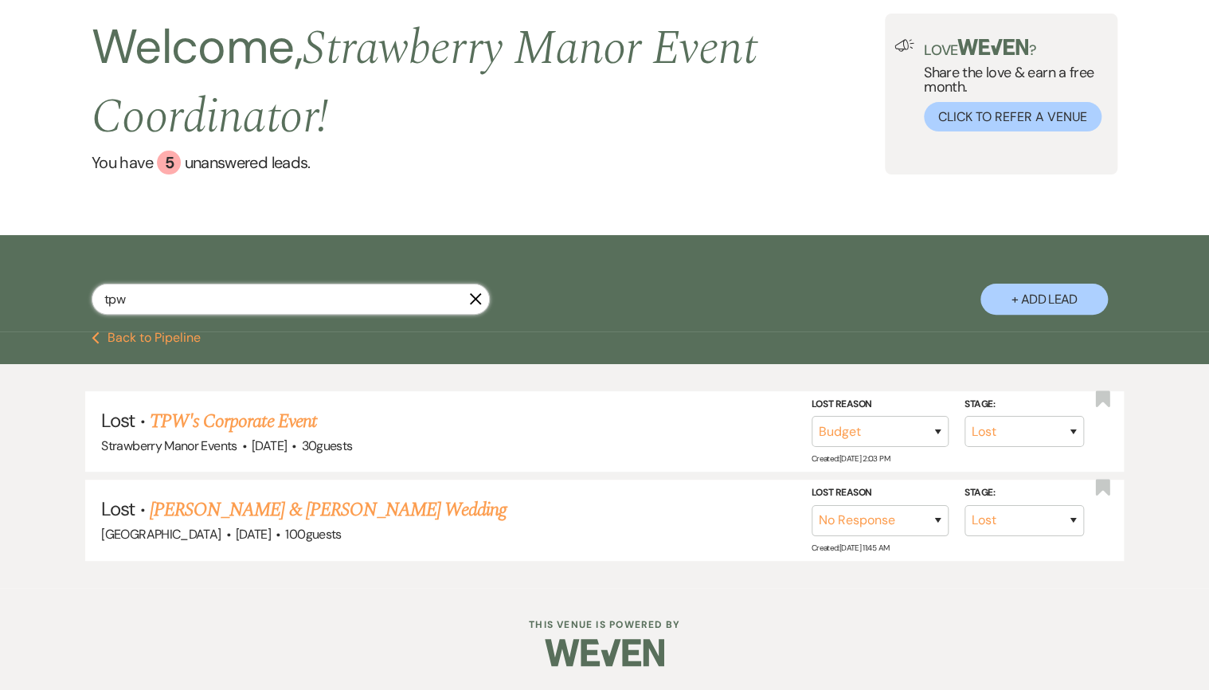
drag, startPoint x: 107, startPoint y: 296, endPoint x: 70, endPoint y: 292, distance: 36.8
click at [71, 293] on div "tpw X + Add Lead" at bounding box center [604, 285] width 1147 height 85
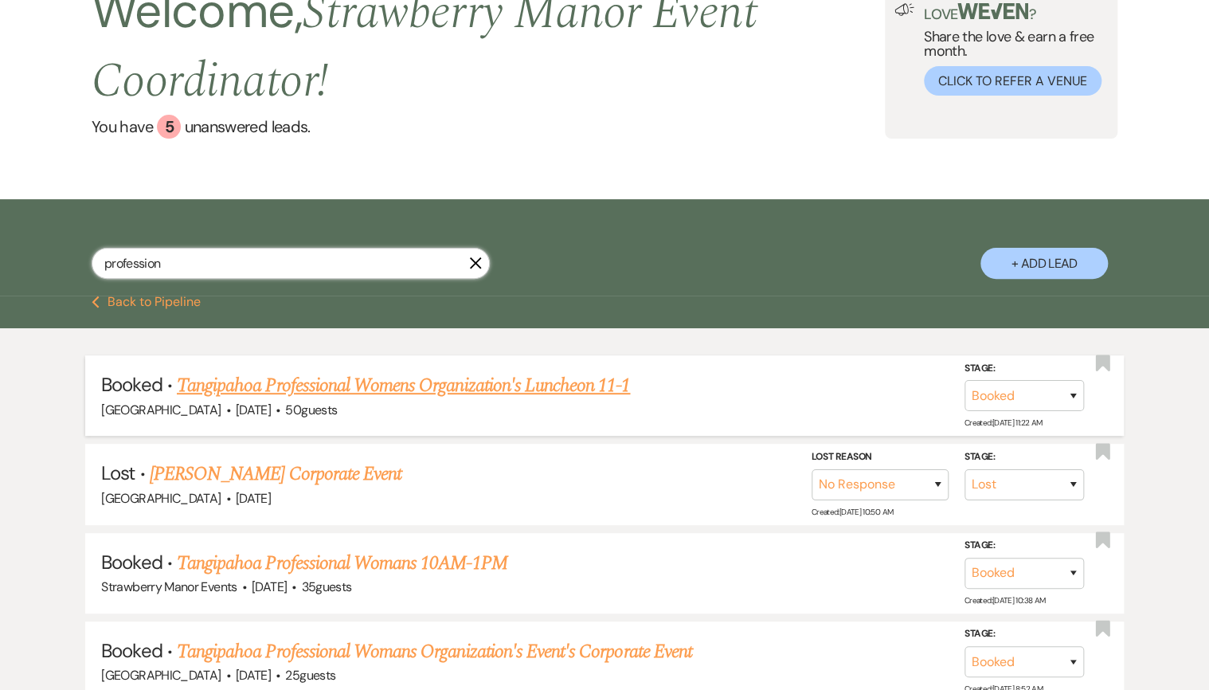
scroll to position [127, 0]
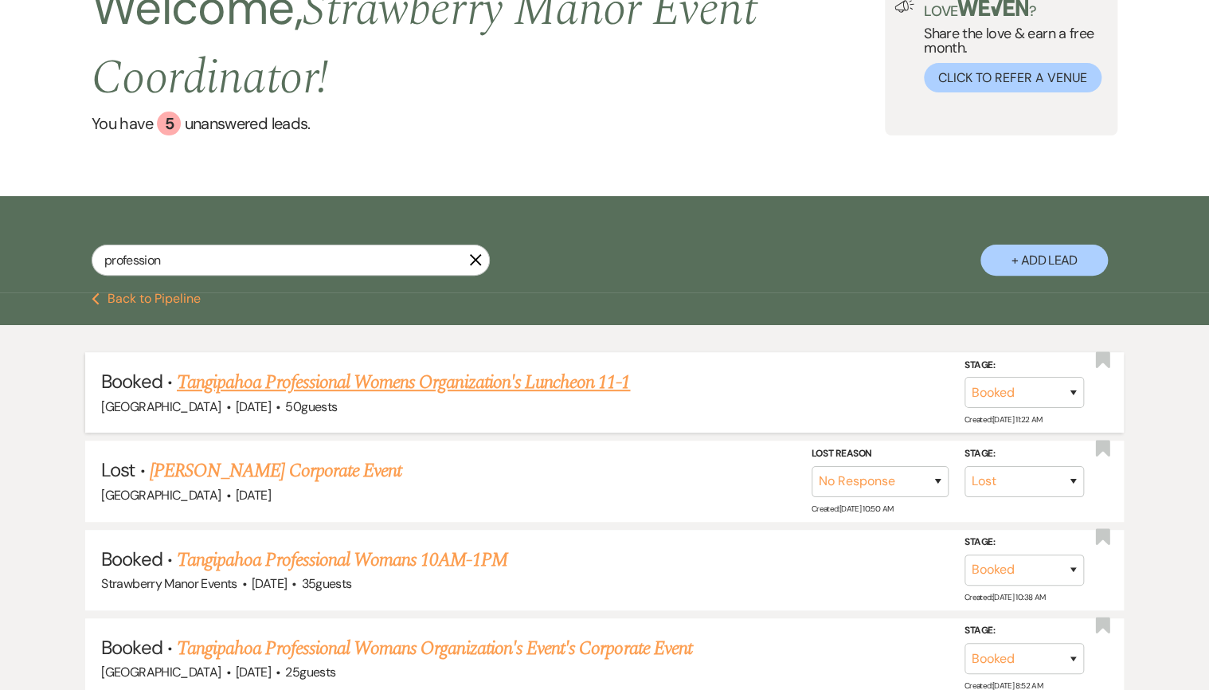
click at [384, 382] on link "Tangipahoa Professional Womens Organization's Luncheon 11-1" at bounding box center [403, 382] width 453 height 29
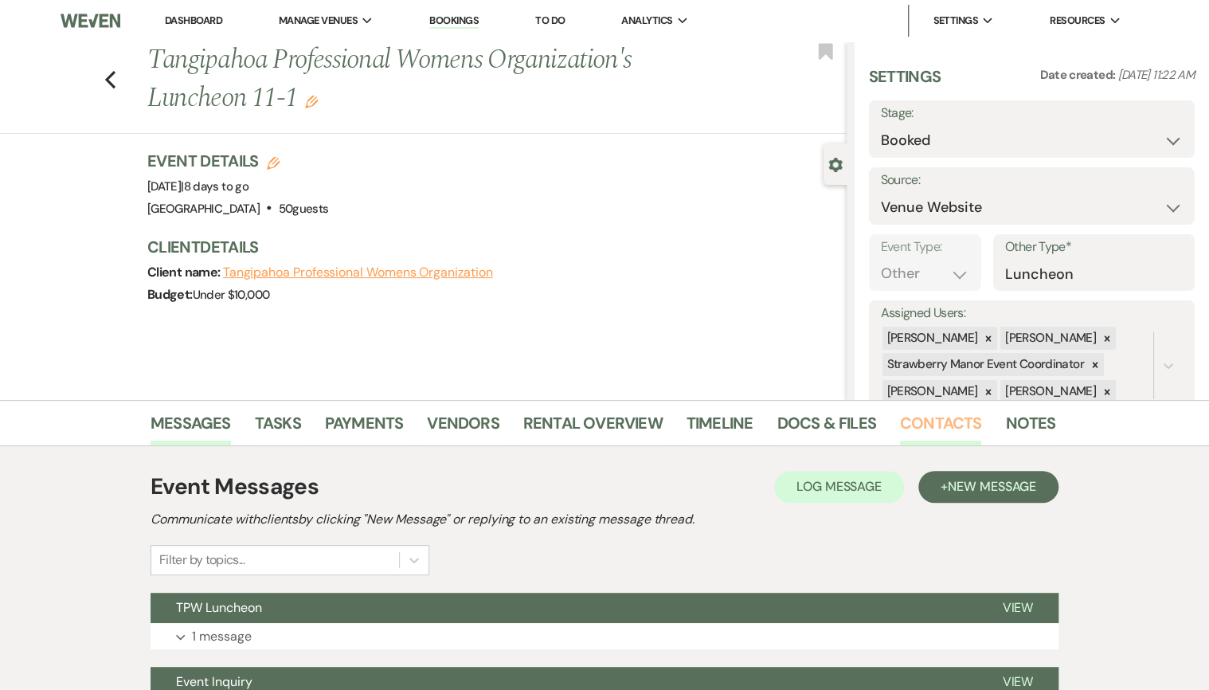
click at [930, 426] on link "Contacts" at bounding box center [941, 427] width 82 height 35
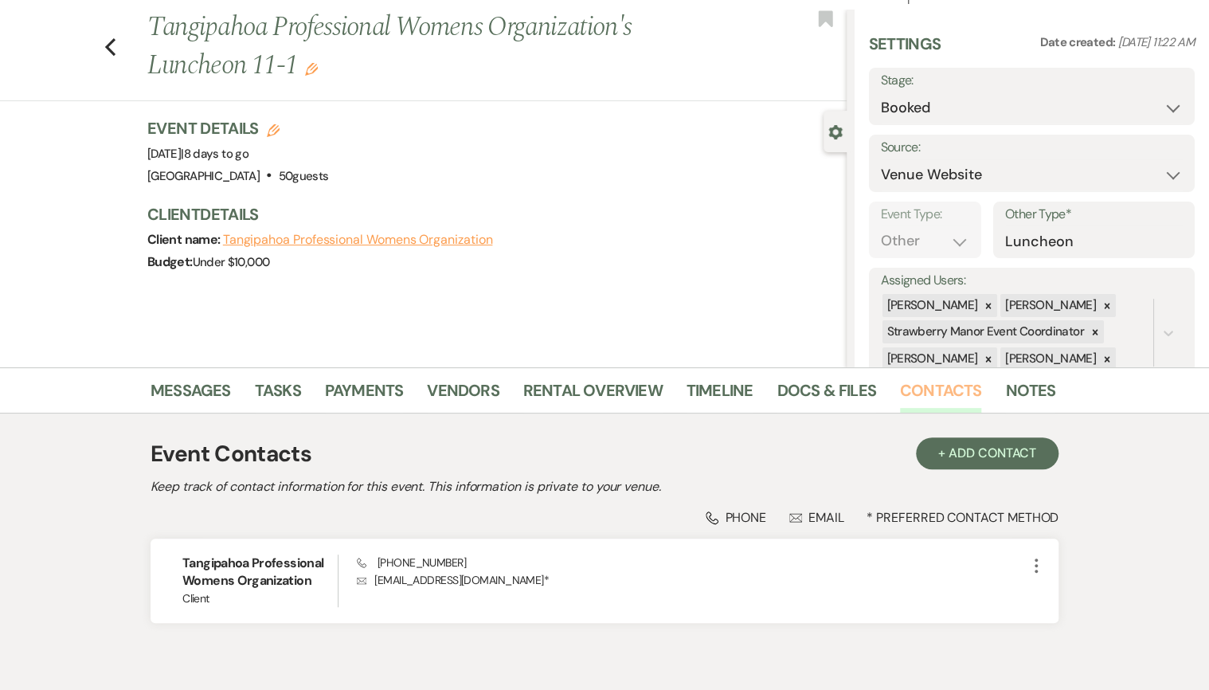
scroll to position [64, 0]
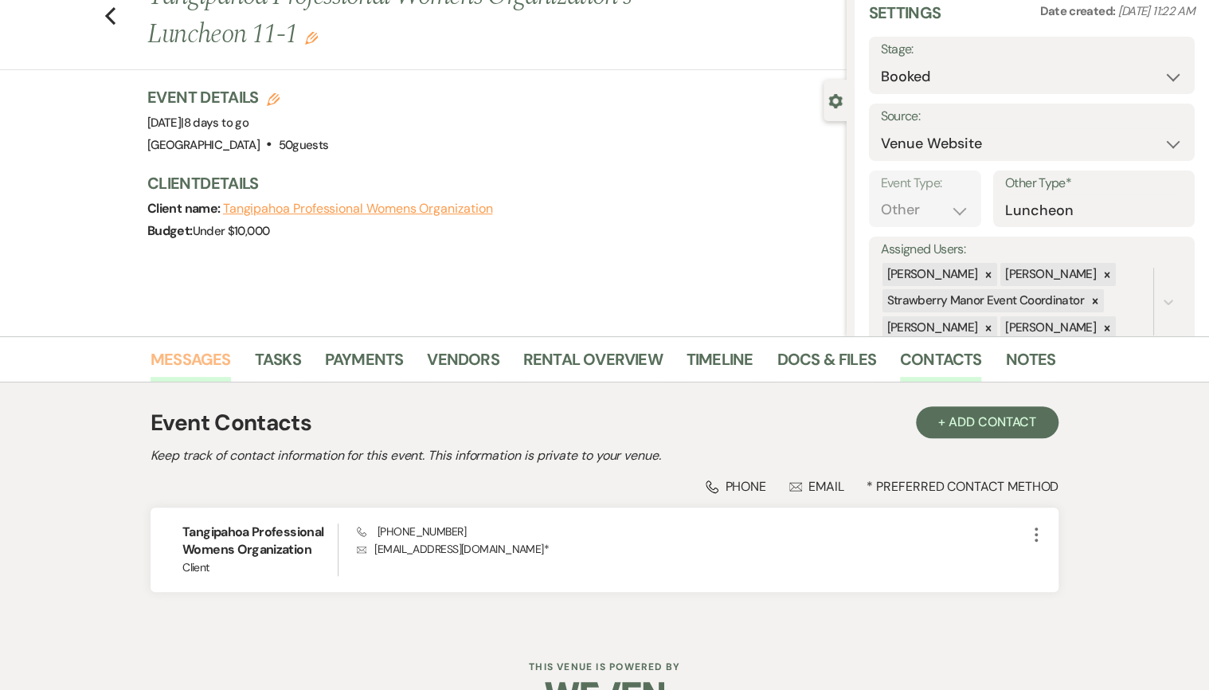
click at [183, 362] on link "Messages" at bounding box center [191, 363] width 80 height 35
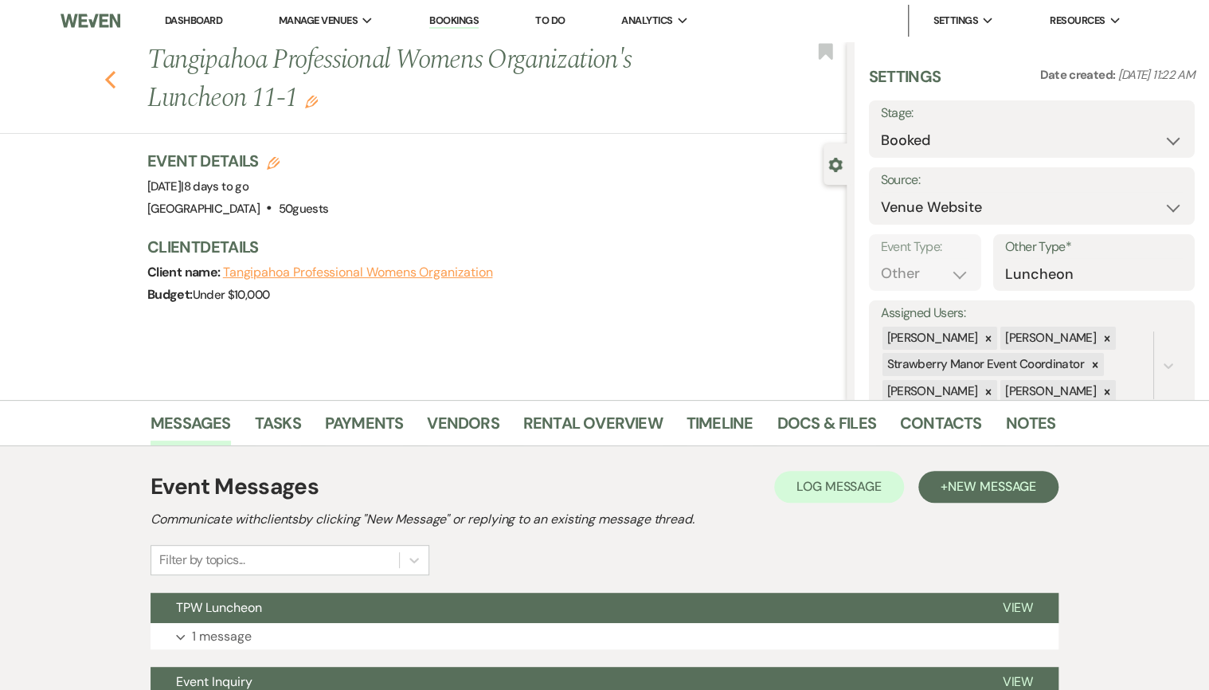
click at [115, 83] on use "button" at bounding box center [110, 80] width 10 height 18
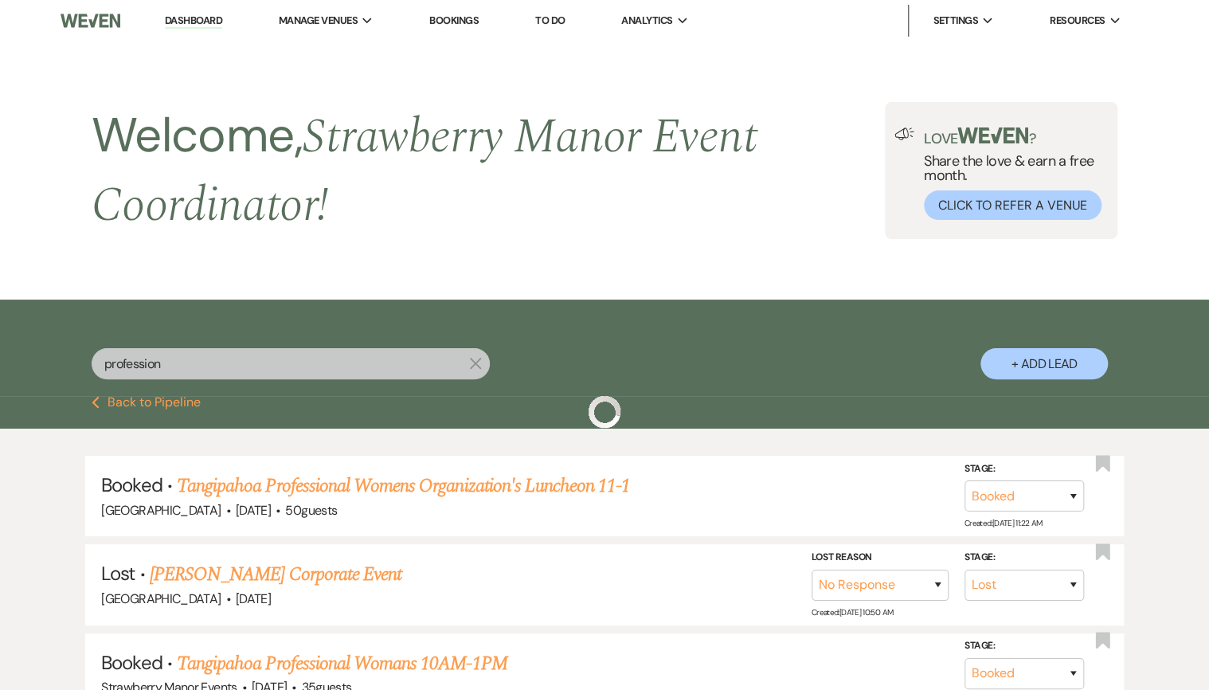
scroll to position [127, 0]
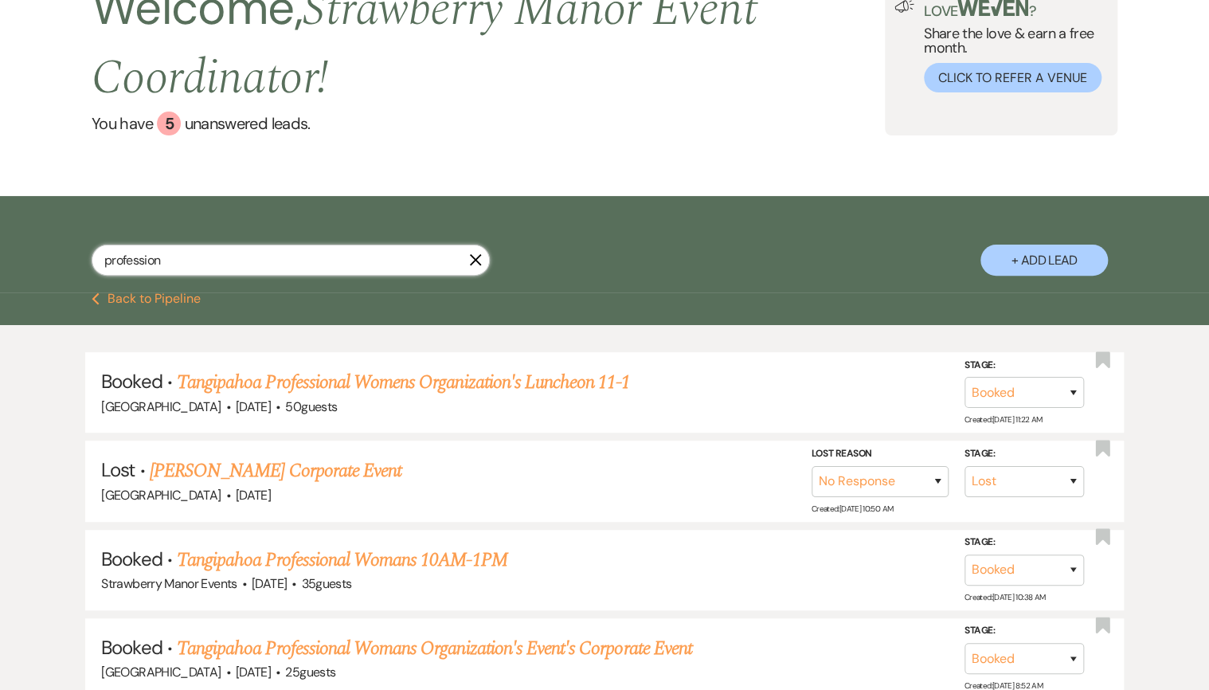
drag, startPoint x: 177, startPoint y: 267, endPoint x: 36, endPoint y: 265, distance: 141.0
click at [36, 265] on div "profession X + Add Lead" at bounding box center [604, 246] width 1147 height 85
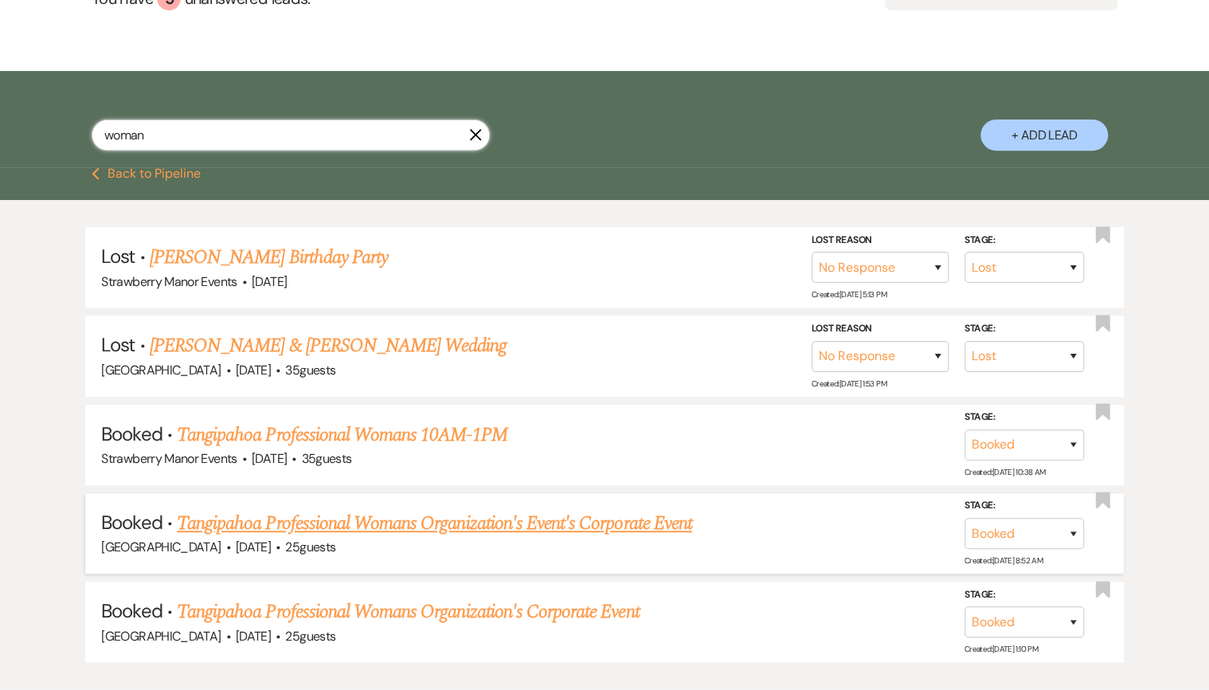
scroll to position [255, 0]
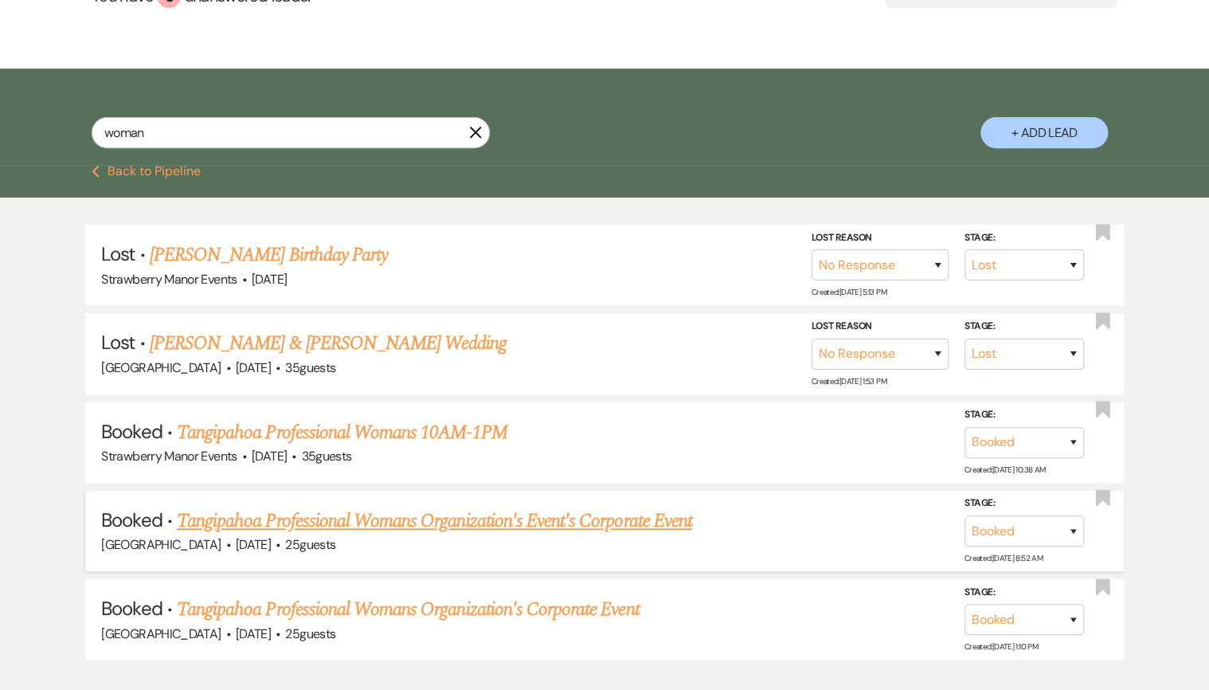
click at [330, 519] on link "Tangipahoa Professional Womans Organization's Event's Corporate Event" at bounding box center [434, 520] width 515 height 29
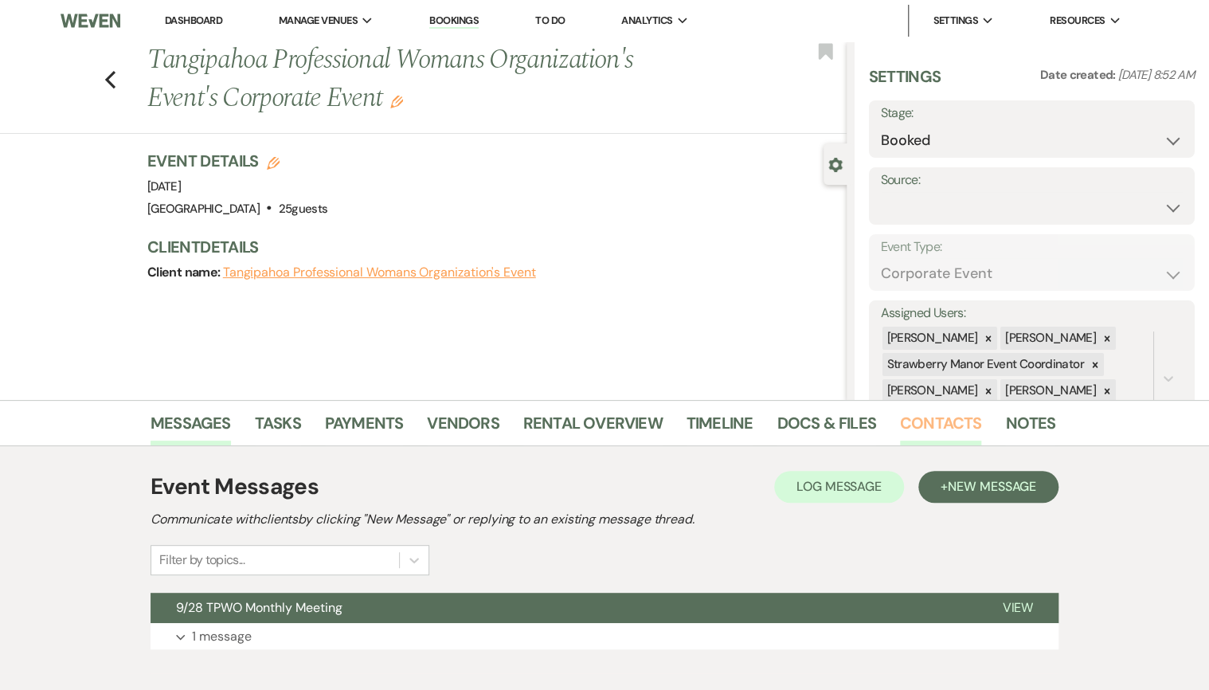
click at [959, 420] on link "Contacts" at bounding box center [941, 427] width 82 height 35
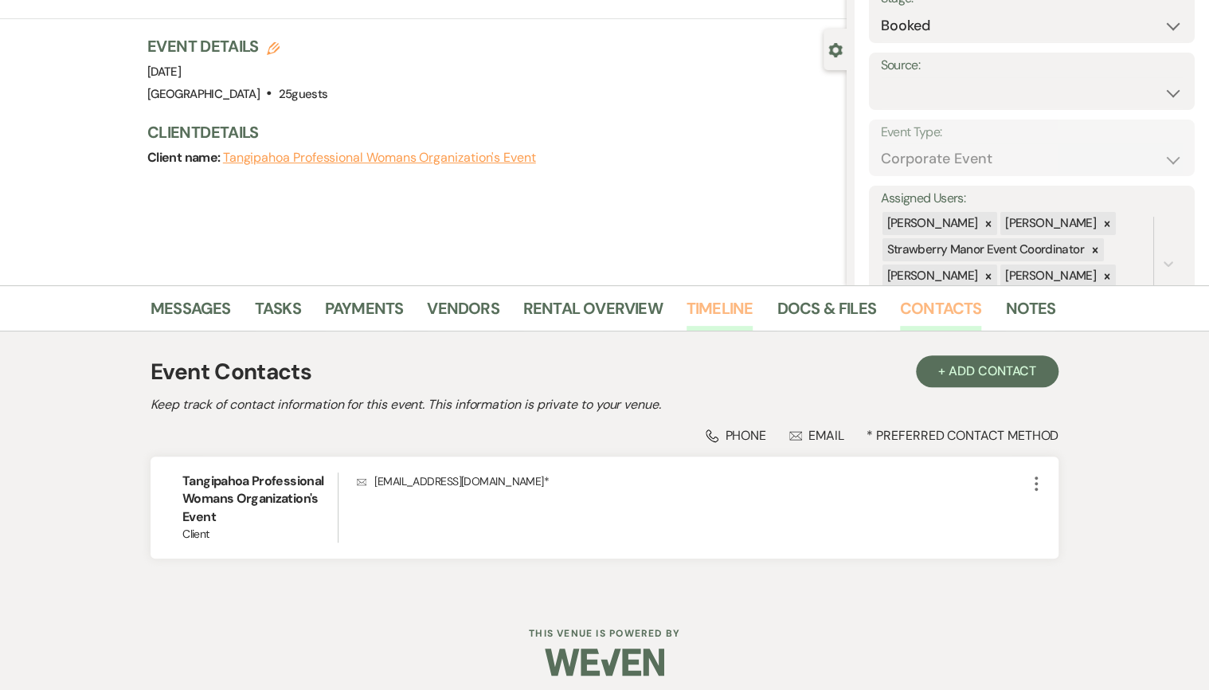
scroll to position [124, 0]
